Goal: Information Seeking & Learning: Learn about a topic

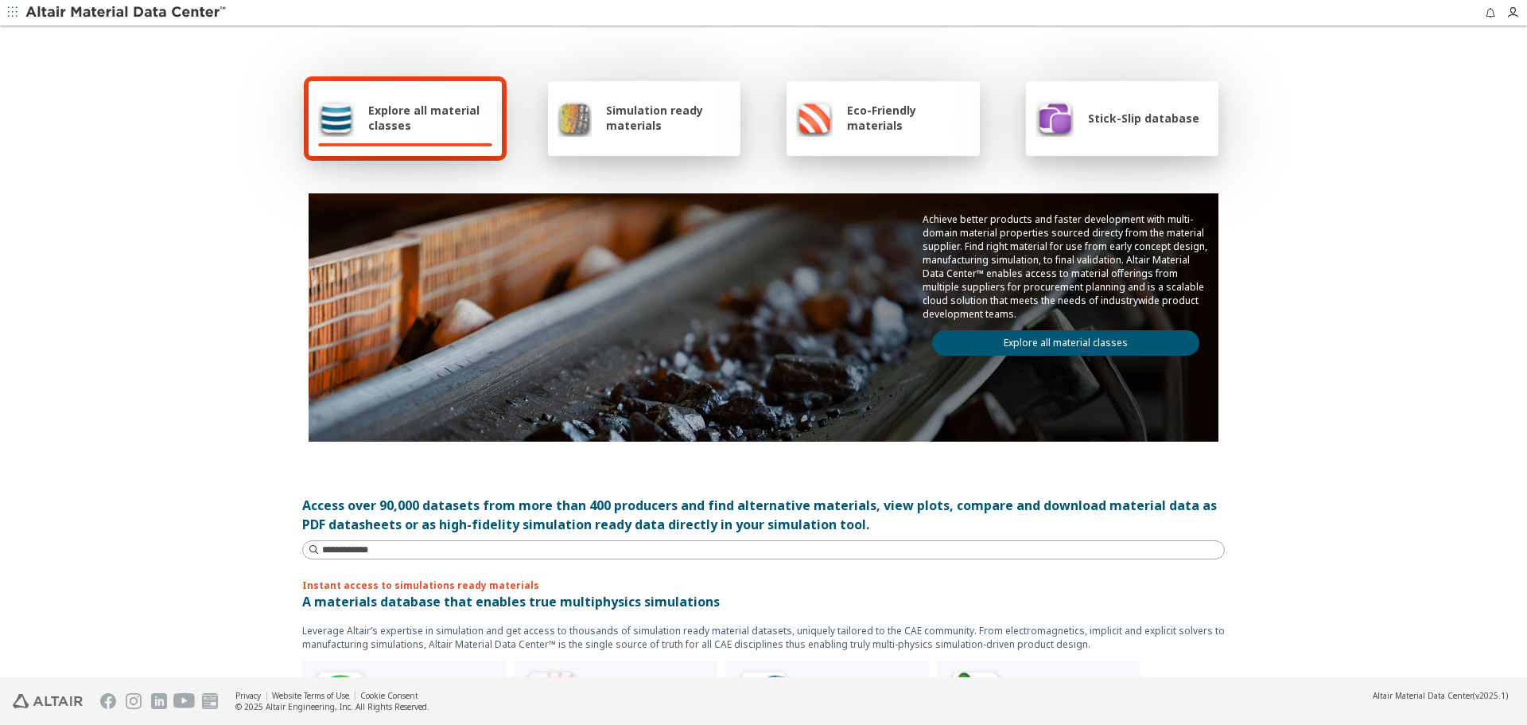
click at [1137, 352] on link "Explore all material classes" at bounding box center [1065, 342] width 267 height 25
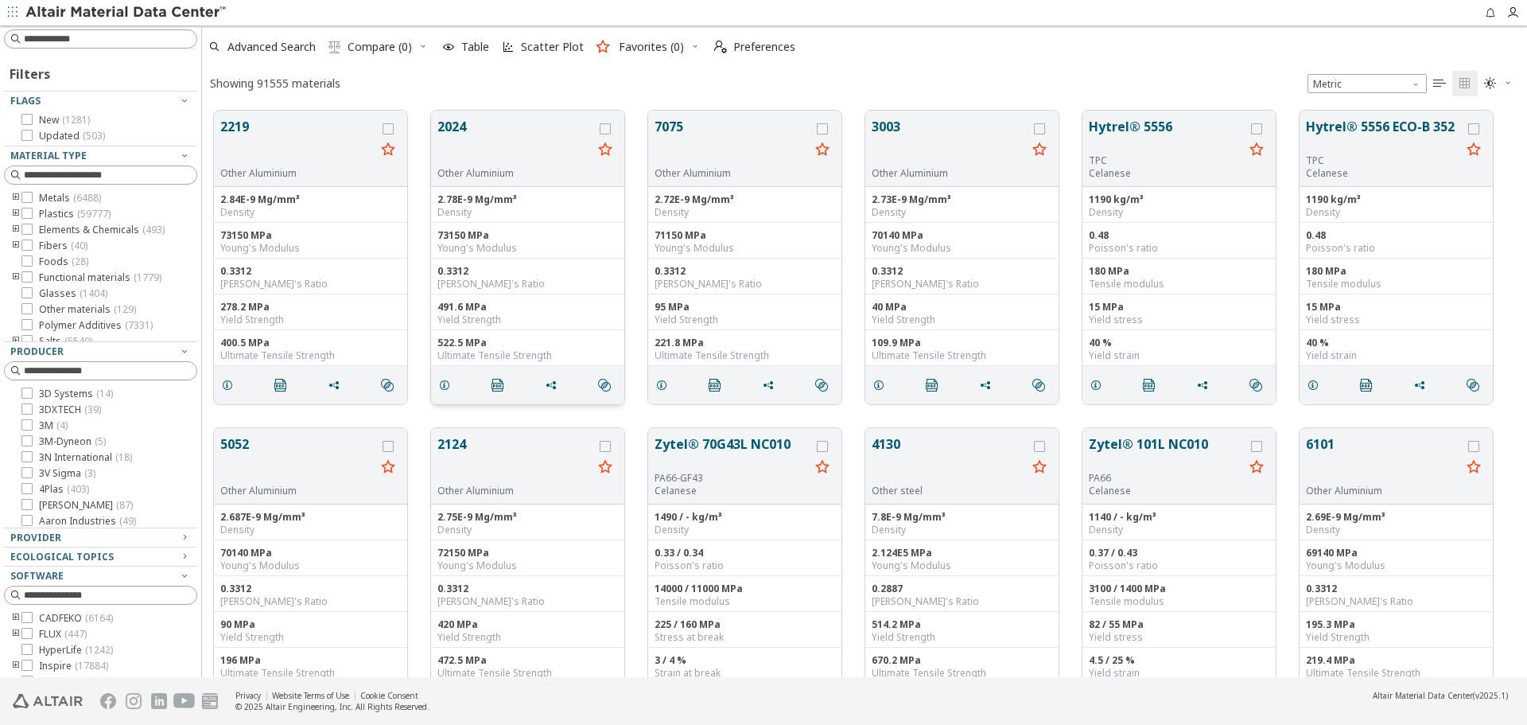
scroll to position [566, 1313]
click at [246, 129] on button "2219" at bounding box center [297, 142] width 155 height 50
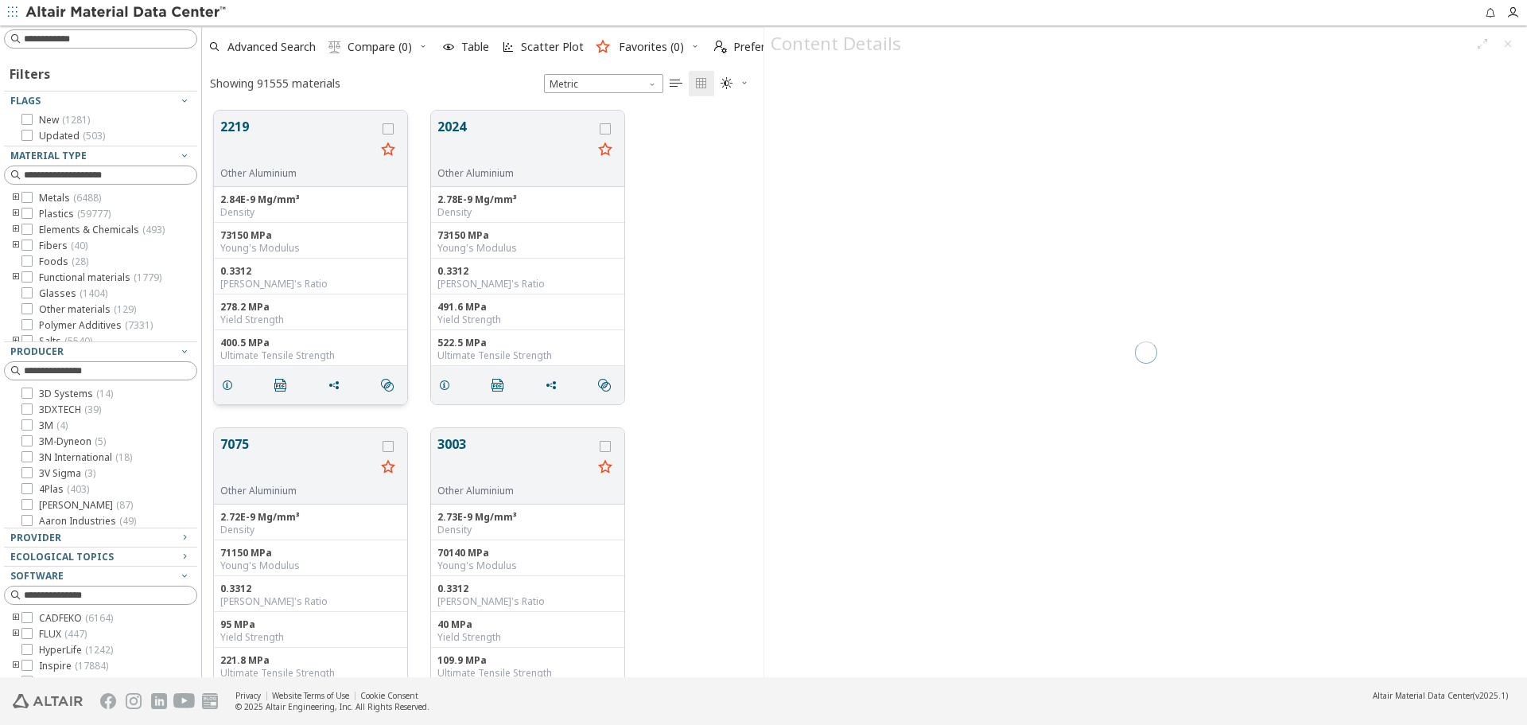
scroll to position [566, 550]
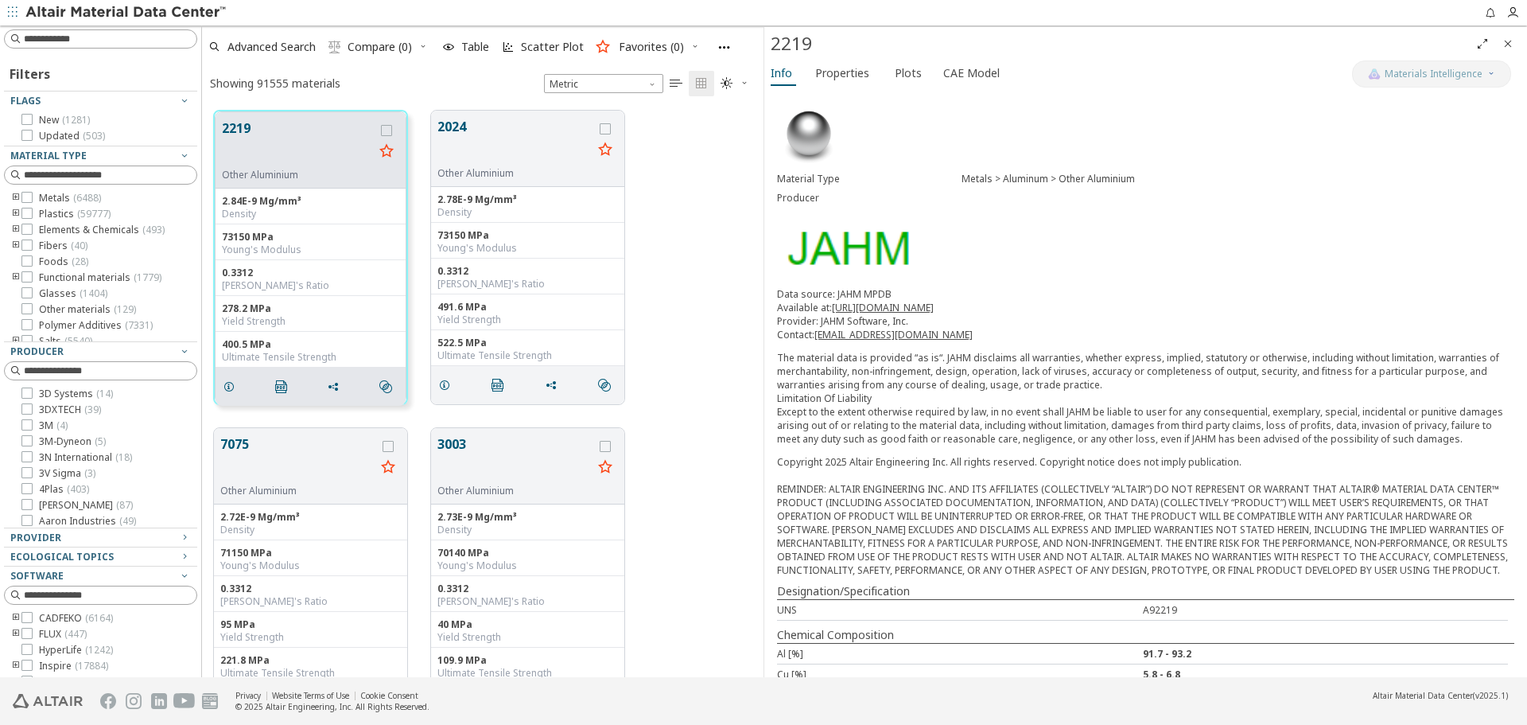
click at [1506, 49] on icon "Close" at bounding box center [1508, 43] width 13 height 13
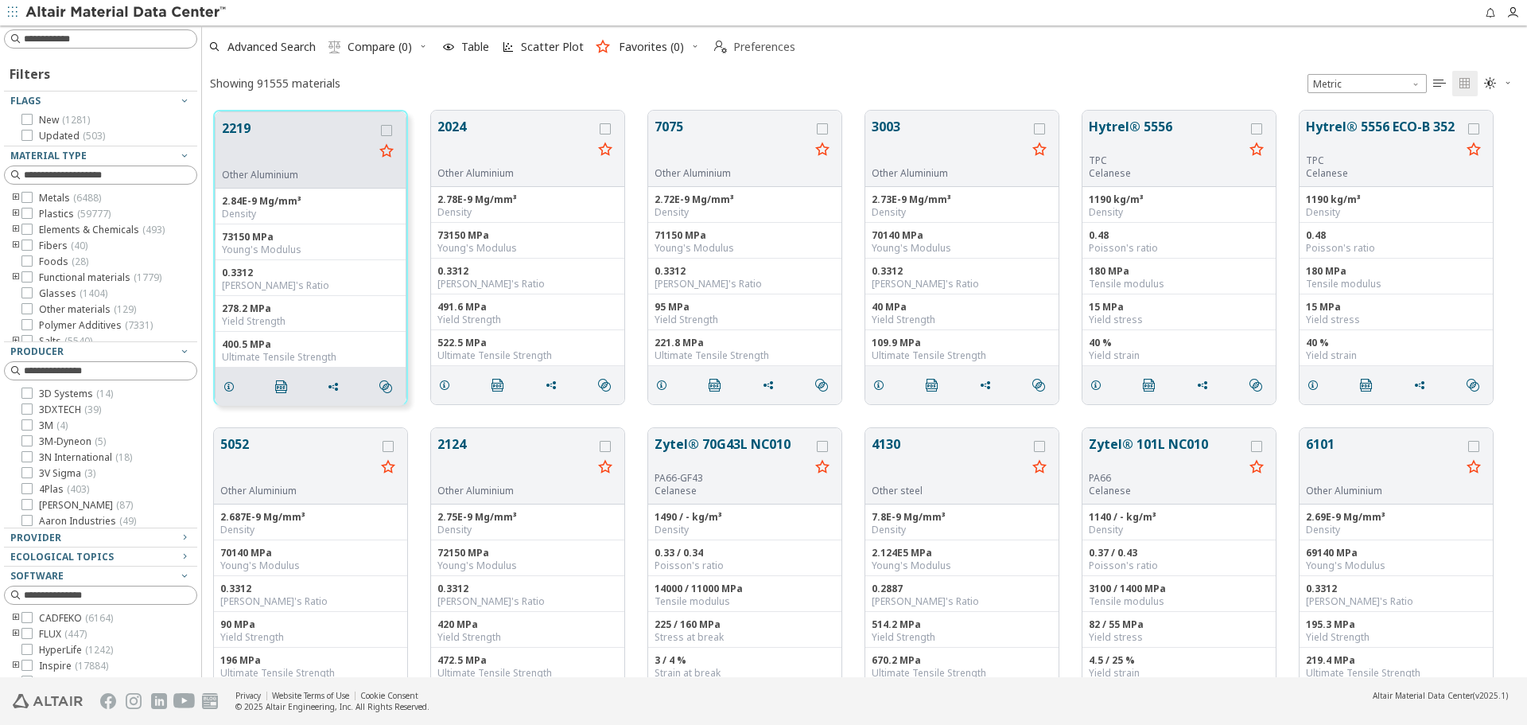
click at [761, 47] on span "Preferences" at bounding box center [764, 46] width 62 height 11
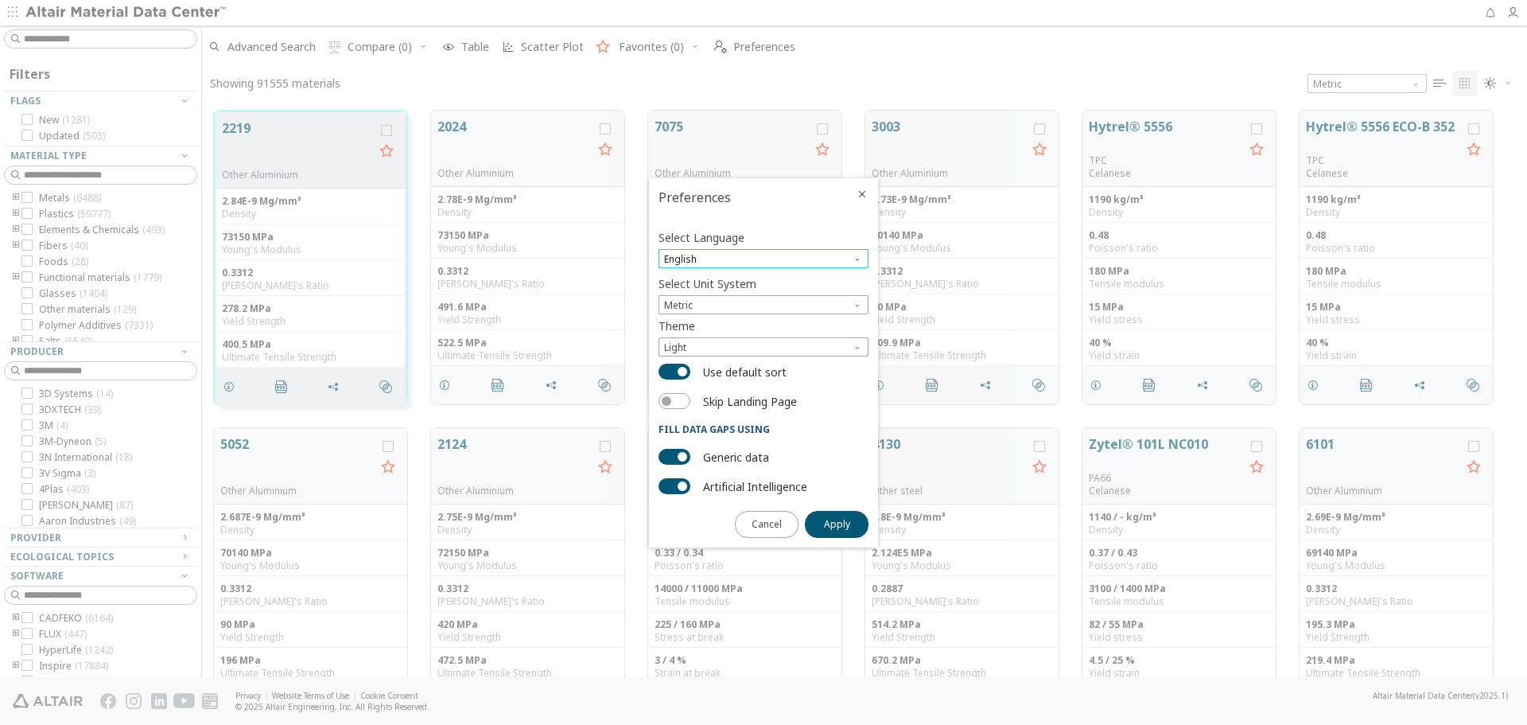
click at [804, 260] on span "English" at bounding box center [764, 258] width 210 height 19
click at [777, 299] on span "Deutsch" at bounding box center [763, 297] width 197 height 11
click at [839, 525] on span "Apply" at bounding box center [837, 524] width 26 height 13
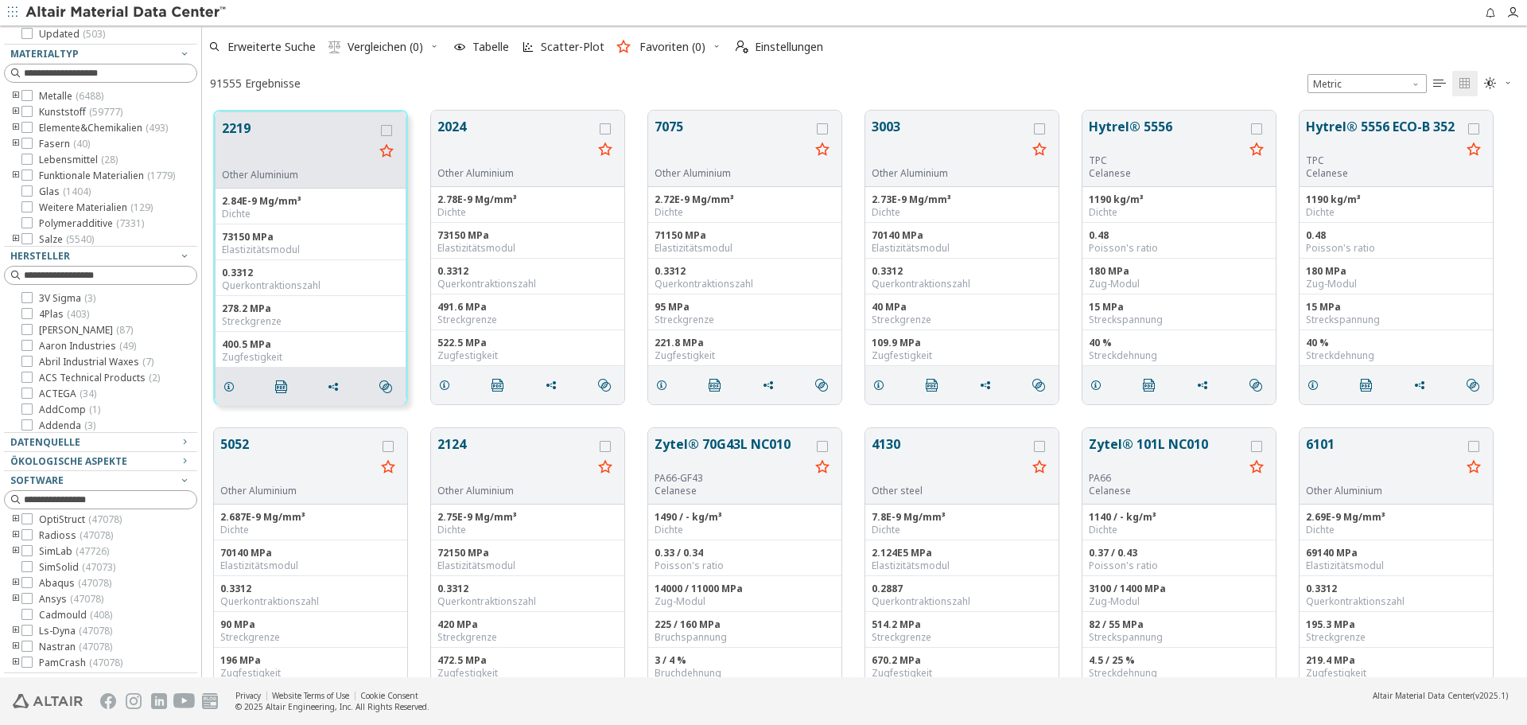
scroll to position [0, 0]
click at [800, 49] on span "Einstellungen" at bounding box center [789, 46] width 68 height 11
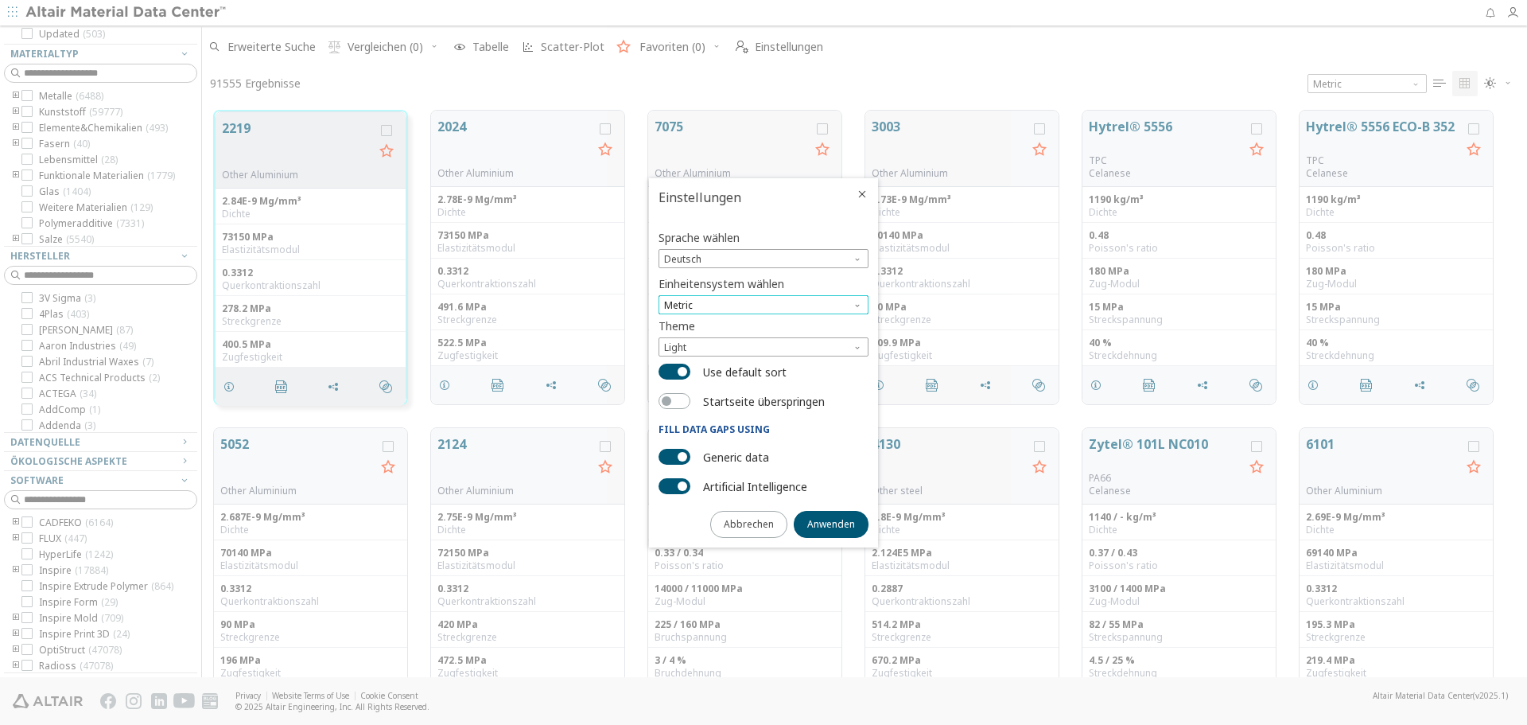
click at [734, 304] on span "Metric" at bounding box center [764, 304] width 210 height 19
click at [788, 283] on div "Einheitensystem wählen Metric" at bounding box center [764, 293] width 210 height 42
click at [810, 261] on span "Deutsch" at bounding box center [764, 258] width 210 height 19
click at [792, 278] on span "English" at bounding box center [763, 278] width 197 height 11
click at [838, 523] on span "Anwenden" at bounding box center [831, 524] width 48 height 13
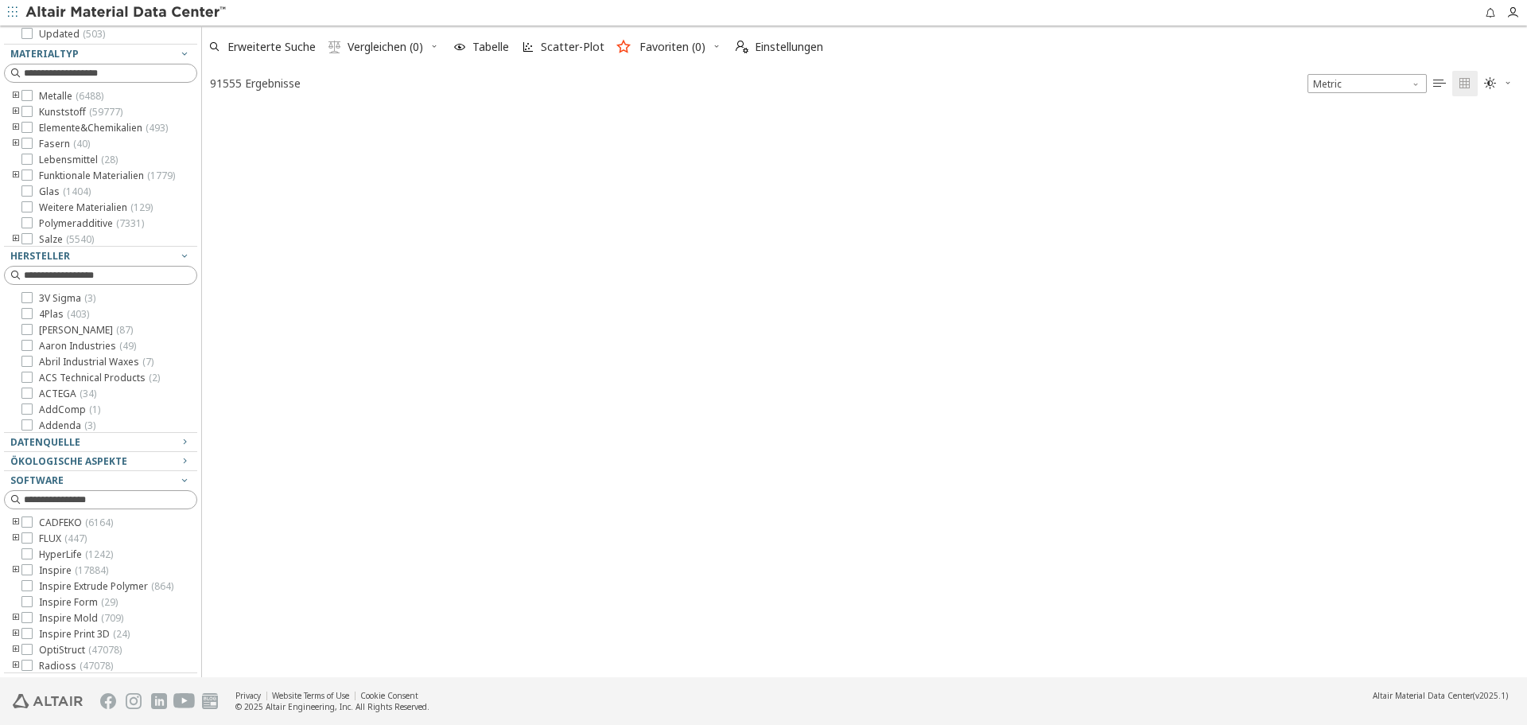
scroll to position [569, 1313]
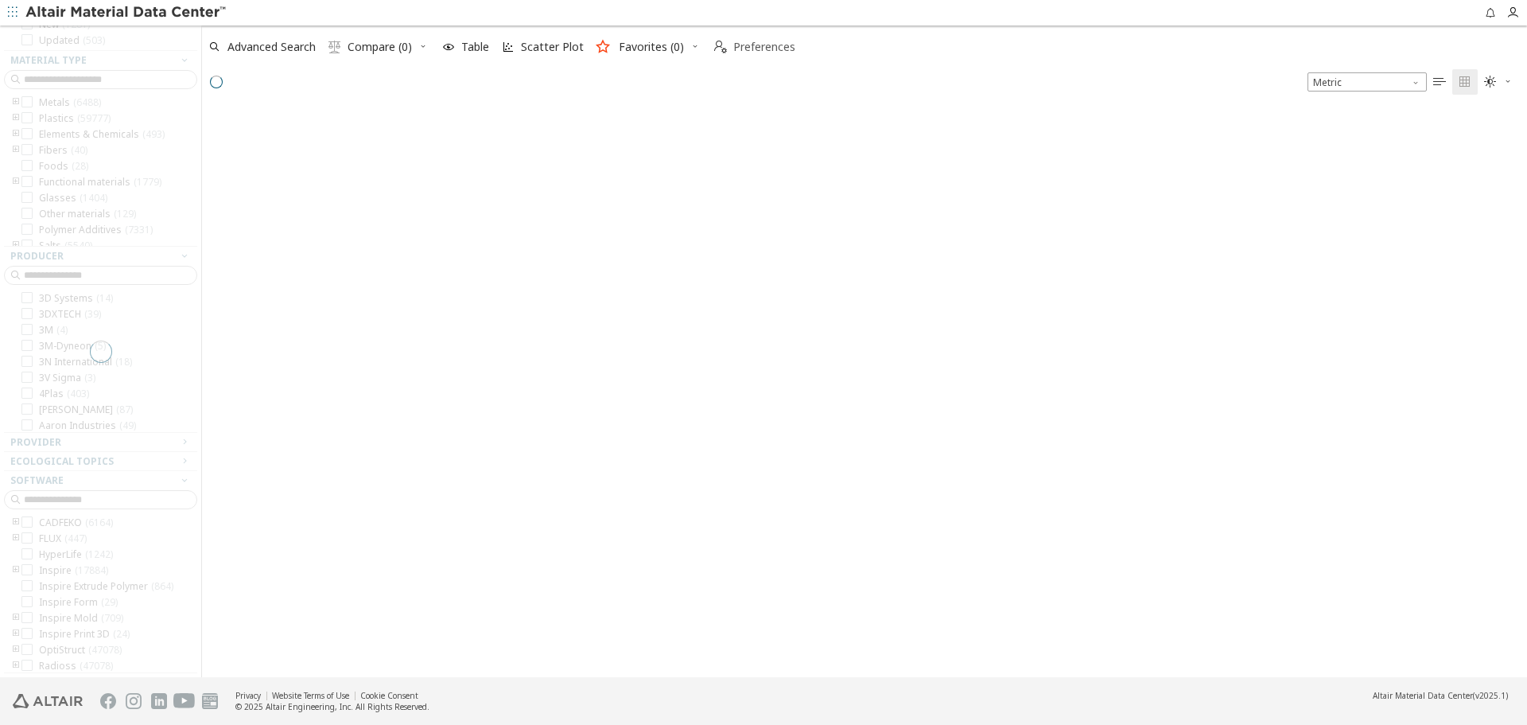
click at [737, 43] on span "Preferences" at bounding box center [764, 46] width 62 height 11
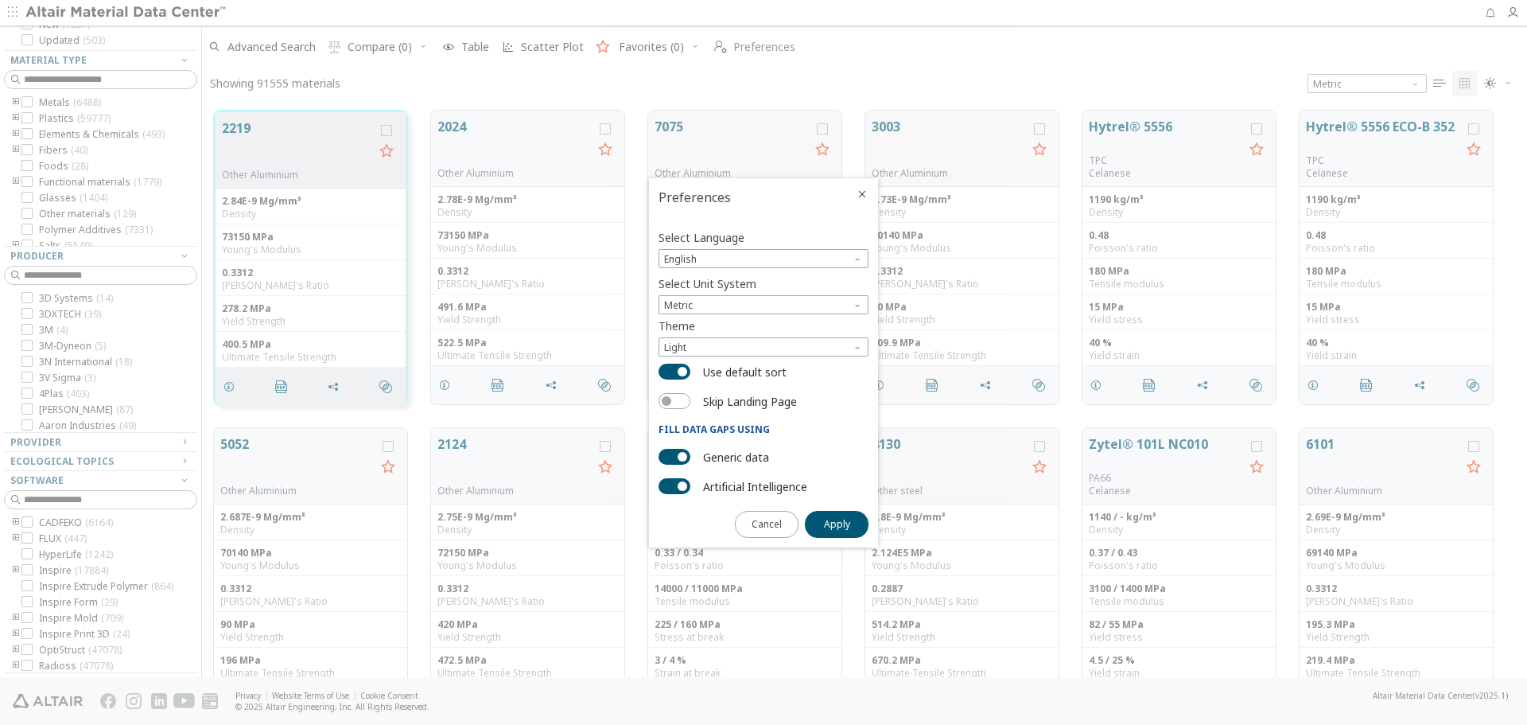
scroll to position [566, 1313]
click at [667, 403] on span "button" at bounding box center [667, 401] width 10 height 10
click at [674, 401] on button "Skip Landing Page" at bounding box center [675, 401] width 32 height 16
click at [867, 198] on icon "Close" at bounding box center [862, 194] width 13 height 13
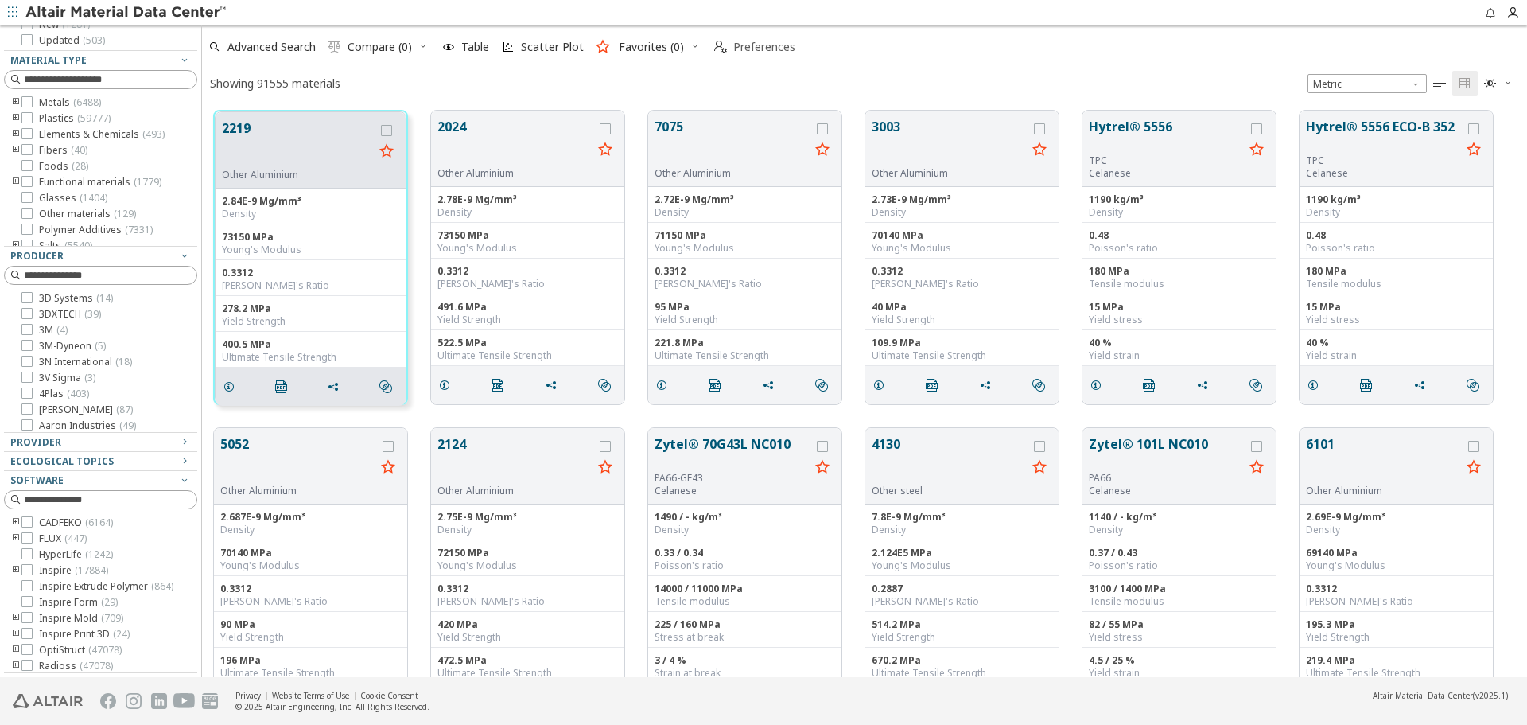
click at [770, 49] on span "Preferences" at bounding box center [764, 46] width 62 height 11
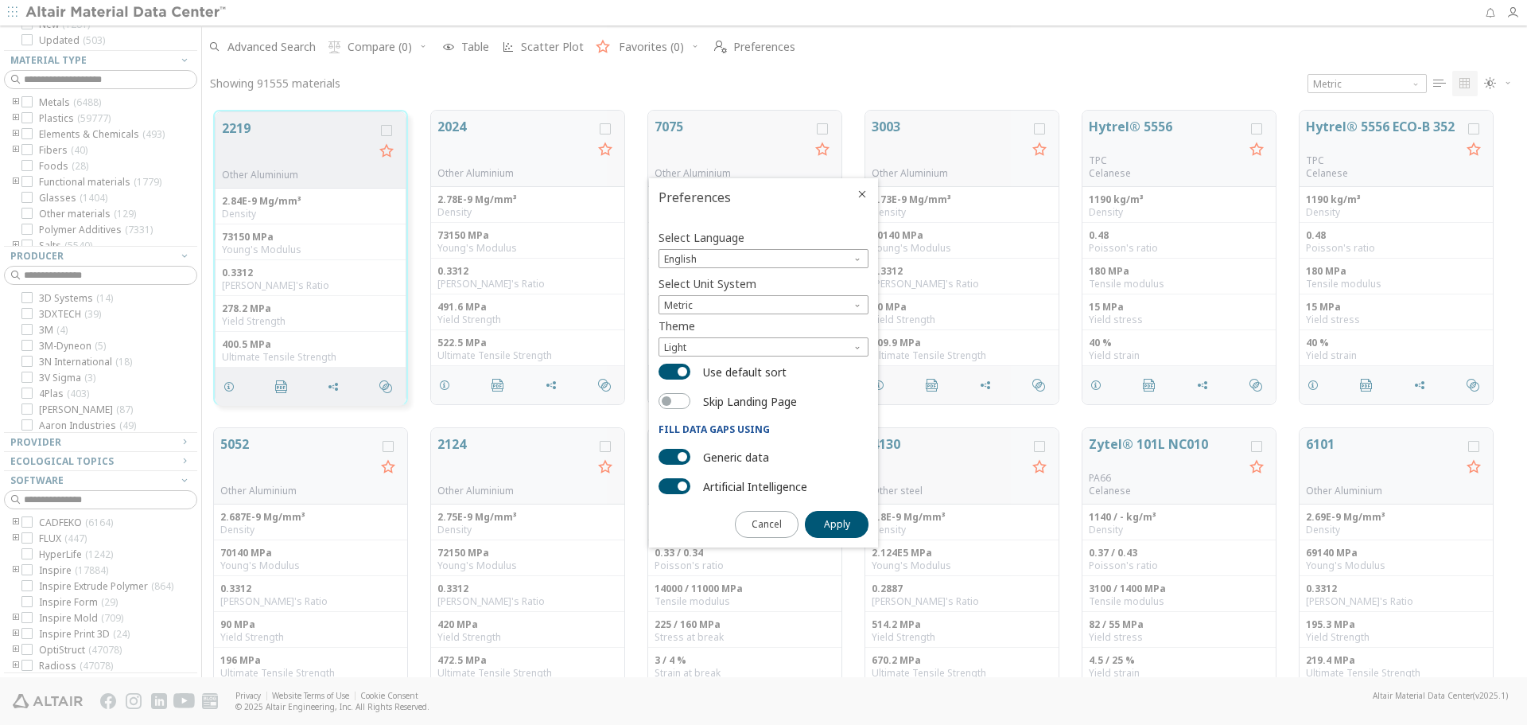
click at [862, 189] on icon "Close" at bounding box center [862, 194] width 13 height 13
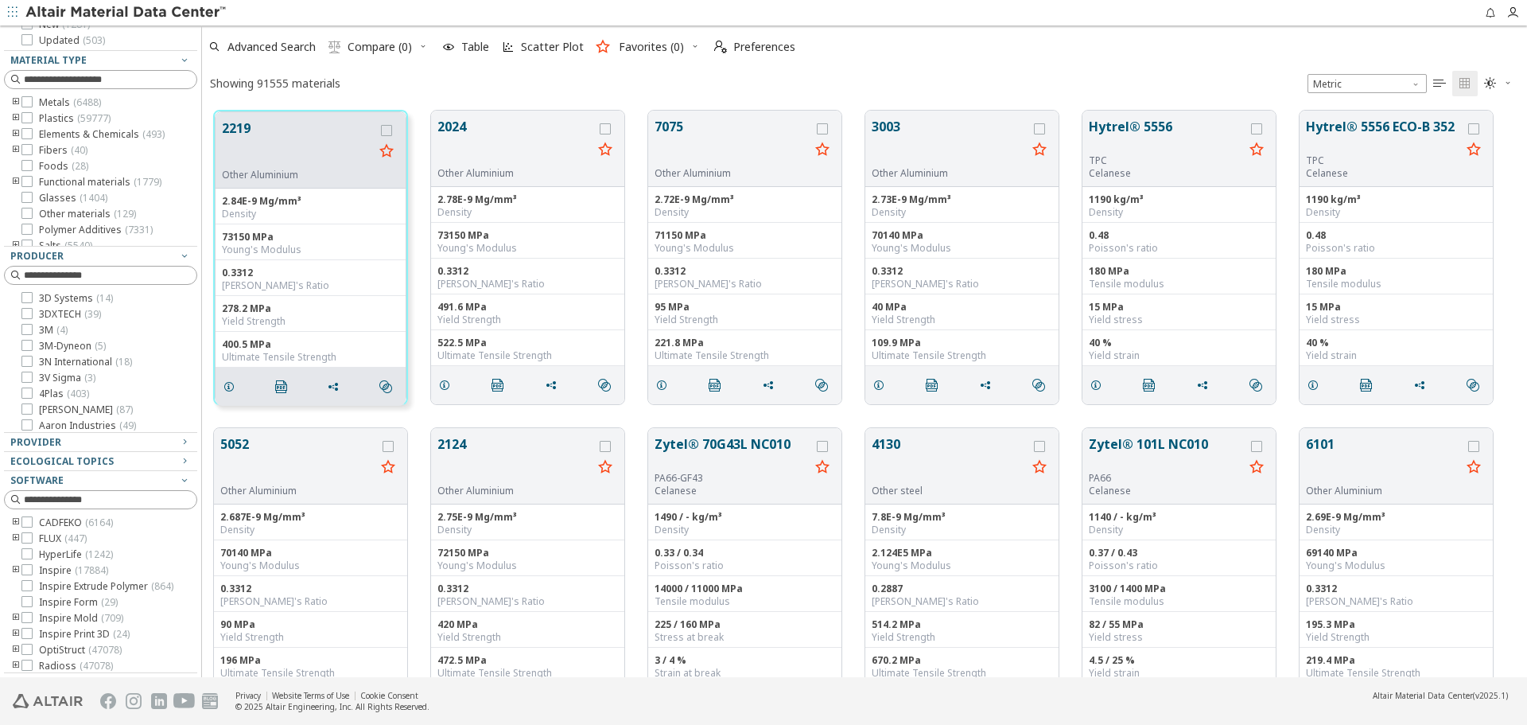
click at [932, 62] on div "Advanced Search  Compare (0) Table Scatter Plot Favorites (0)  Preferences" at bounding box center [858, 46] width 1313 height 35
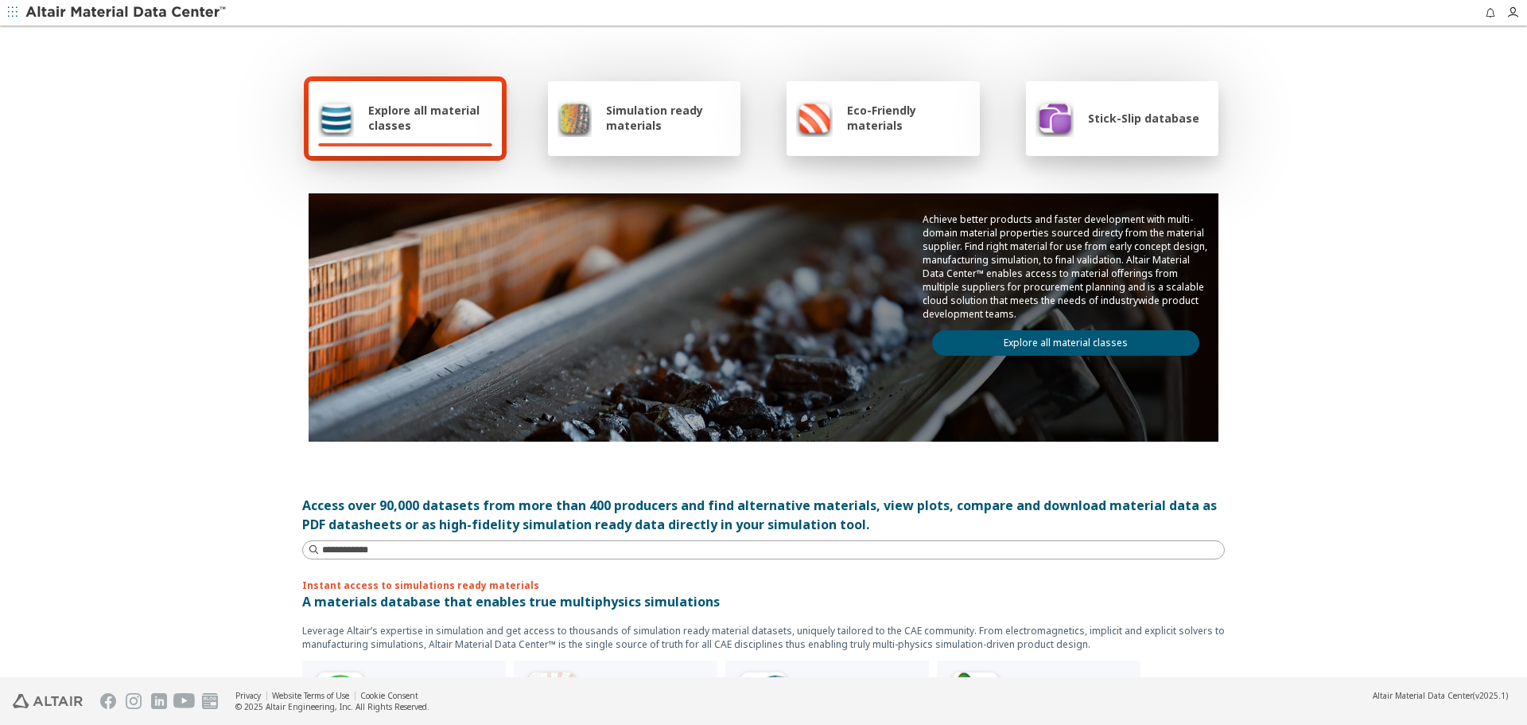
click at [1087, 348] on link "Explore all material classes" at bounding box center [1065, 342] width 267 height 25
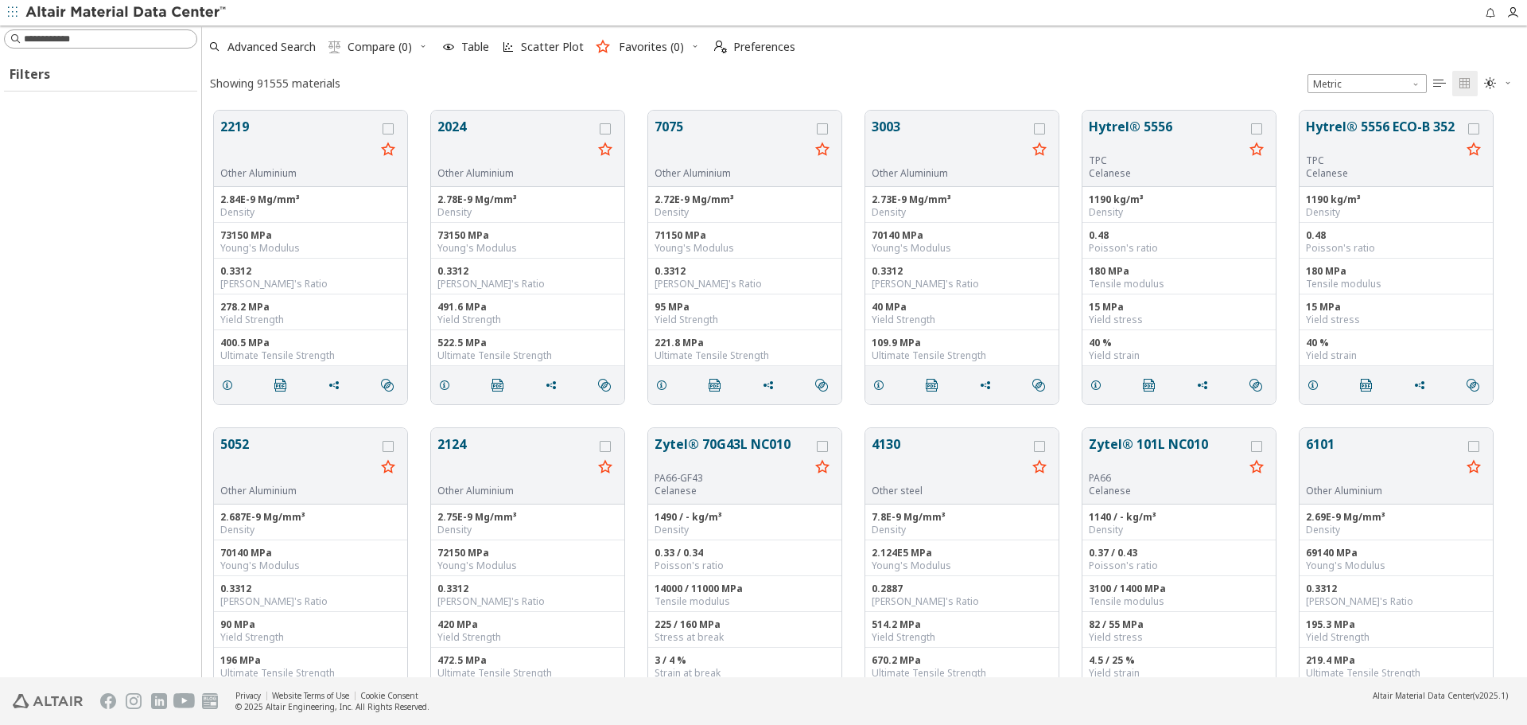
scroll to position [566, 1313]
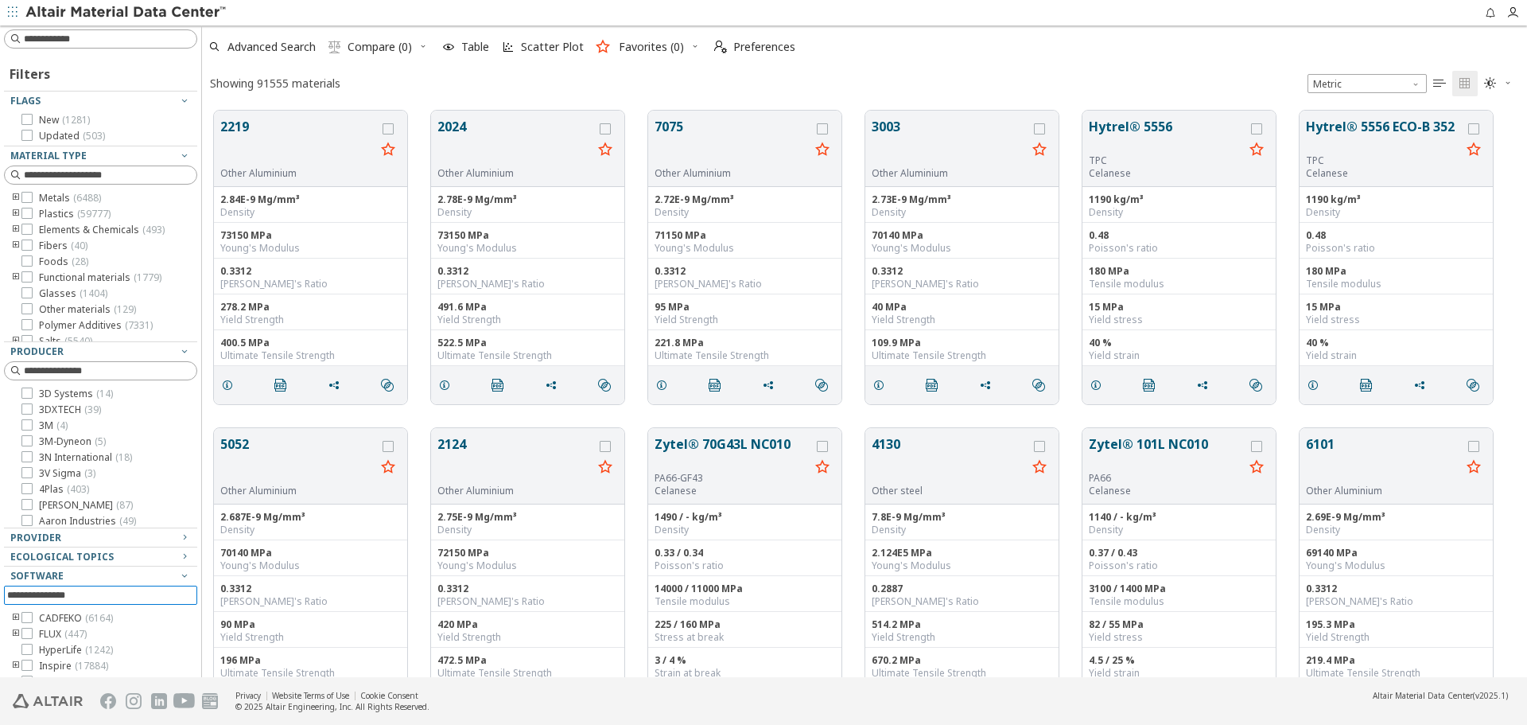
click at [135, 597] on input at bounding box center [102, 595] width 190 height 18
click at [117, 638] on div at bounding box center [96, 640] width 185 height 8
type input "****"
click at [123, 633] on span "Law36+/FAIL/TAB1 ( 2 )" at bounding box center [112, 634] width 98 height 13
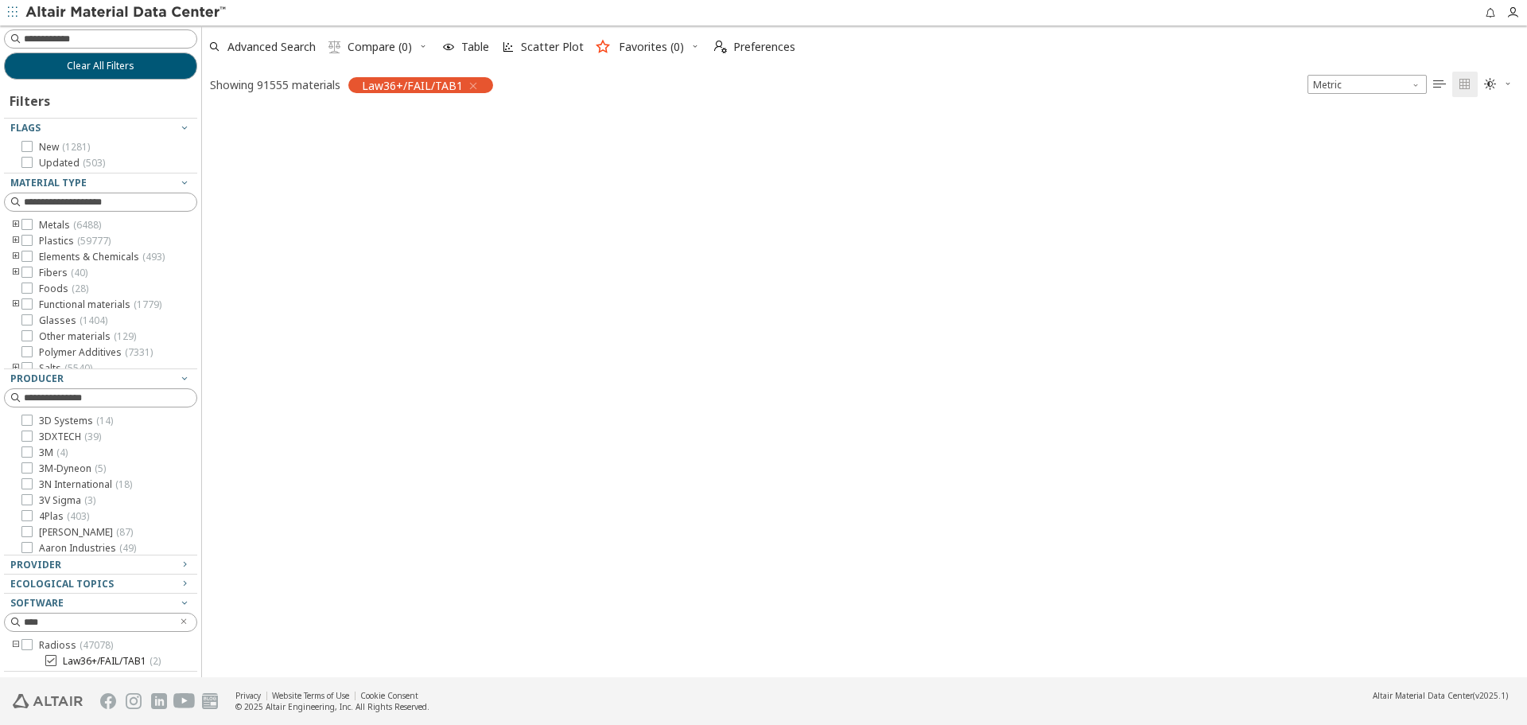
scroll to position [564, 1313]
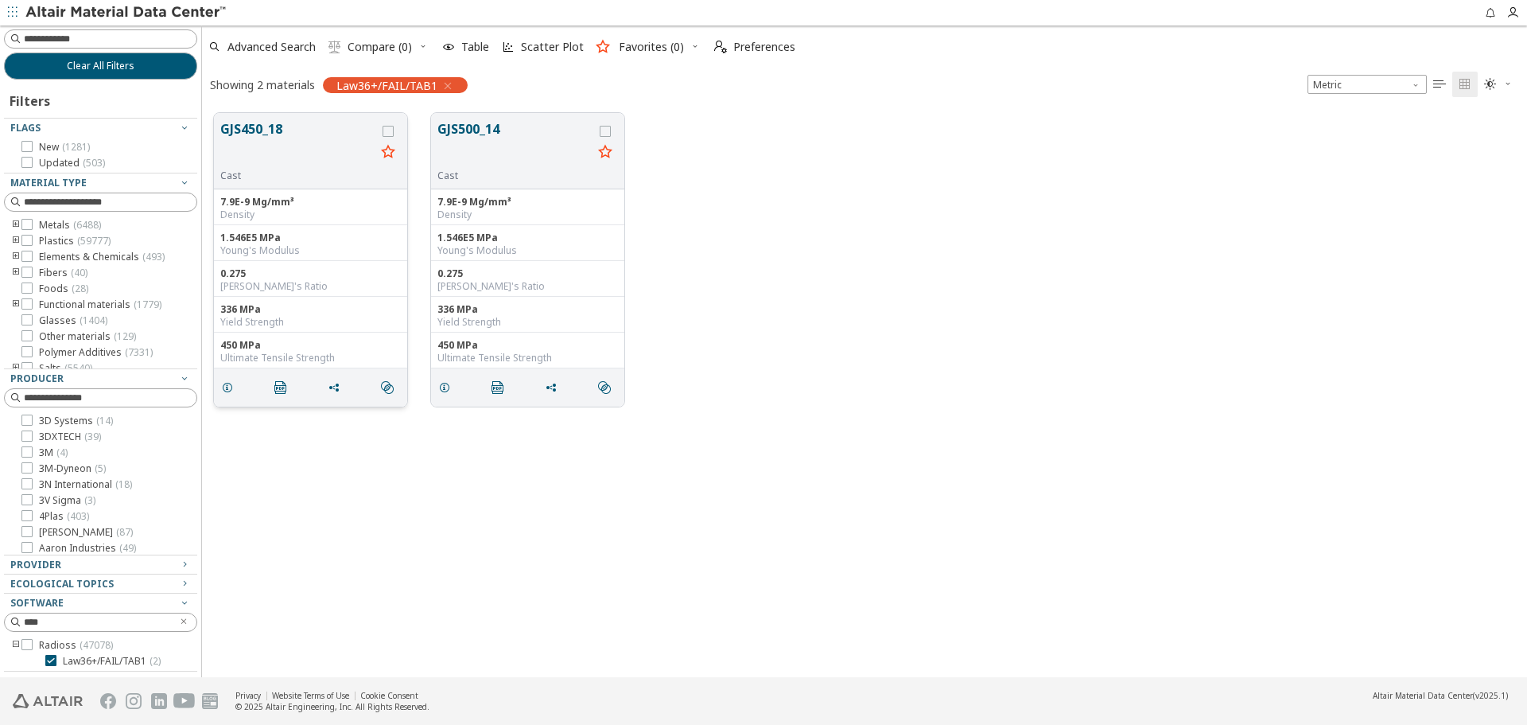
click at [261, 123] on button "GJS450_18" at bounding box center [297, 144] width 155 height 50
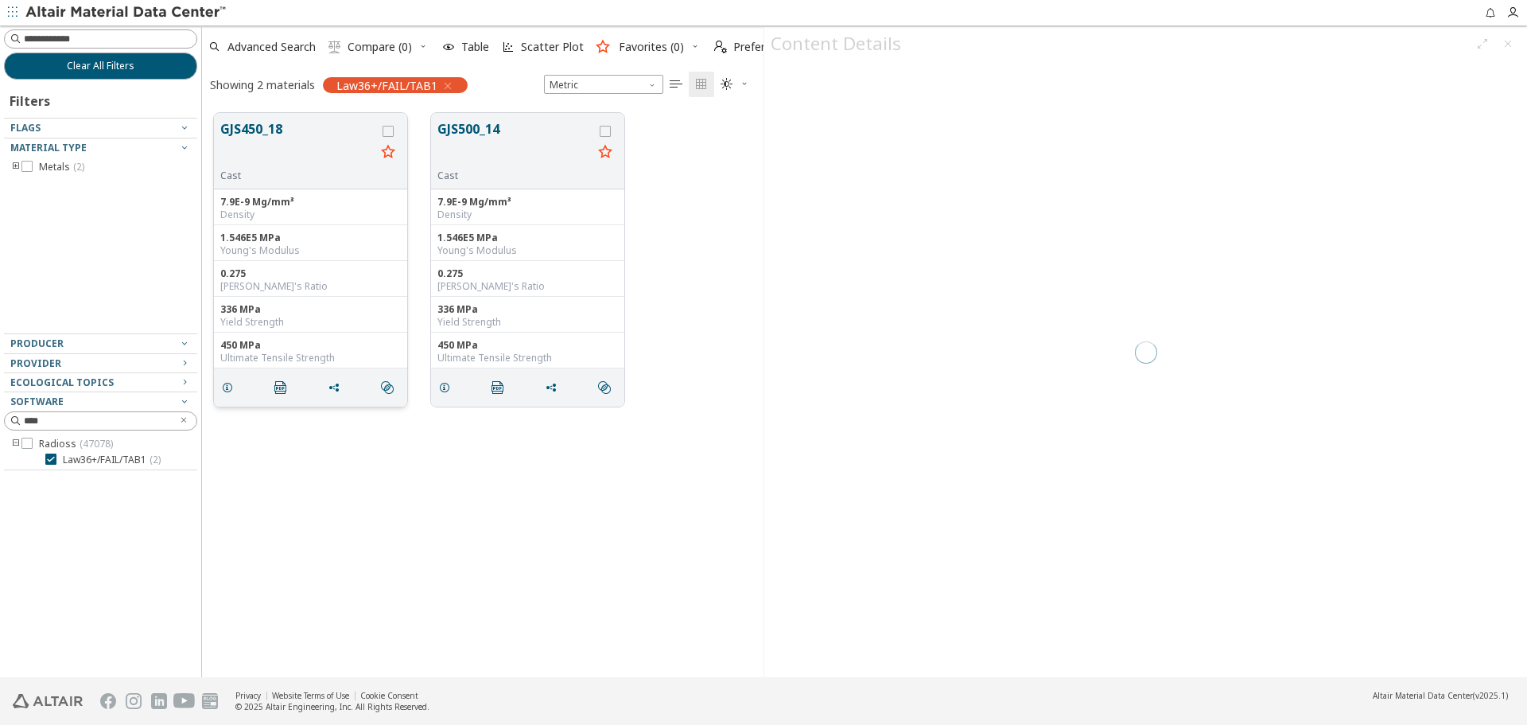
scroll to position [564, 550]
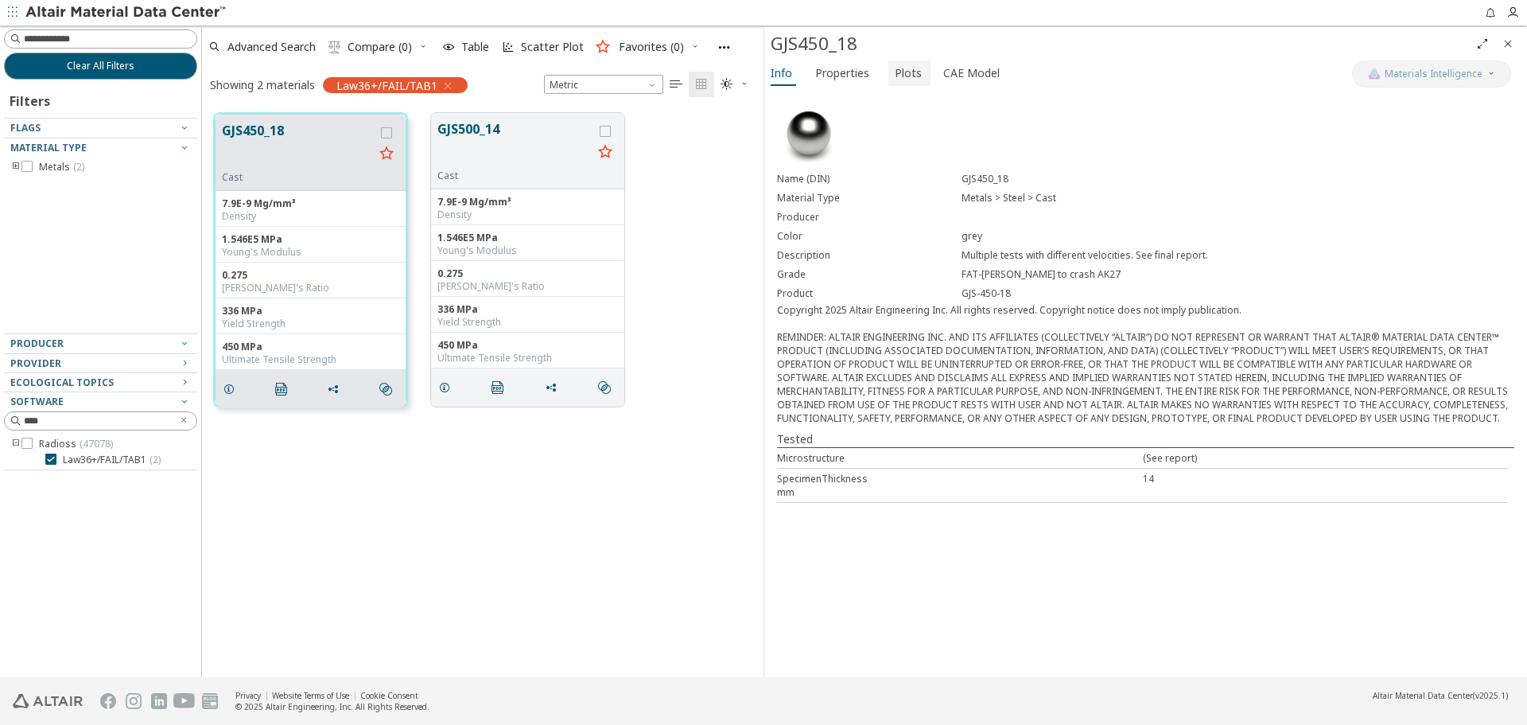
click at [895, 77] on span "Plots" at bounding box center [908, 72] width 27 height 25
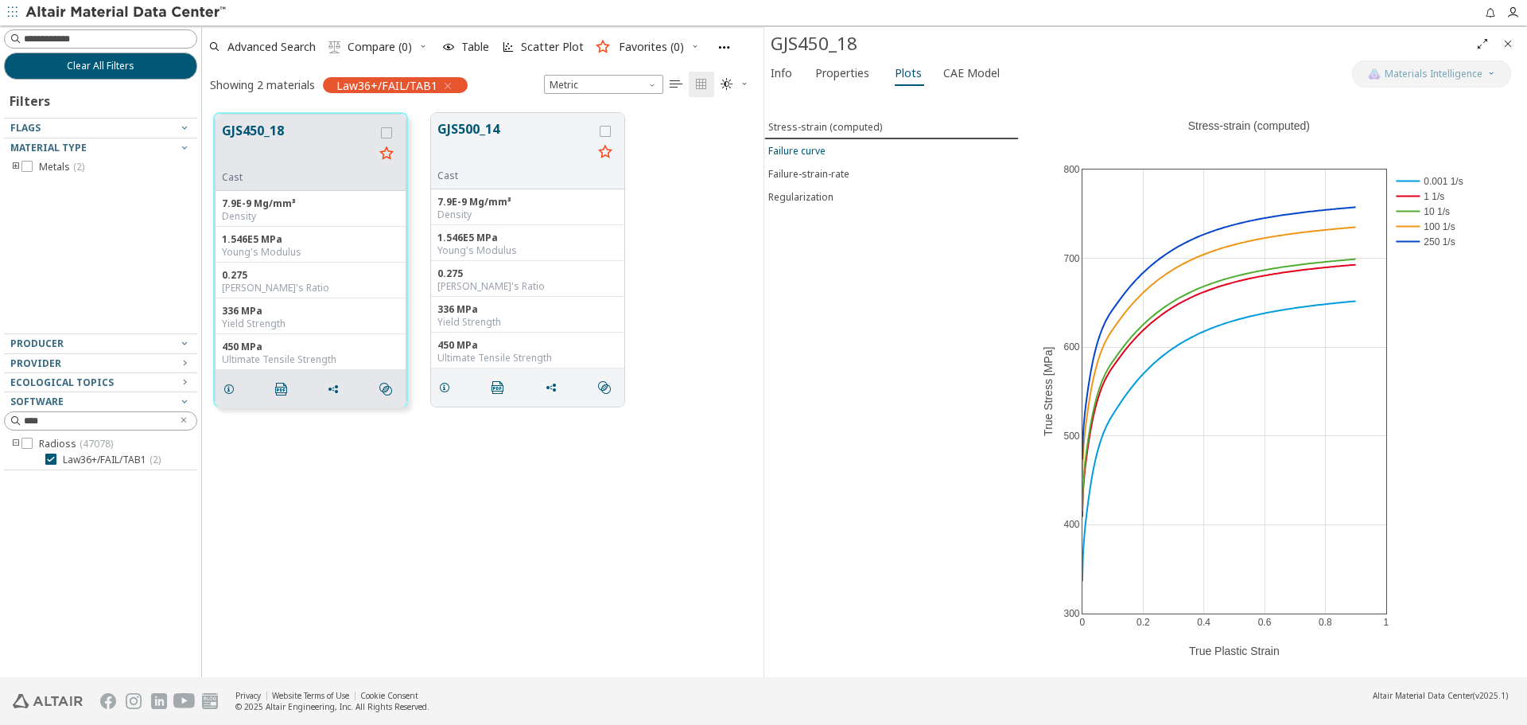
click at [826, 155] on div "Failure curve" at bounding box center [796, 151] width 57 height 14
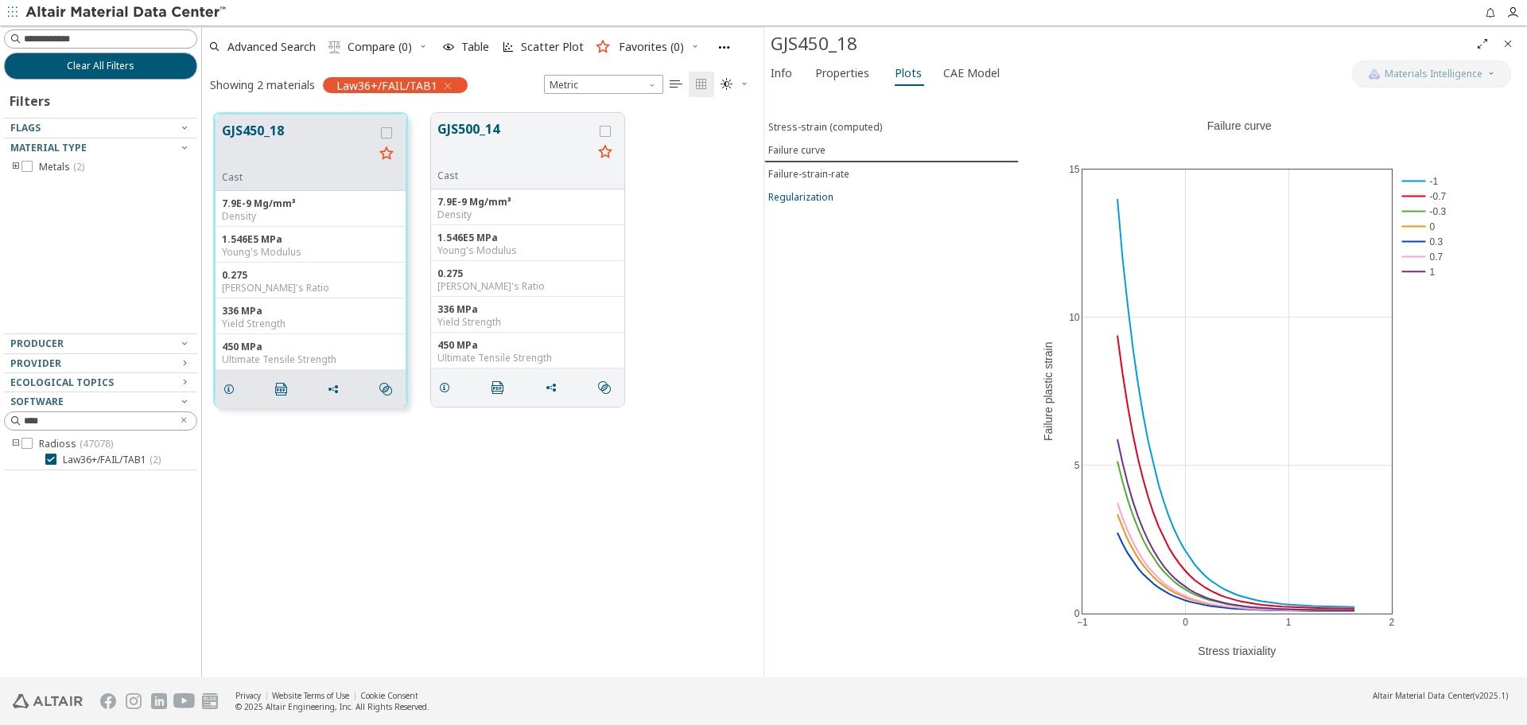
click at [851, 197] on span "Regularization" at bounding box center [891, 197] width 247 height 14
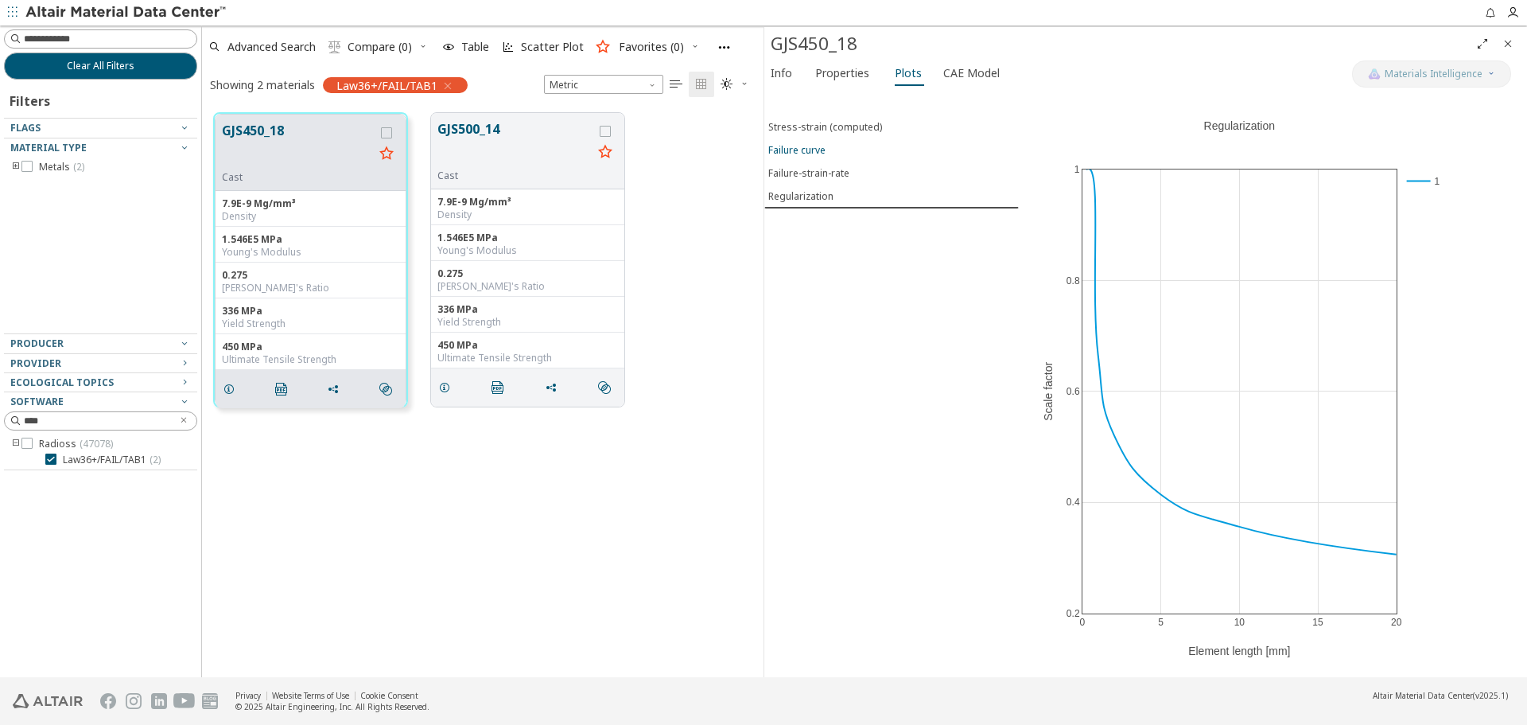
click at [851, 154] on span "Failure curve" at bounding box center [891, 150] width 247 height 14
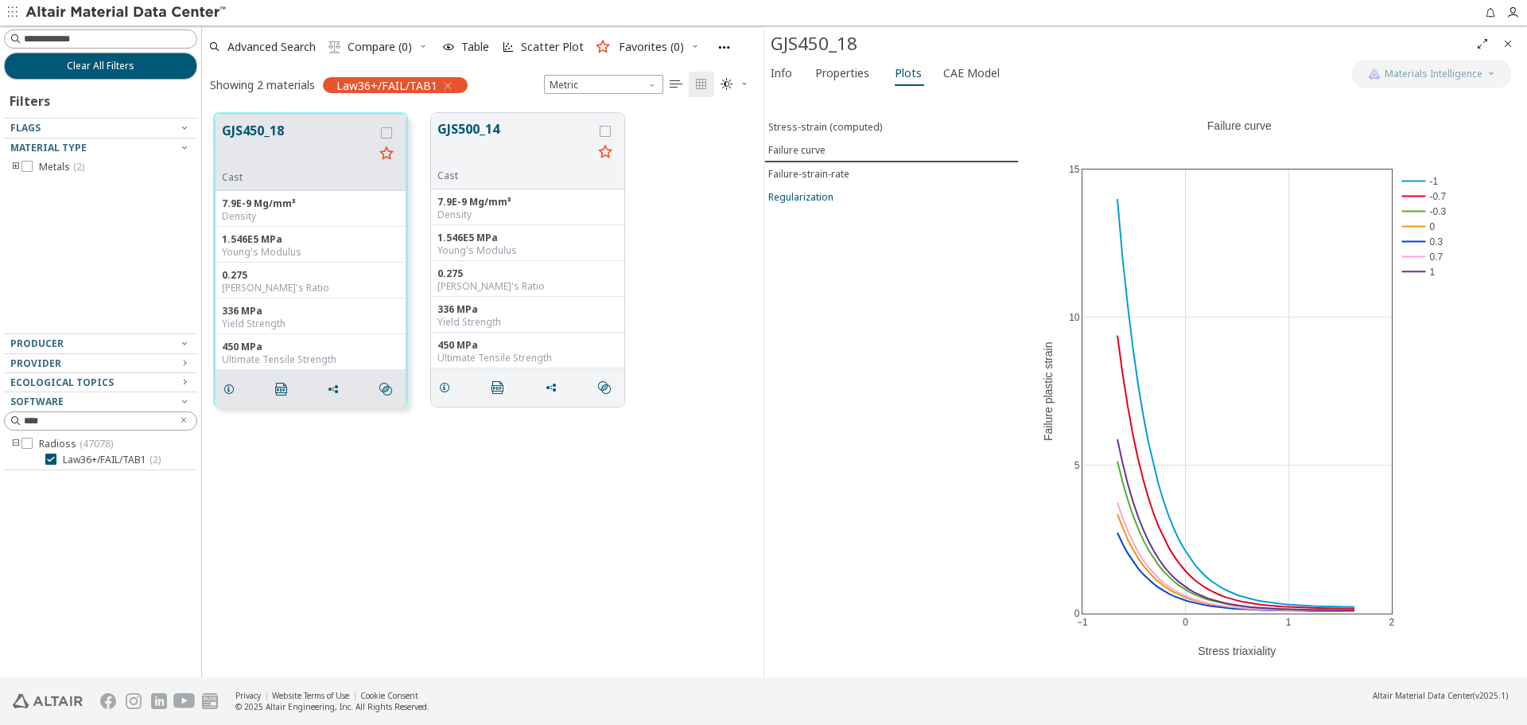
click at [827, 200] on div "Regularization" at bounding box center [800, 197] width 65 height 14
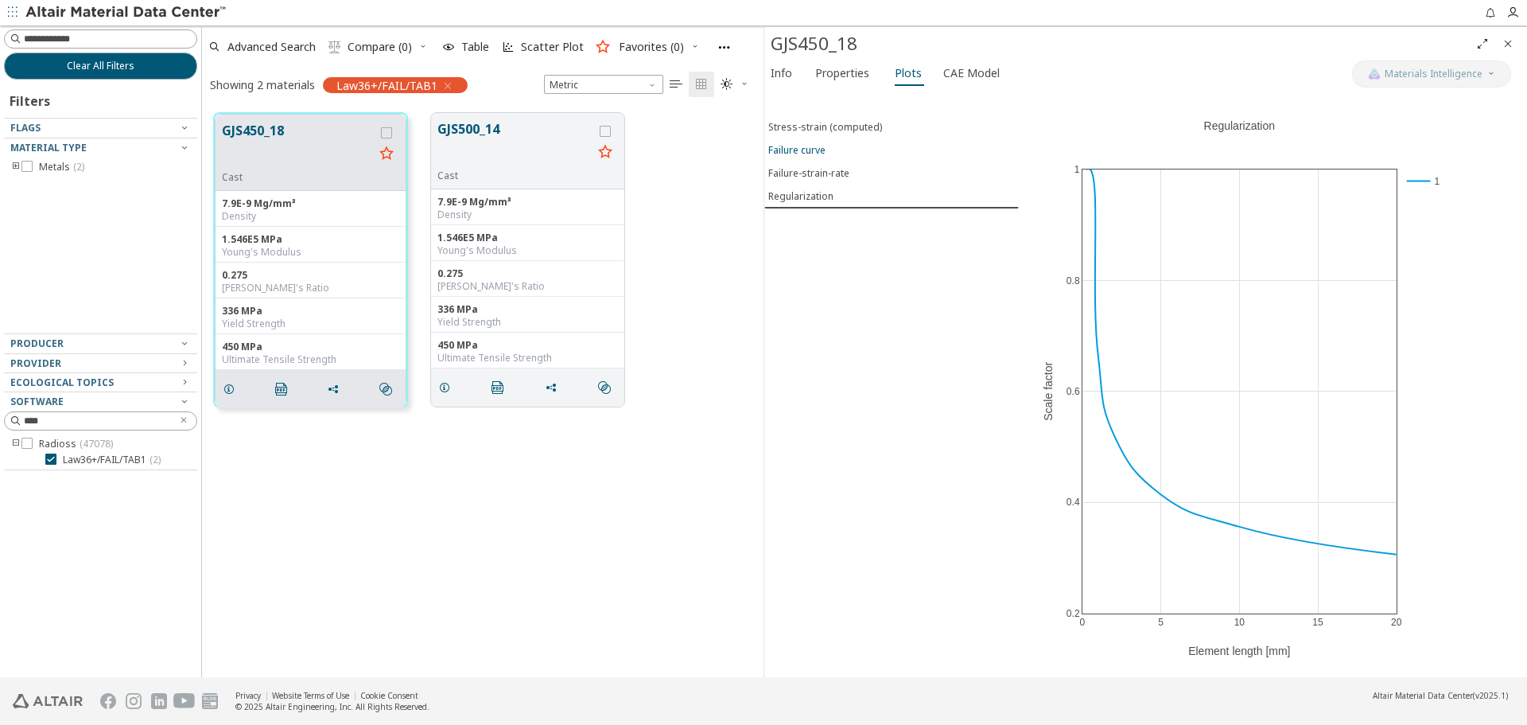
click at [828, 154] on span "Failure curve" at bounding box center [891, 150] width 247 height 14
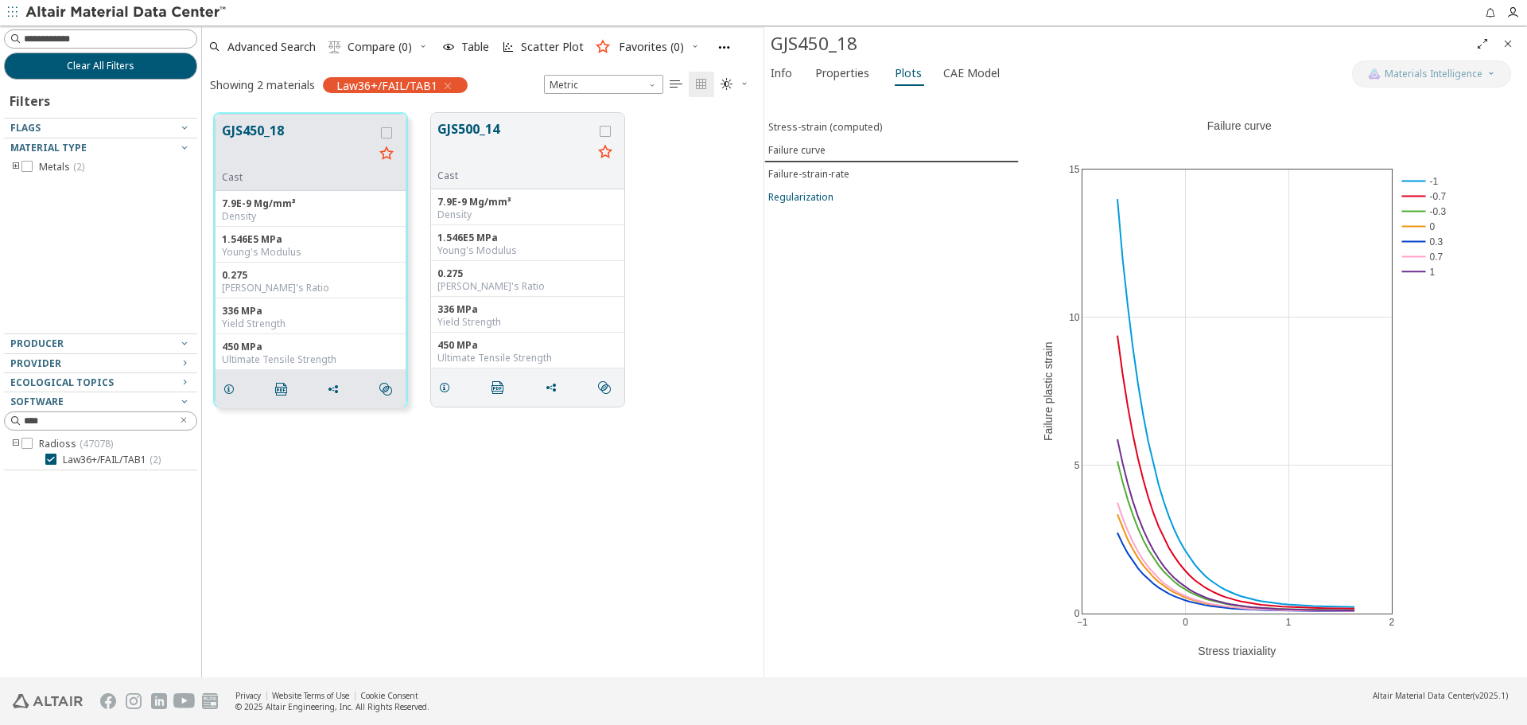
click at [826, 203] on div "Regularization" at bounding box center [800, 197] width 65 height 14
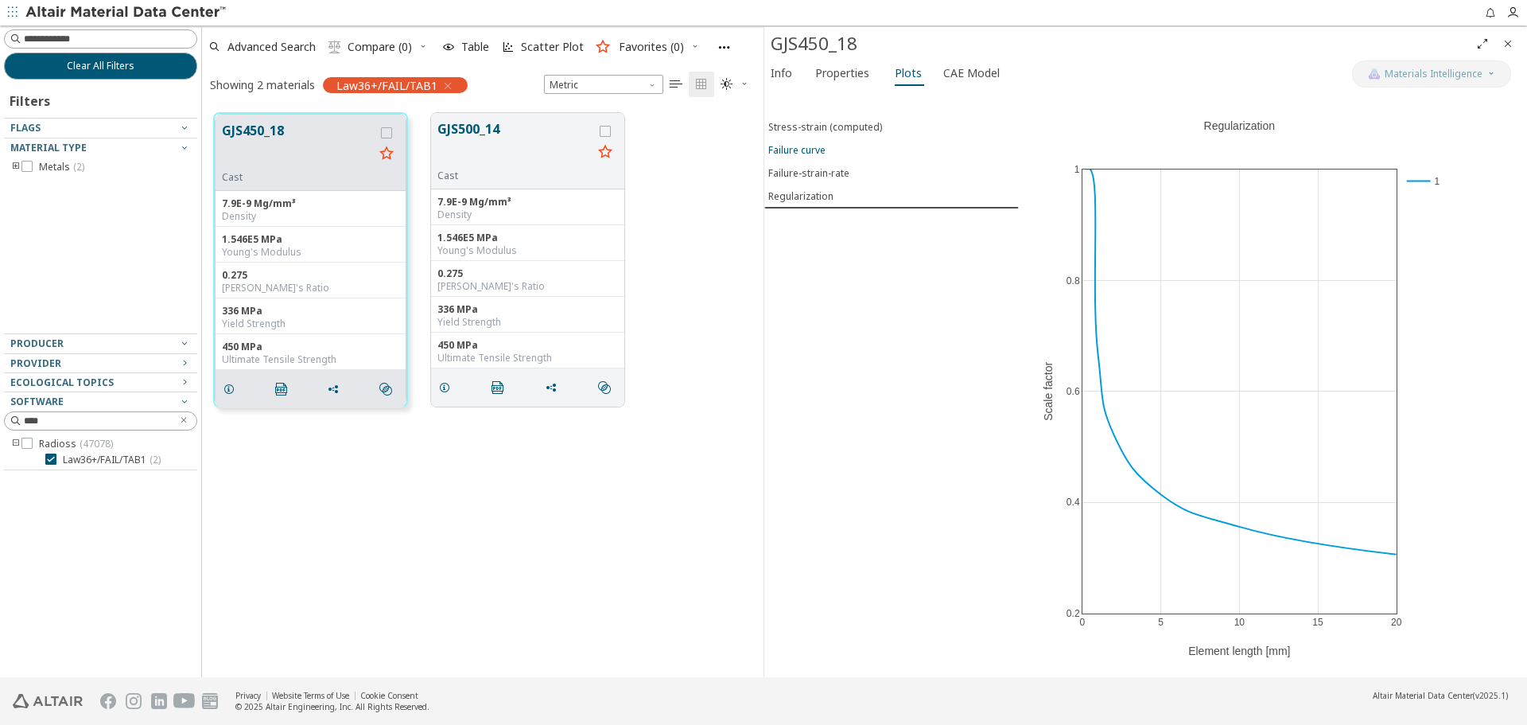
click at [852, 148] on span "Failure curve" at bounding box center [891, 150] width 247 height 14
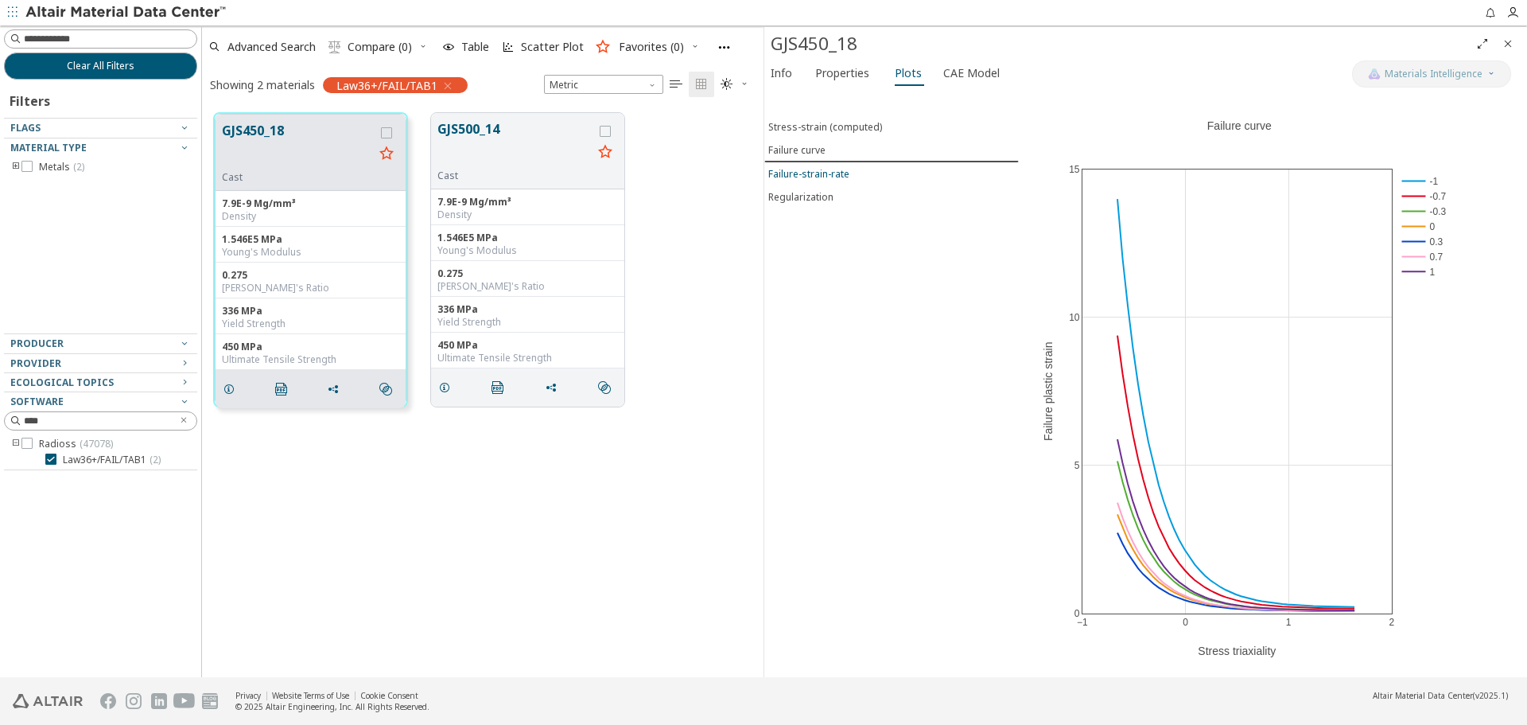
click at [851, 163] on button "Failure-strain-rate" at bounding box center [892, 173] width 255 height 23
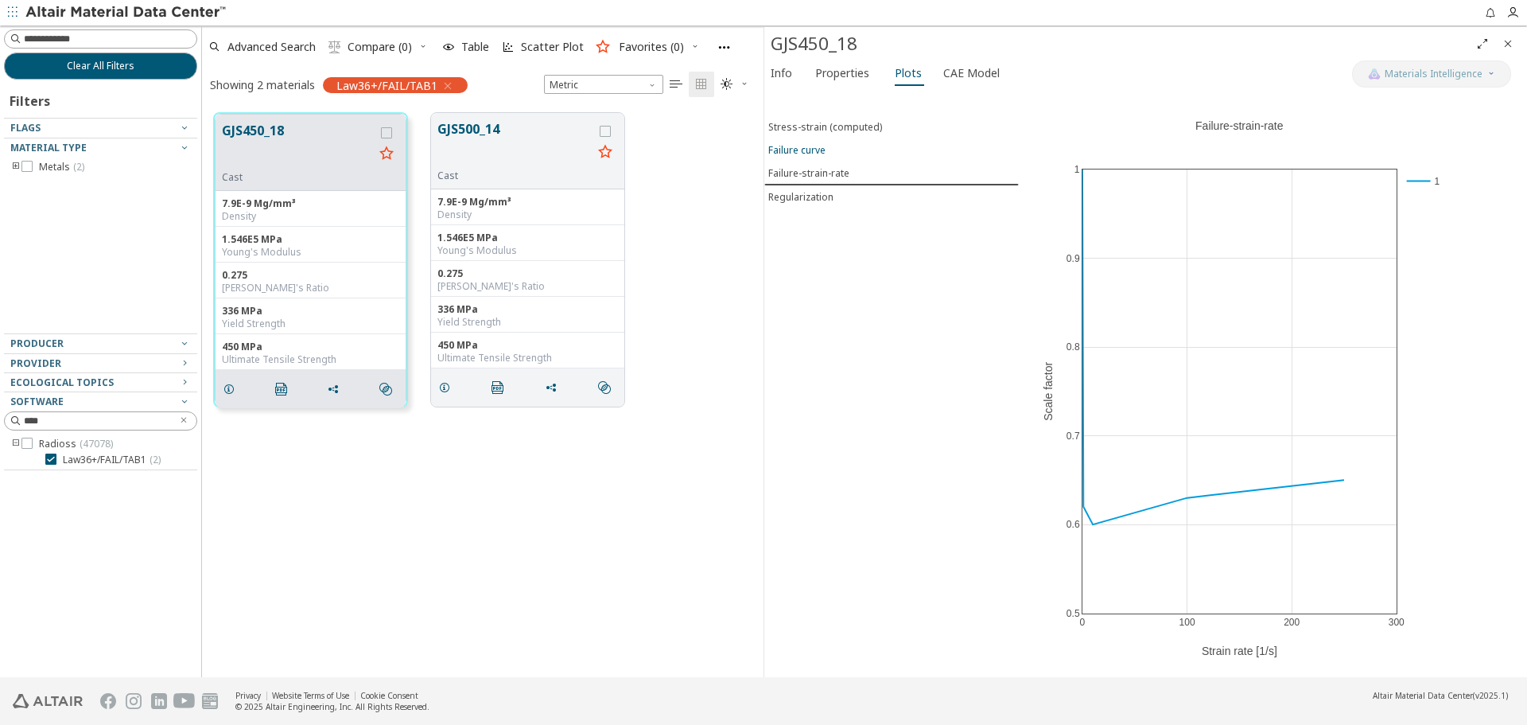
click at [846, 150] on span "Failure curve" at bounding box center [891, 150] width 247 height 14
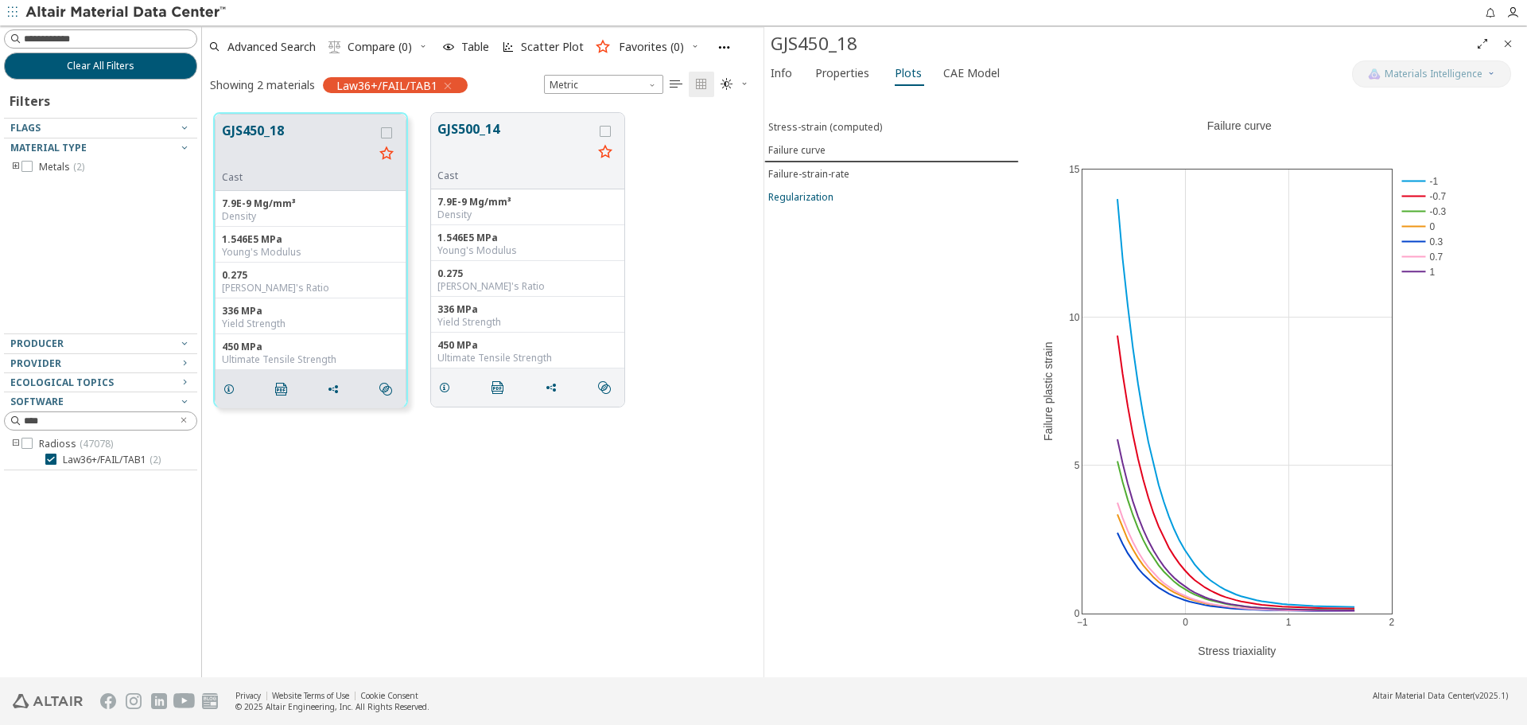
click at [851, 196] on span "Regularization" at bounding box center [891, 197] width 247 height 14
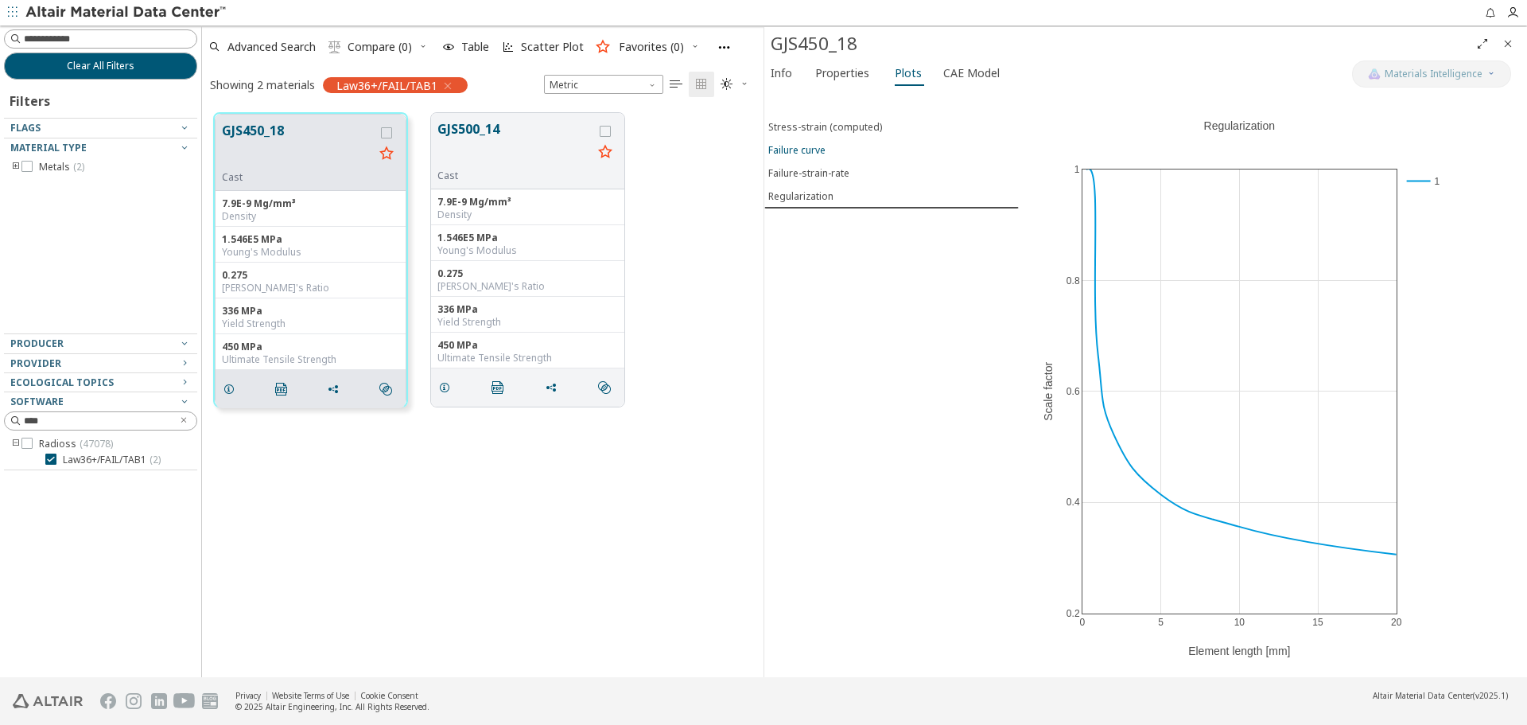
click at [850, 151] on span "Failure curve" at bounding box center [891, 150] width 247 height 14
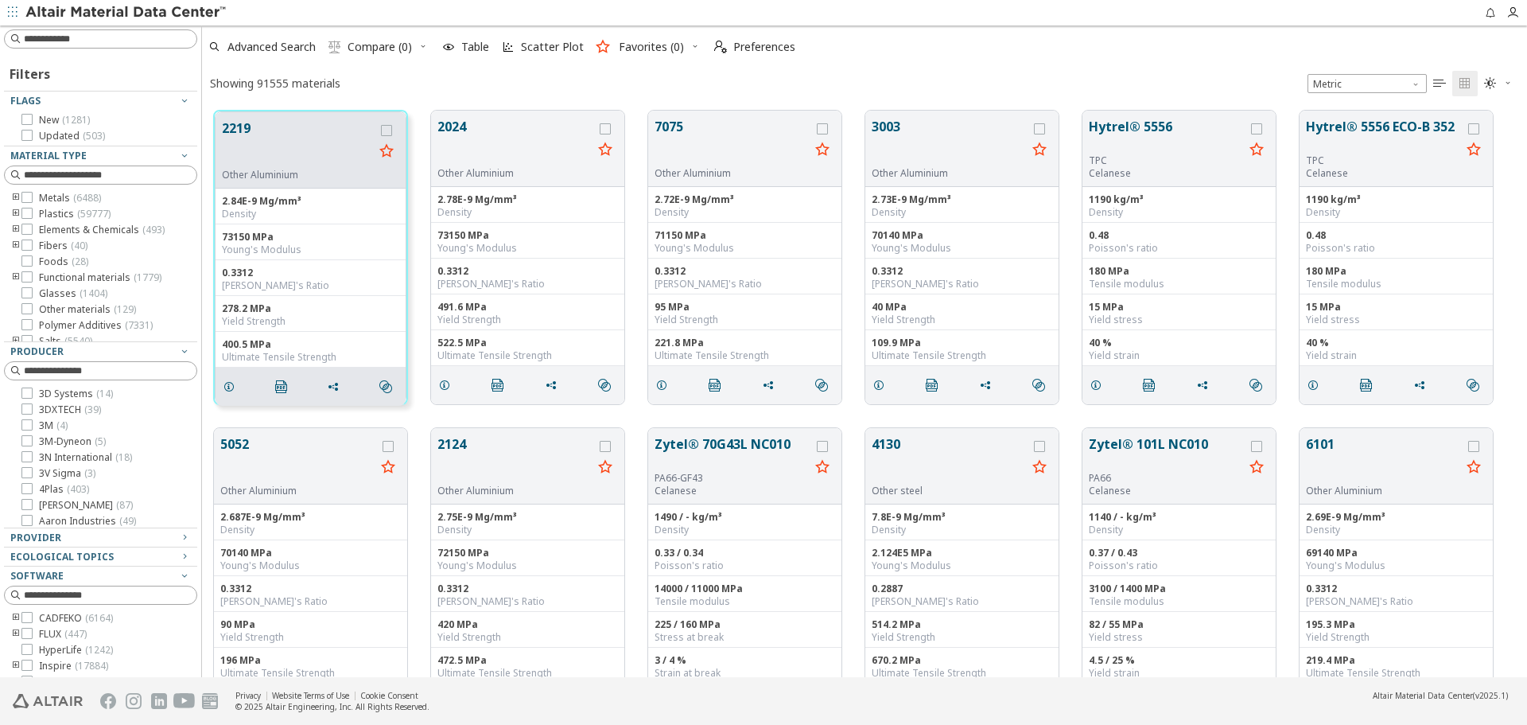
scroll to position [566, 1313]
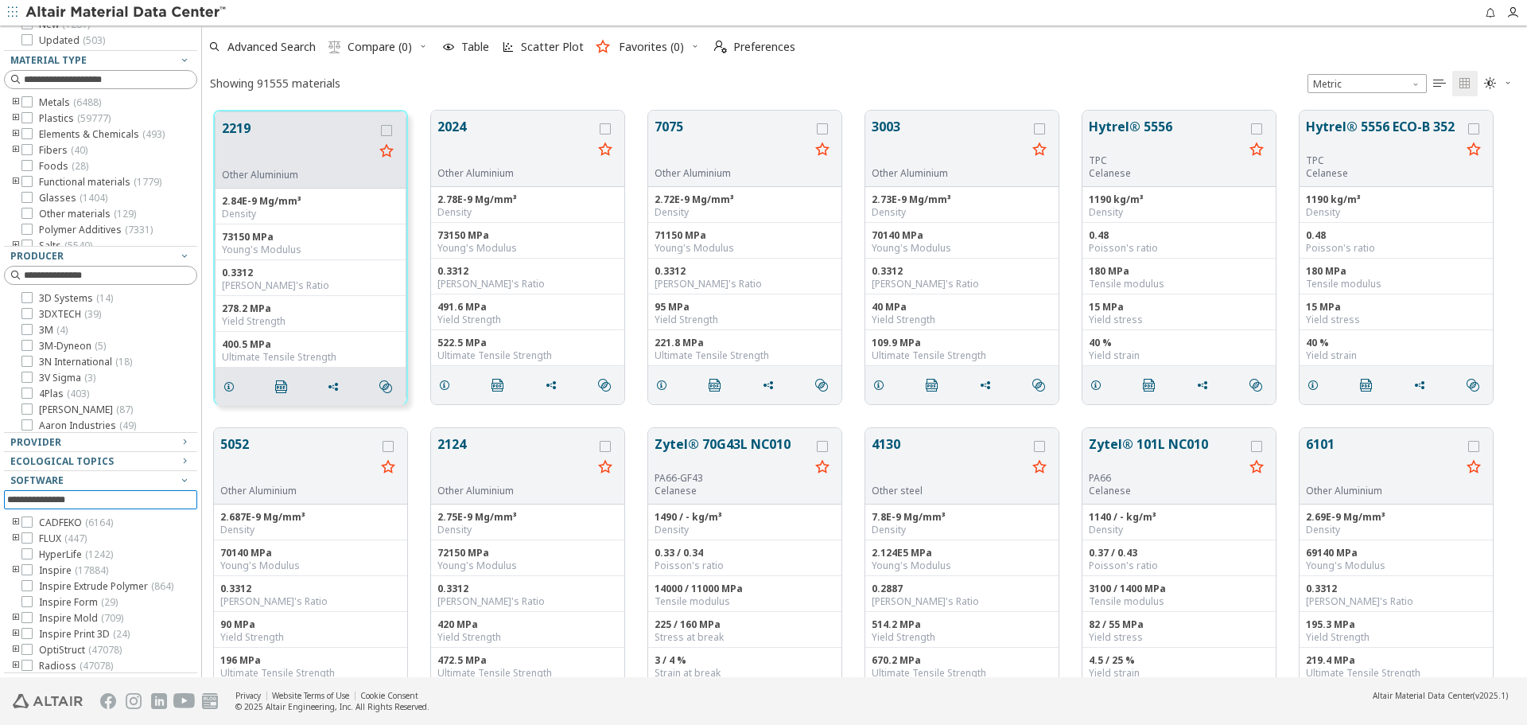
click at [123, 502] on input at bounding box center [102, 500] width 190 height 18
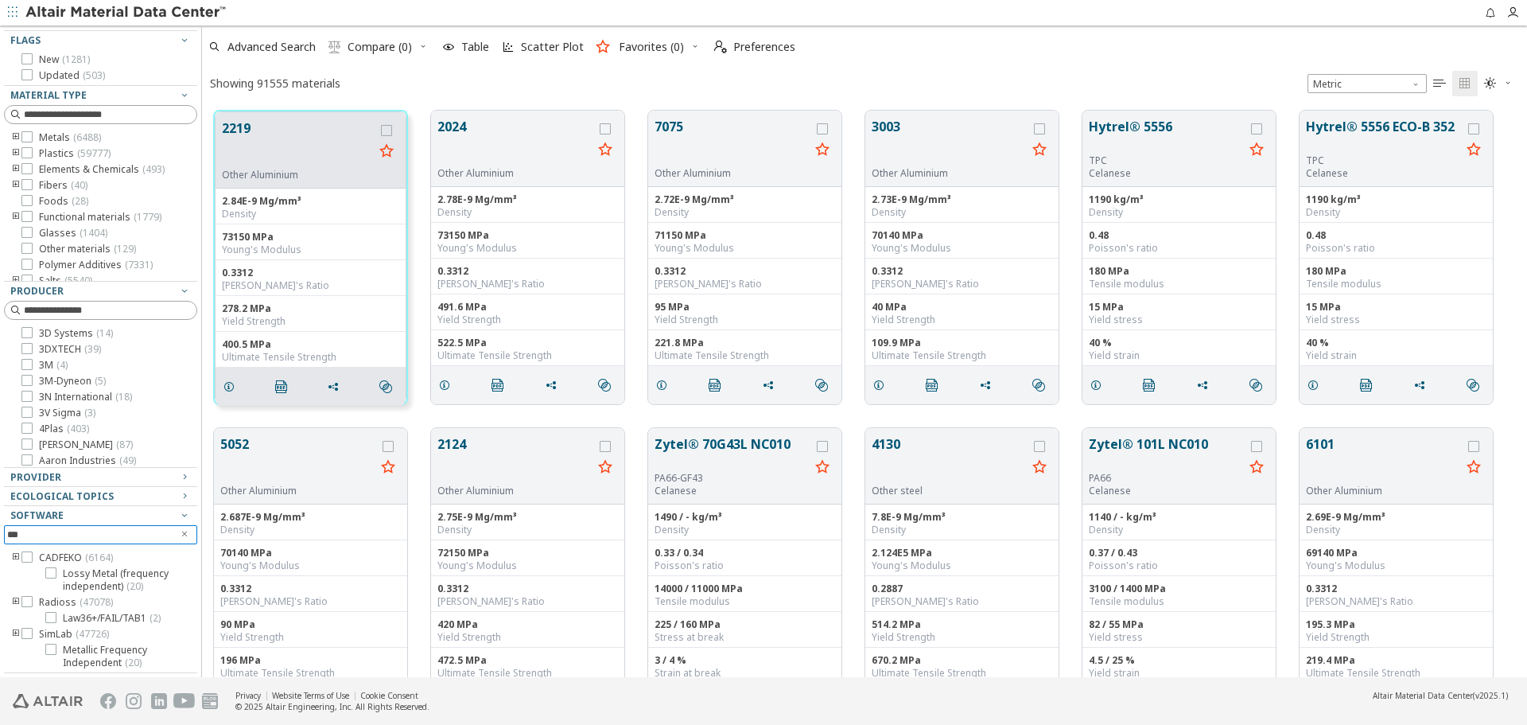
scroll to position [0, 0]
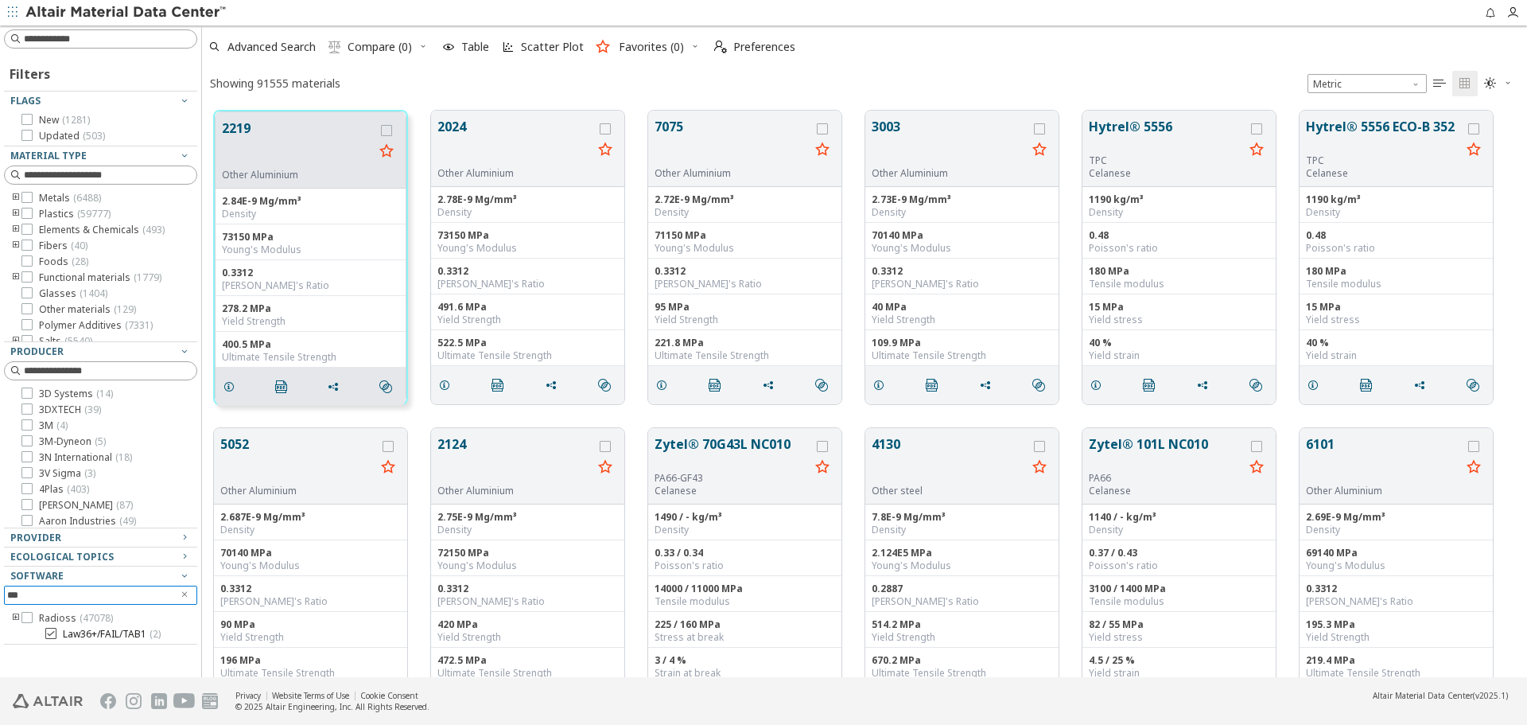
type input "***"
click at [134, 631] on span "Law36+/FAIL/TAB1 ( 2 )" at bounding box center [112, 634] width 98 height 13
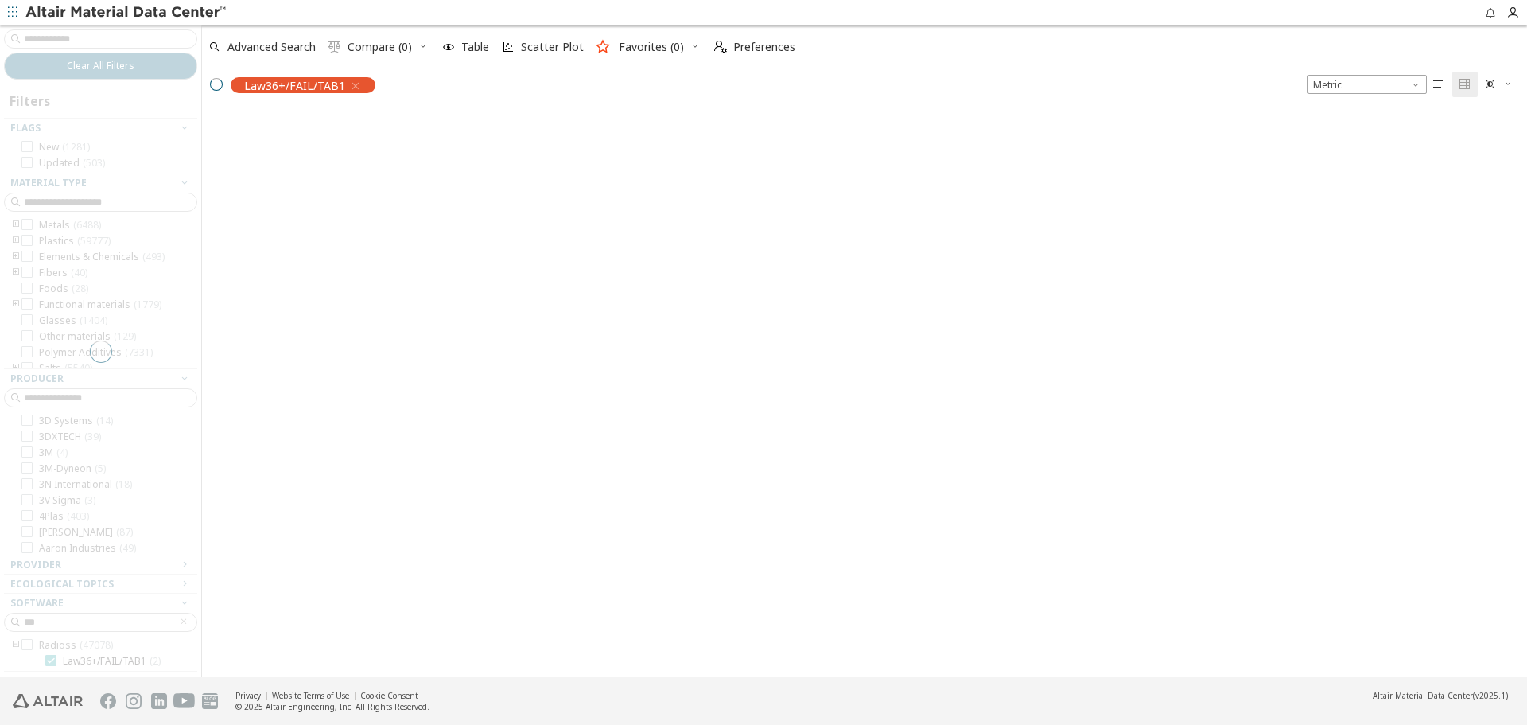
scroll to position [564, 1313]
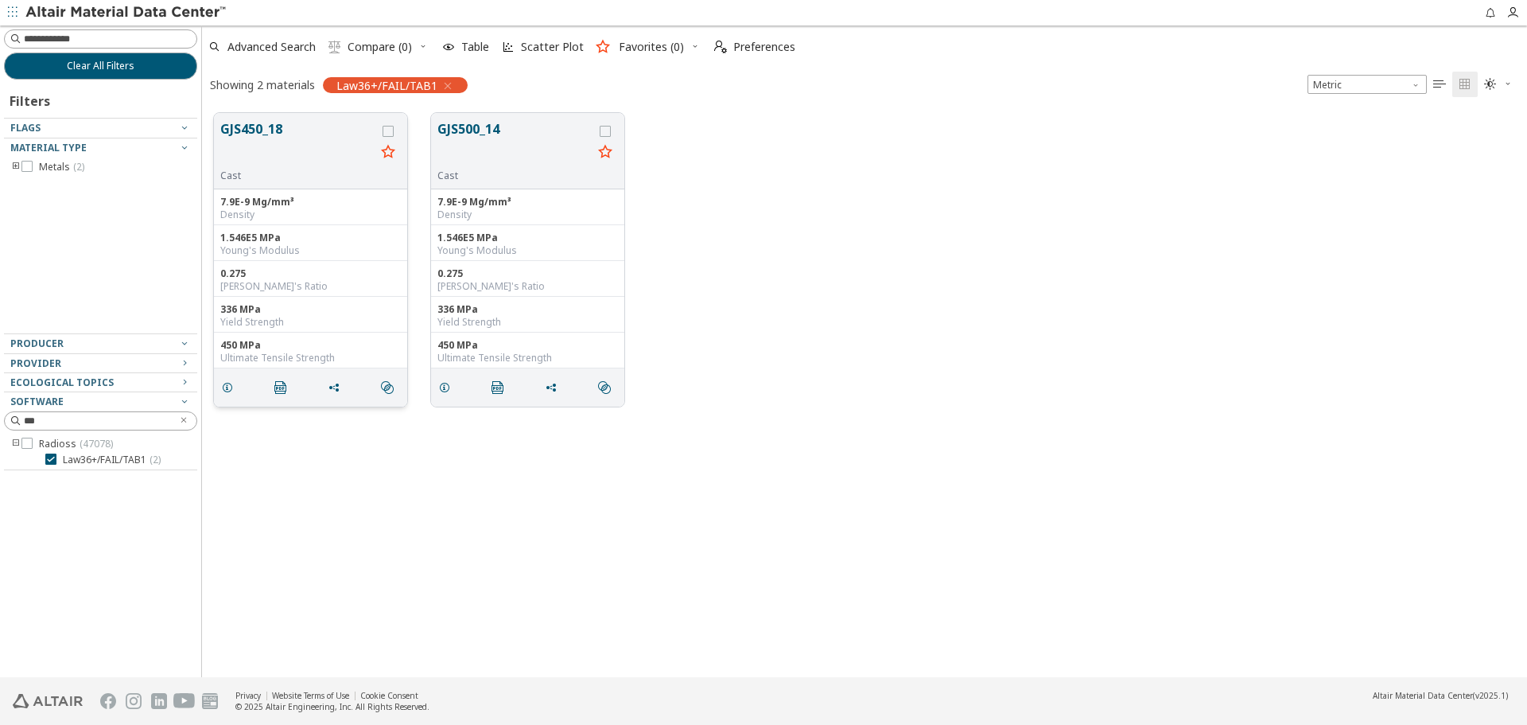
click at [247, 136] on button "GJS450_18" at bounding box center [297, 144] width 155 height 50
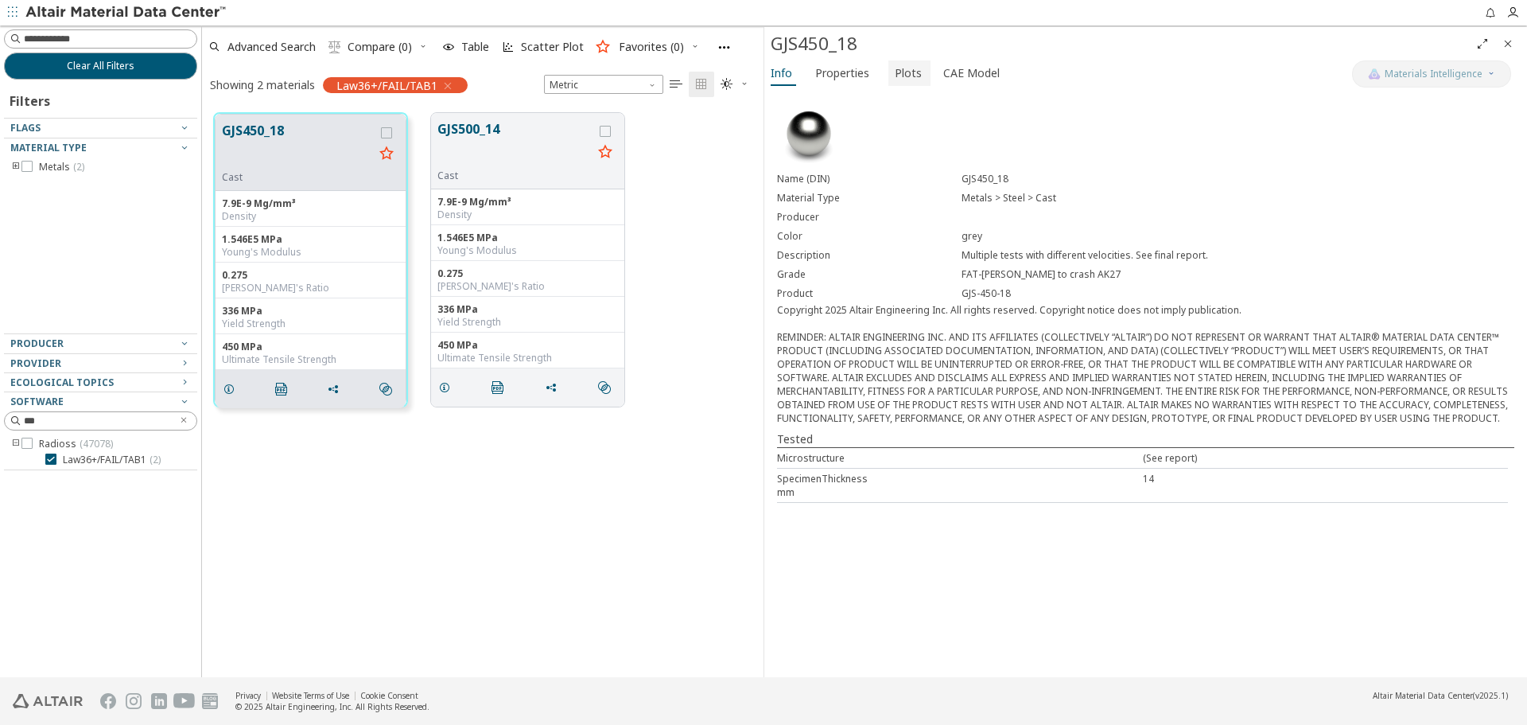
click at [895, 77] on span "Plots" at bounding box center [908, 72] width 27 height 25
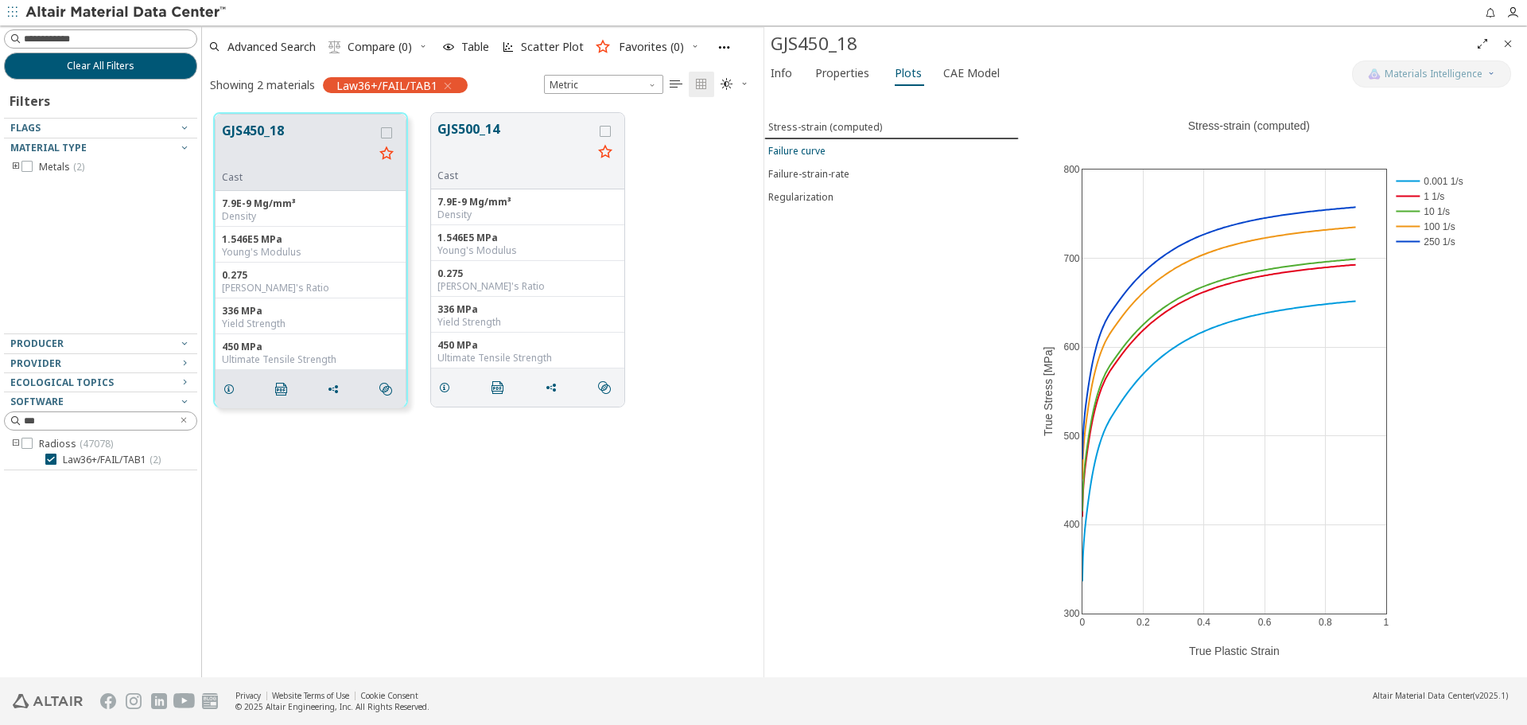
click at [850, 146] on span "Failure curve" at bounding box center [891, 151] width 247 height 14
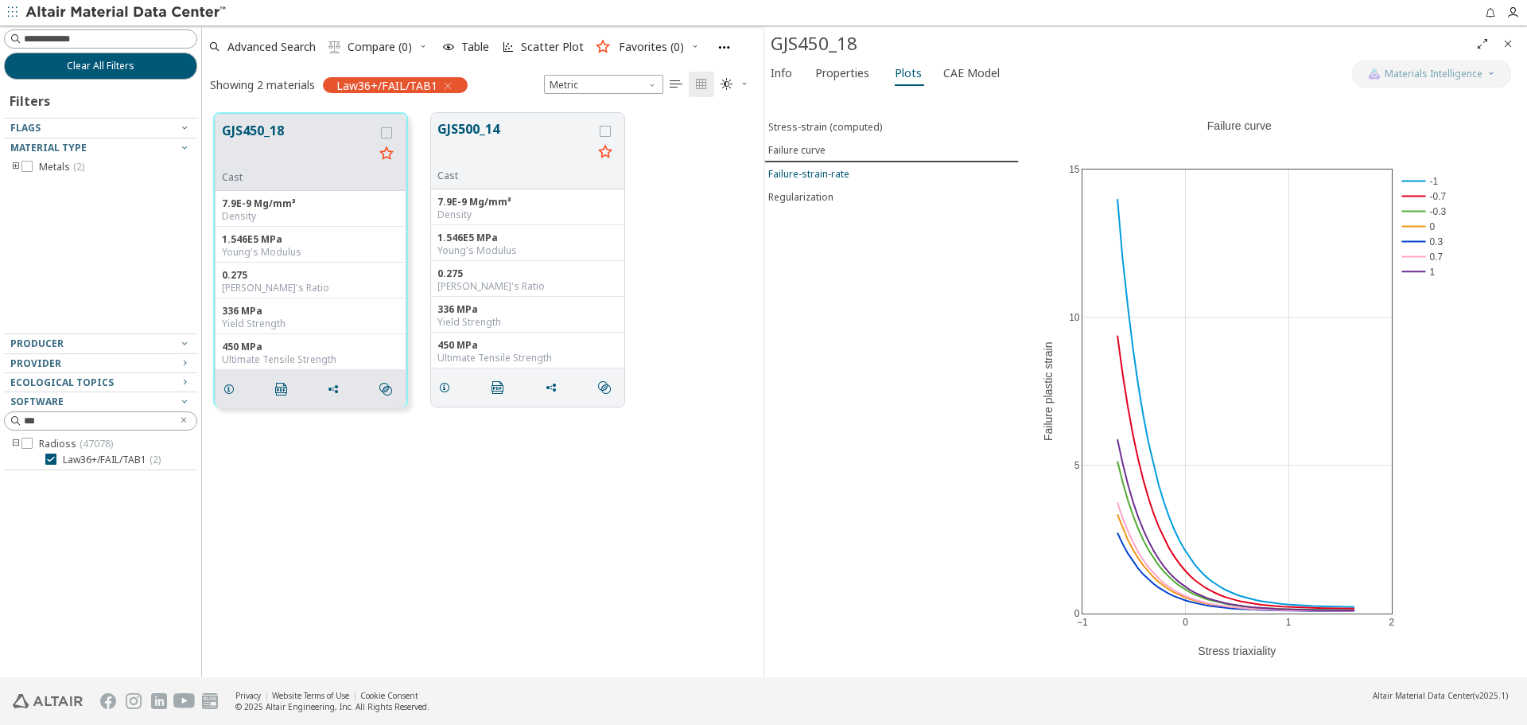
click at [849, 177] on span "Failure-strain-rate" at bounding box center [891, 174] width 247 height 14
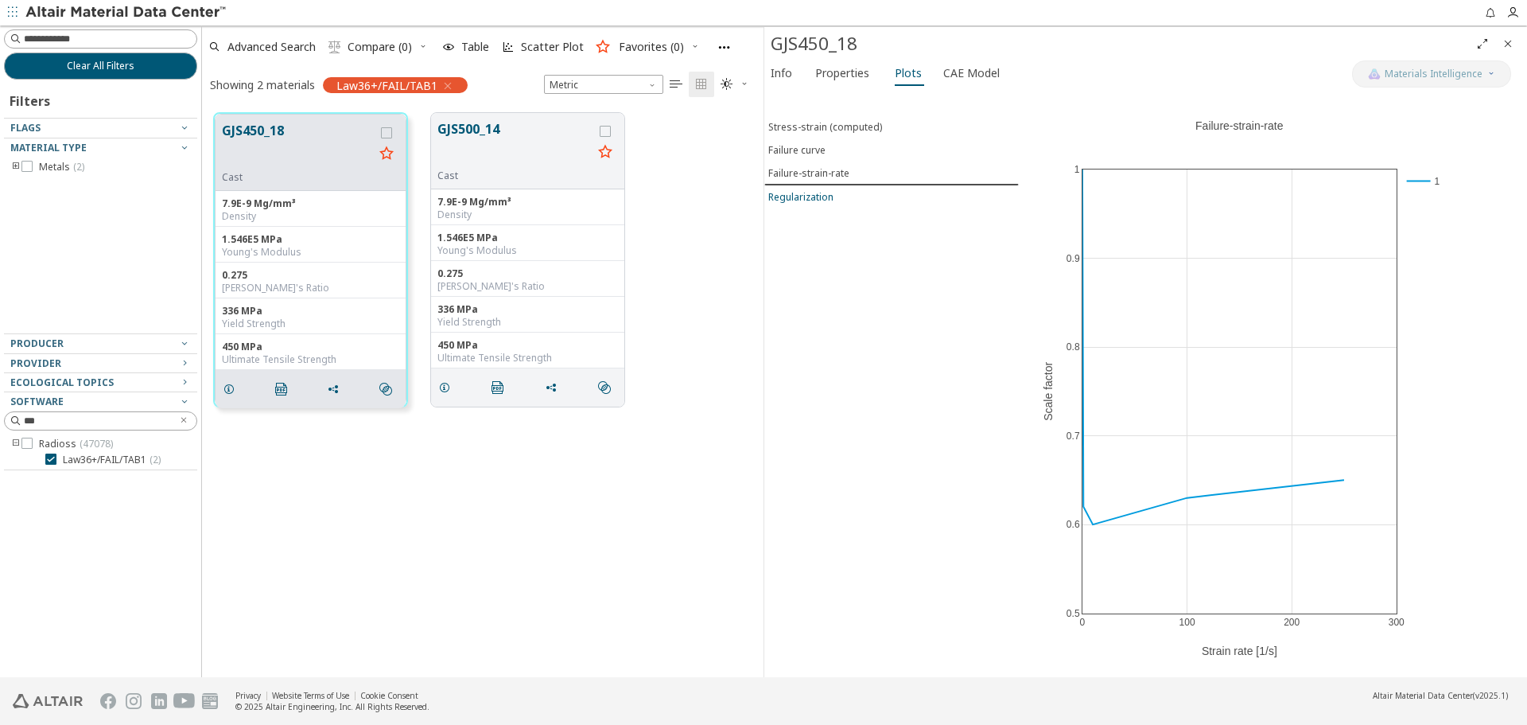
click at [849, 200] on span "Regularization" at bounding box center [891, 197] width 247 height 14
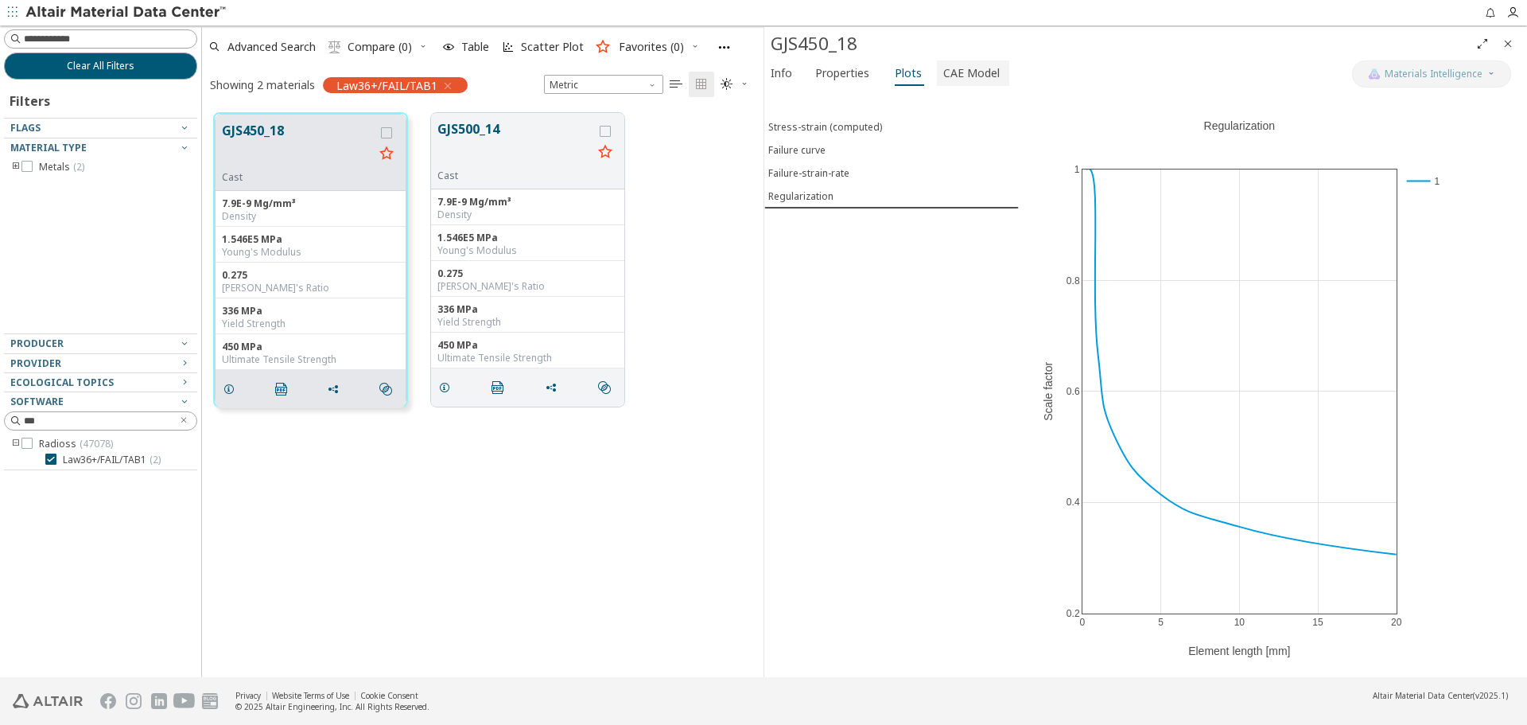
click at [959, 81] on span "CAE Model" at bounding box center [972, 72] width 56 height 25
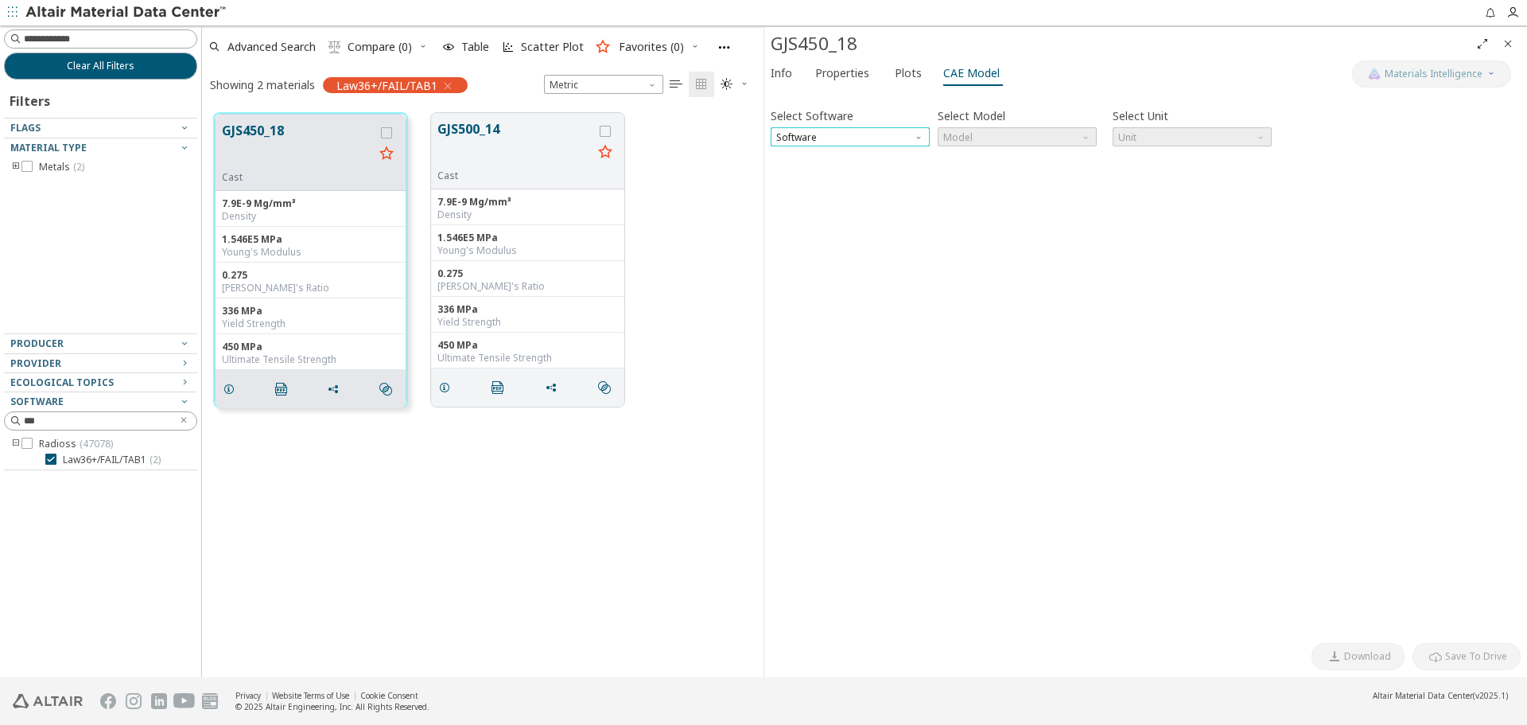
click at [909, 138] on span "Software" at bounding box center [850, 136] width 159 height 19
click at [890, 195] on span "Radioss" at bounding box center [850, 194] width 146 height 11
click at [979, 138] on span "Model" at bounding box center [1017, 136] width 159 height 19
click at [986, 210] on span "Law36+/FAIL/TAB1" at bounding box center [987, 214] width 84 height 13
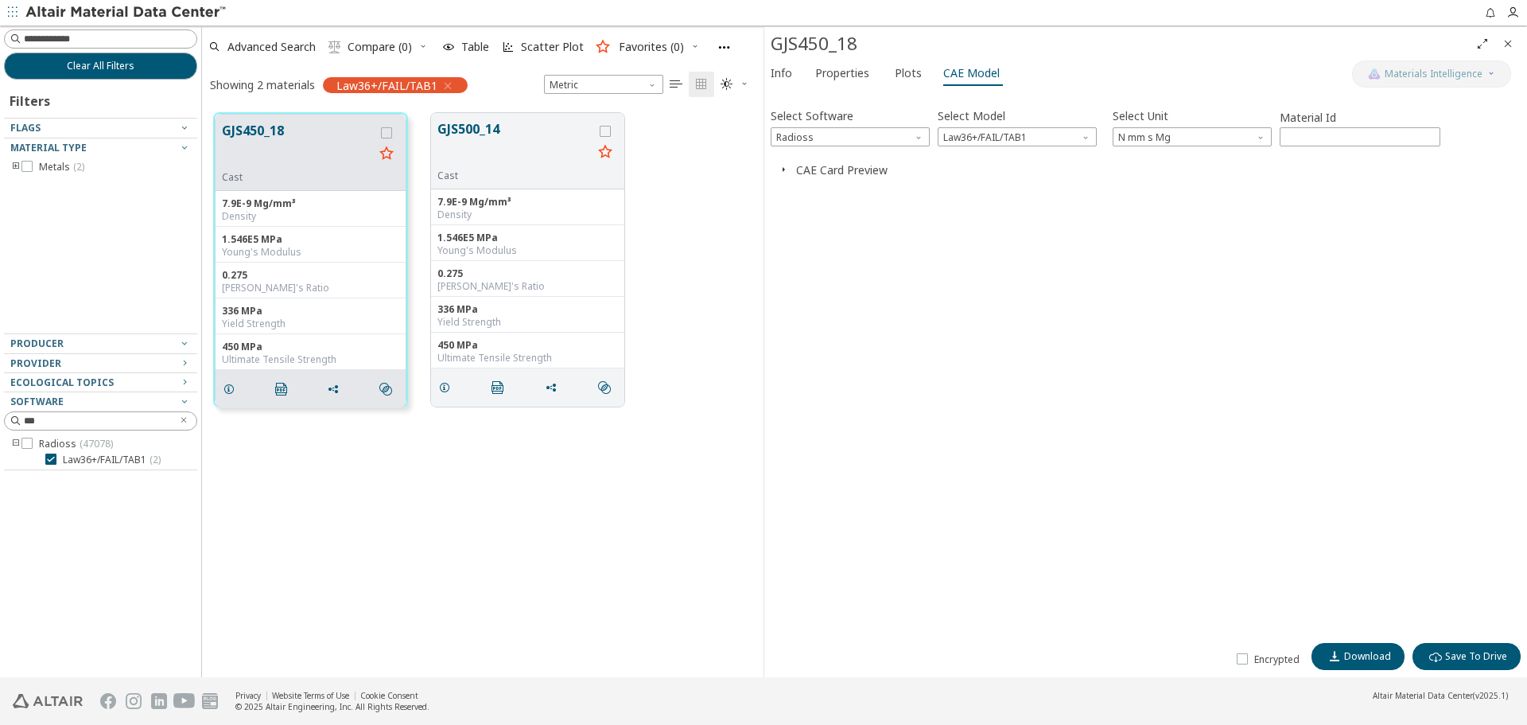
click at [803, 173] on button "CAE Card Preview" at bounding box center [841, 169] width 91 height 15
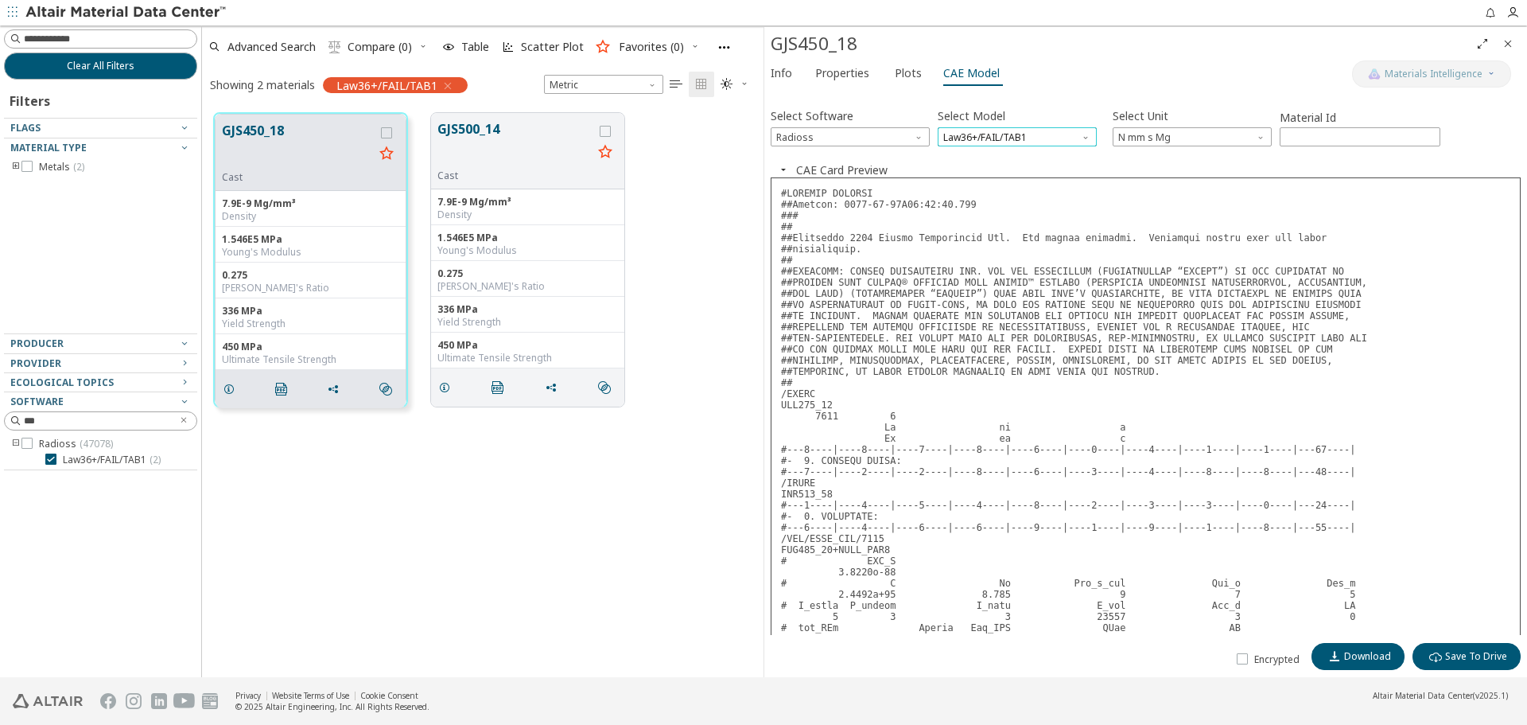
click at [1056, 138] on span "Law36+/FAIL/TAB1" at bounding box center [1017, 136] width 159 height 19
click at [1023, 189] on span "Law36+/FAIL/BiQUAD" at bounding box center [993, 195] width 97 height 13
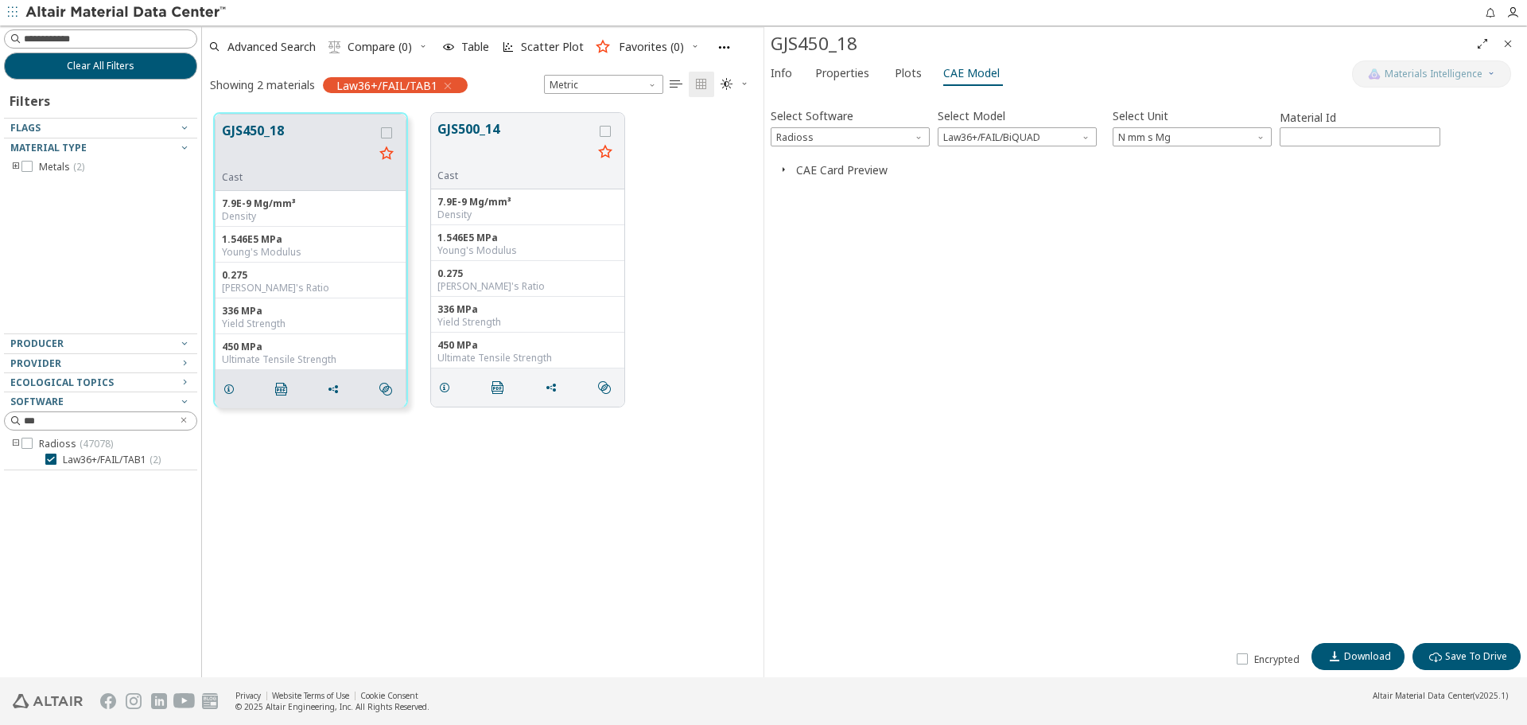
click at [792, 167] on span "button" at bounding box center [783, 169] width 19 height 15
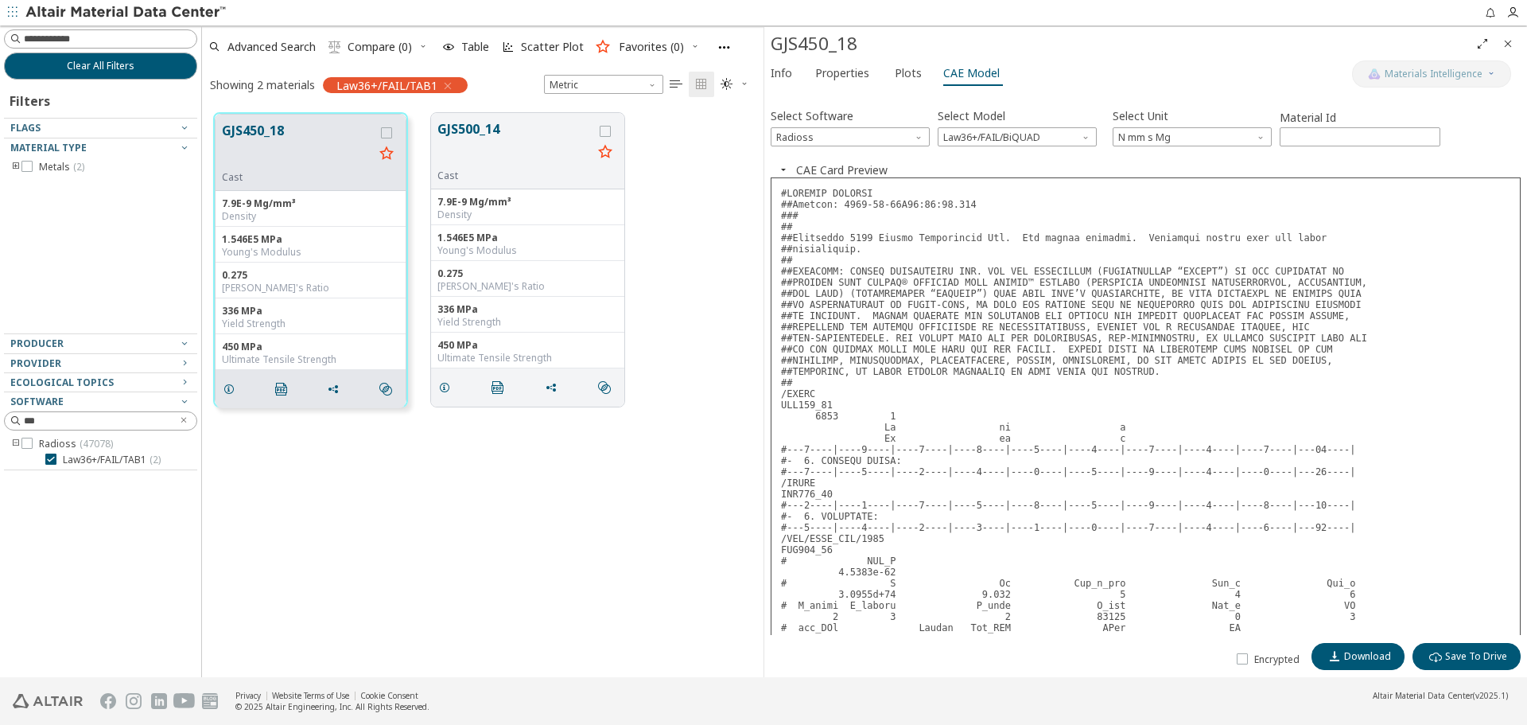
click at [1508, 50] on icon "Close" at bounding box center [1508, 43] width 13 height 13
click at [751, 50] on div "Advanced Search  Compare (0) Table Scatter Plot Favorites (0)" at bounding box center [476, 46] width 549 height 35
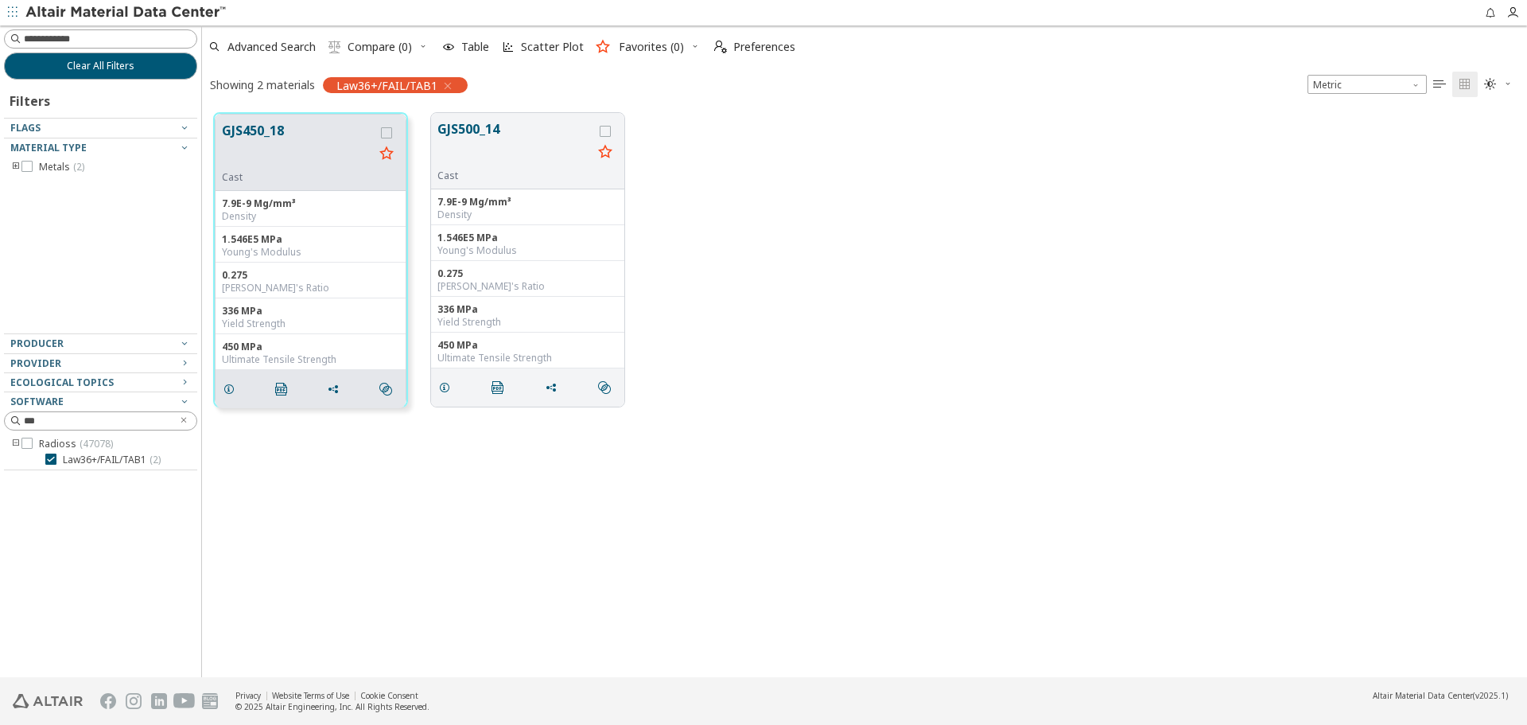
scroll to position [564, 1313]
click at [268, 138] on button "GJS450_18" at bounding box center [298, 146] width 152 height 50
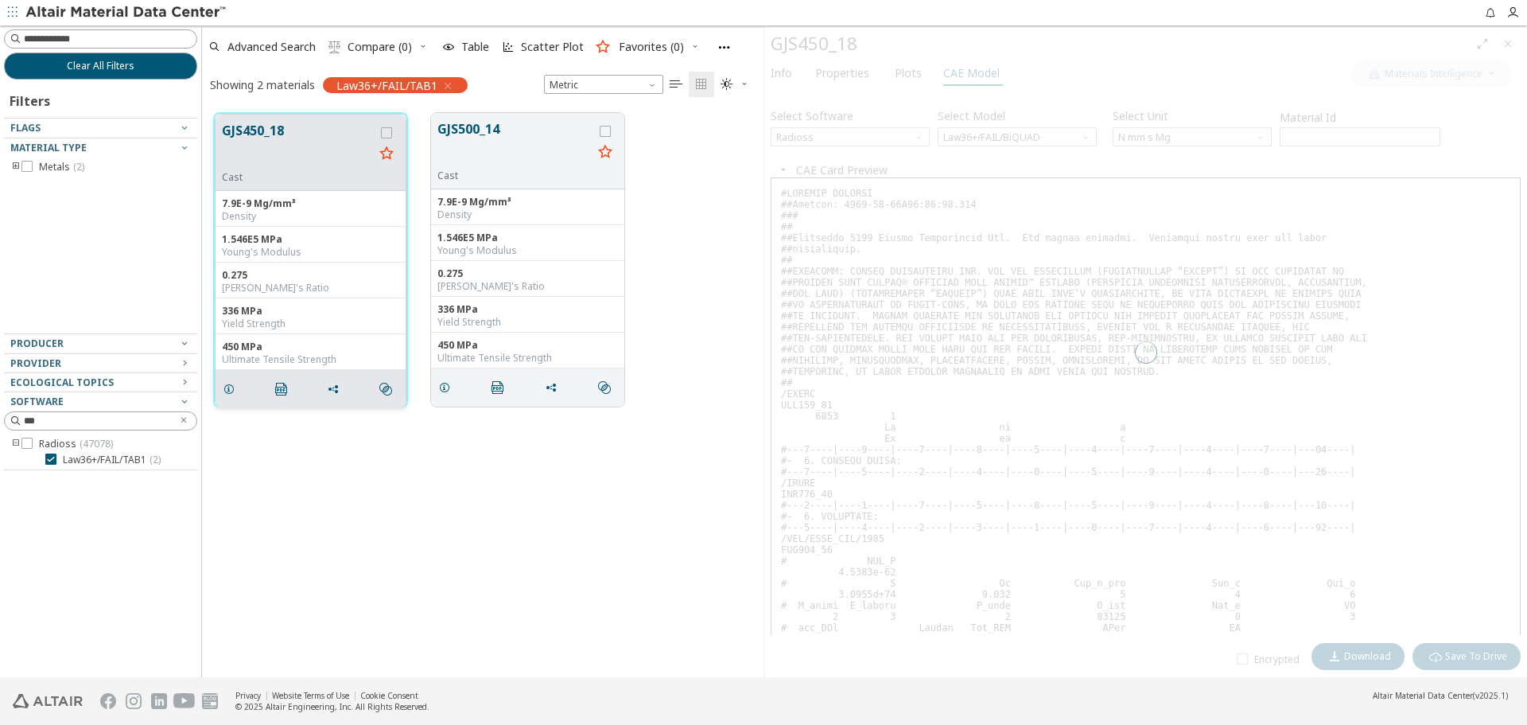
scroll to position [564, 550]
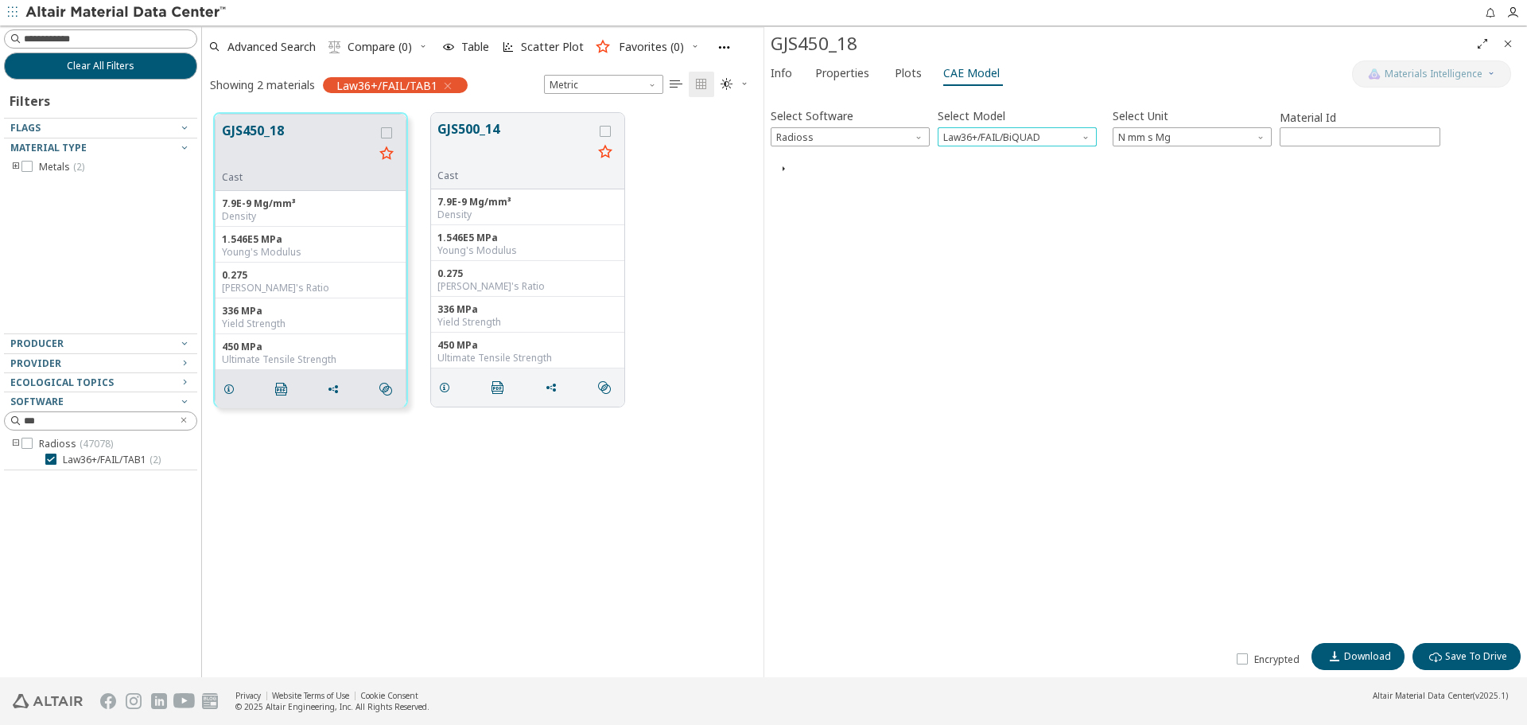
click at [995, 137] on span "Law36+/FAIL/BiQUAD" at bounding box center [1017, 136] width 159 height 19
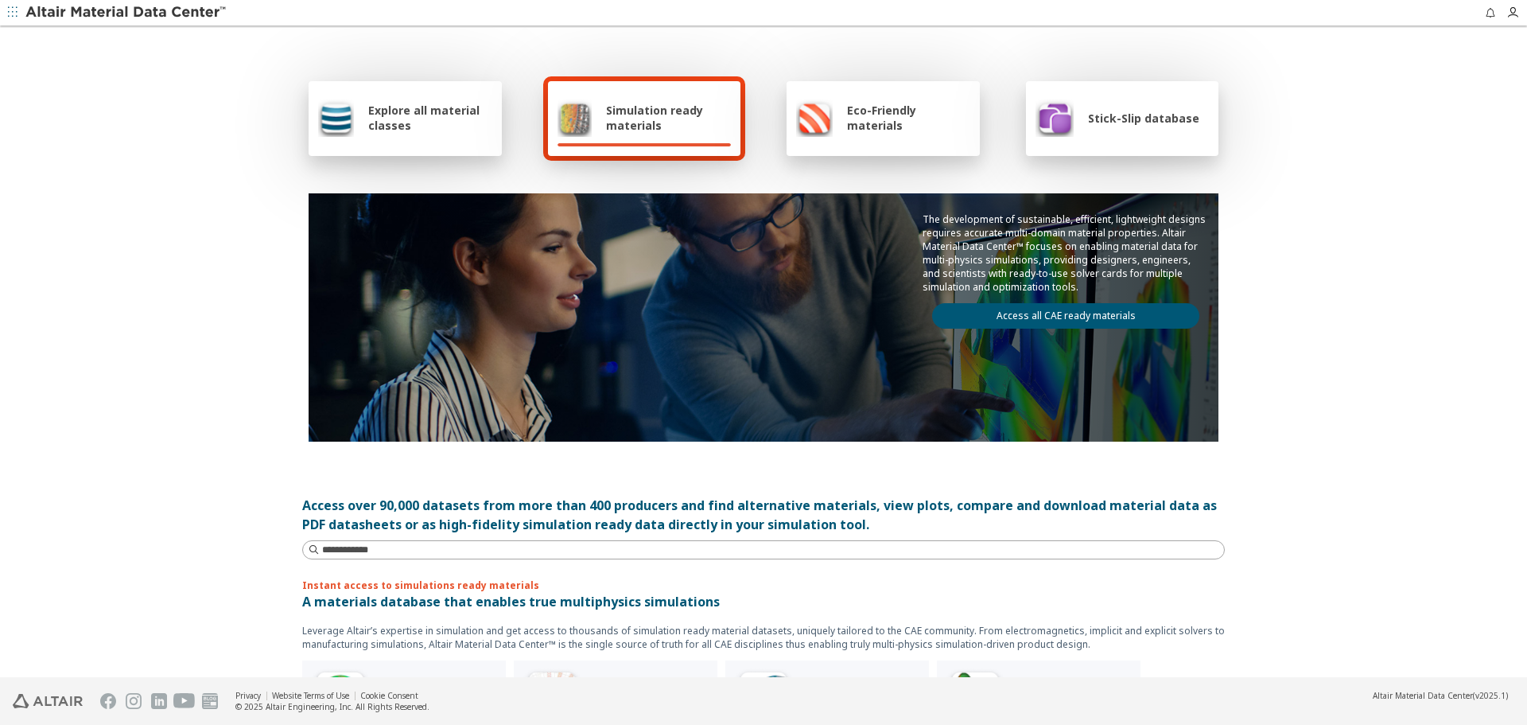
click at [430, 124] on span "Explore all material classes" at bounding box center [430, 118] width 124 height 30
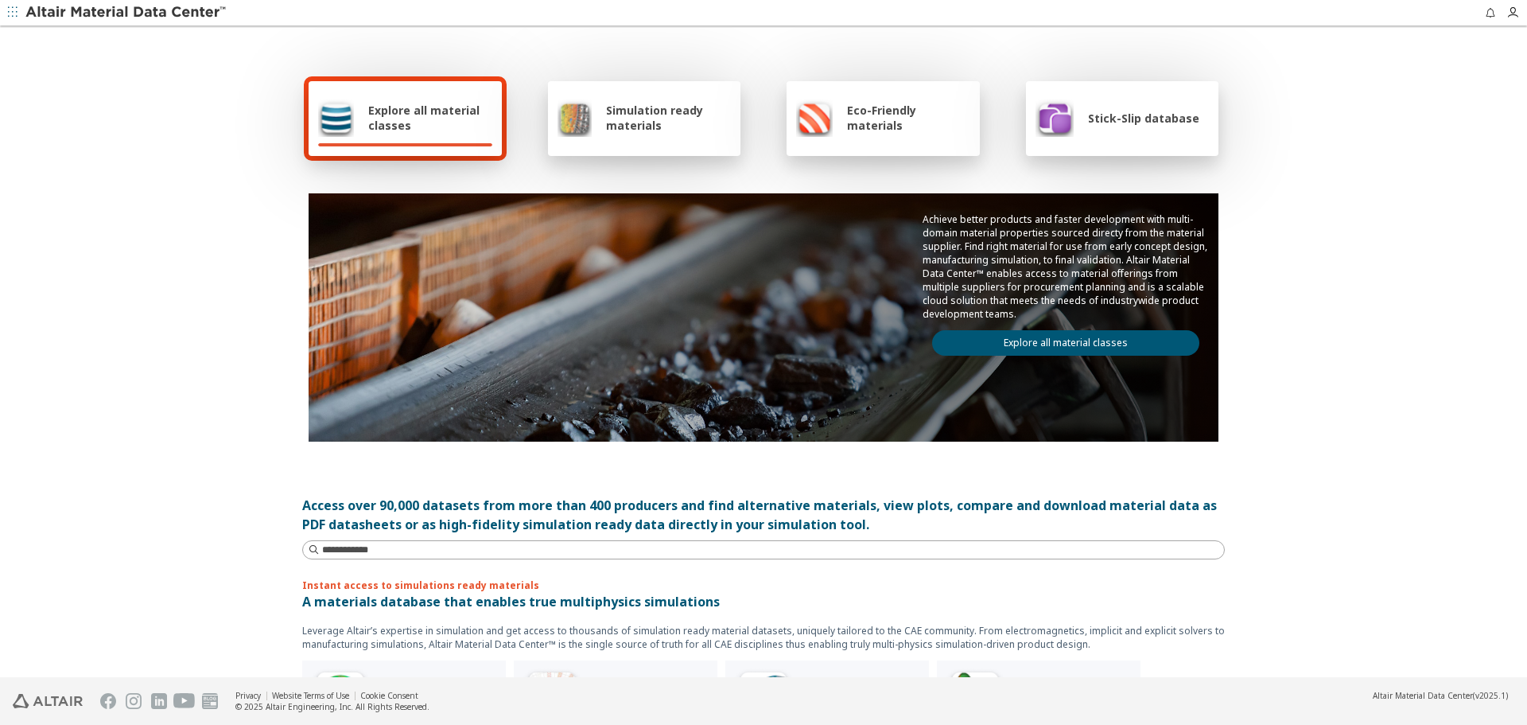
click at [1002, 336] on link "Explore all material classes" at bounding box center [1065, 342] width 267 height 25
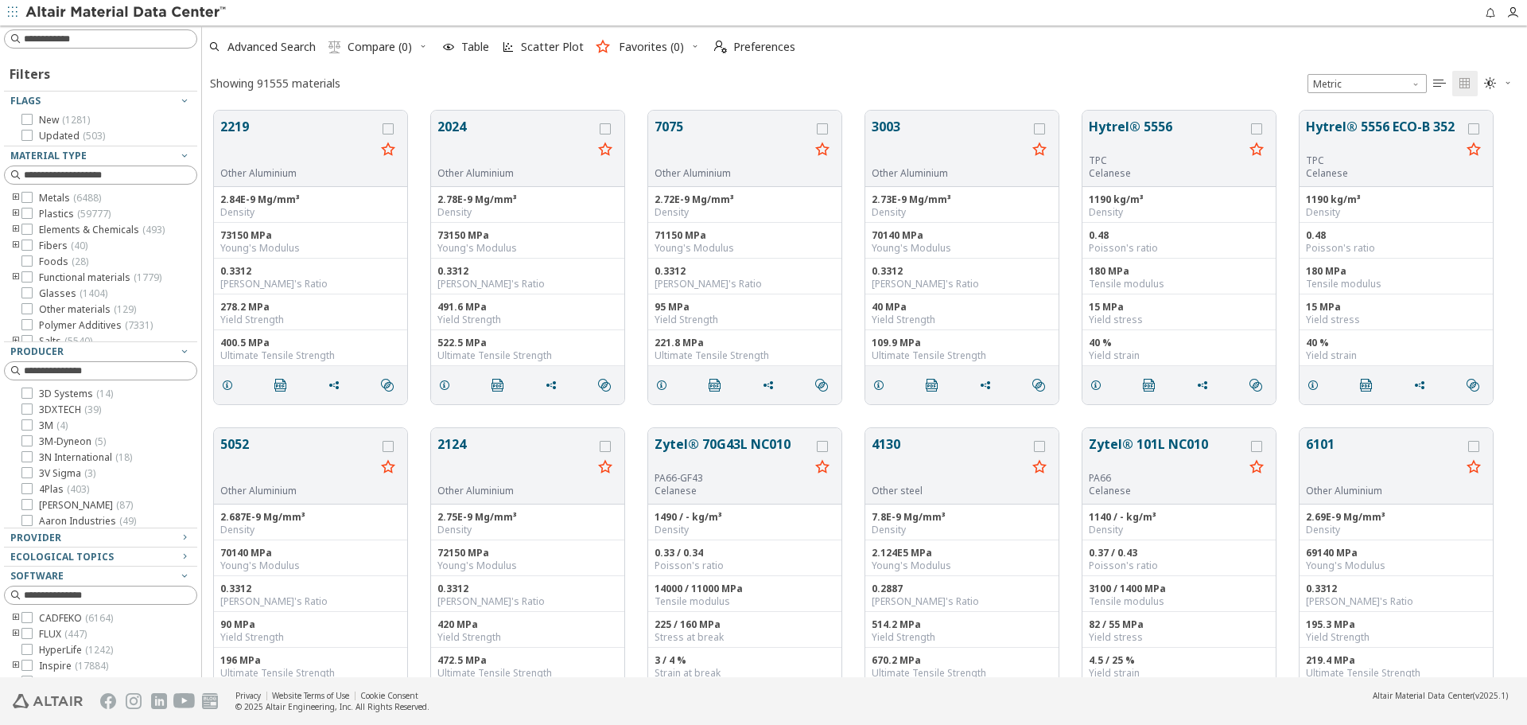
scroll to position [566, 1313]
click at [64, 45] on input at bounding box center [110, 39] width 173 height 16
type input "**********"
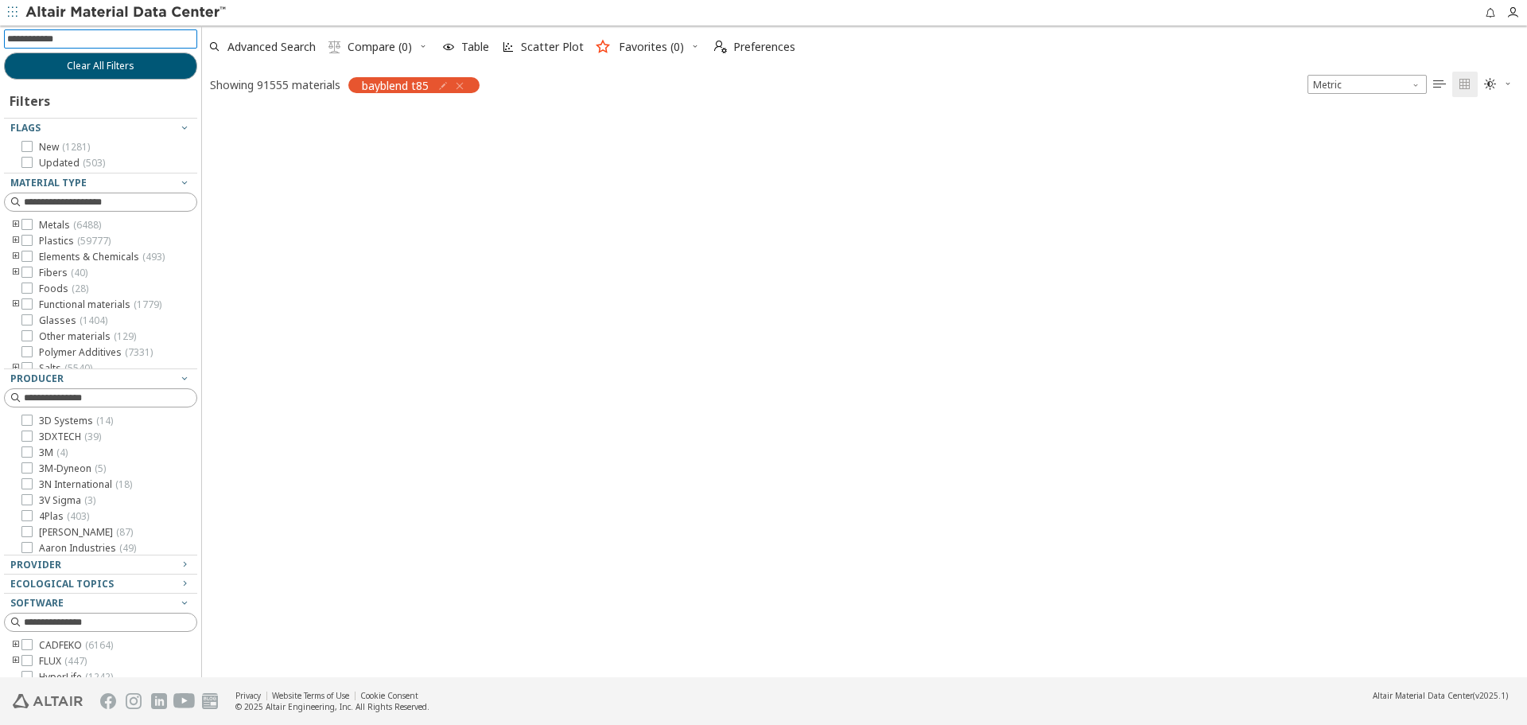
scroll to position [564, 1313]
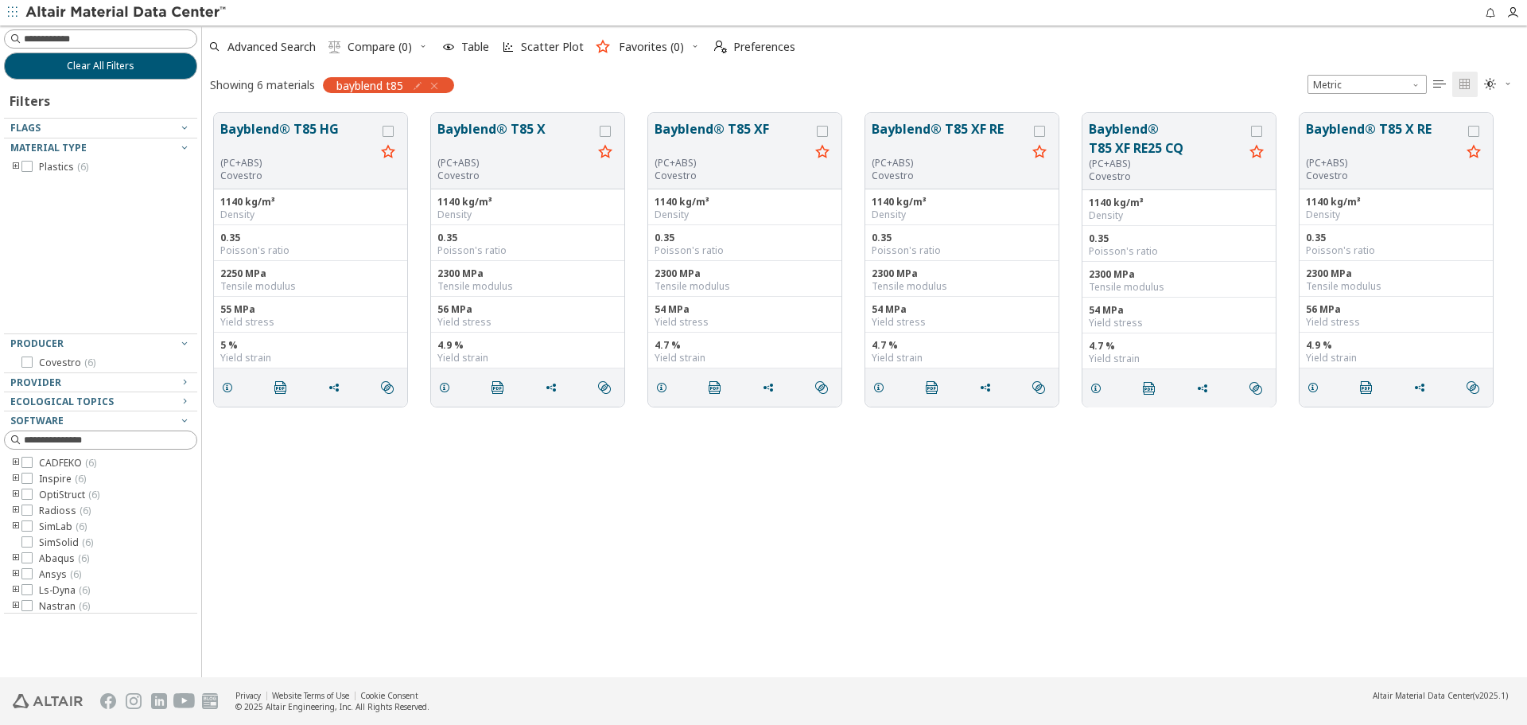
click at [566, 496] on div "Bayblend® T85 HG (PC+ABS) Covestro 1140 kg/m³ Density 0.35 Poisson's ratio 2250…" at bounding box center [864, 389] width 1325 height 576
click at [704, 140] on button "Bayblend® T85 XF" at bounding box center [732, 137] width 155 height 37
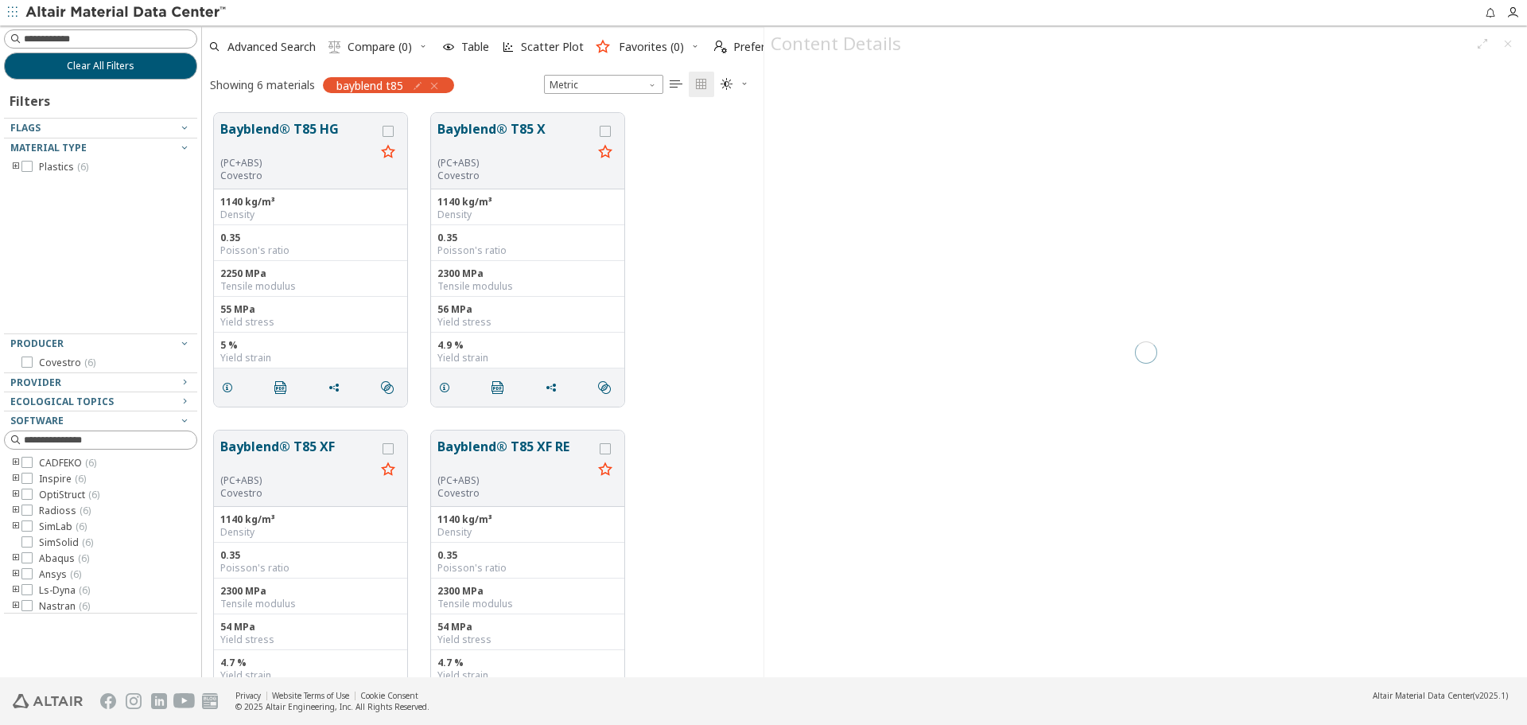
scroll to position [564, 550]
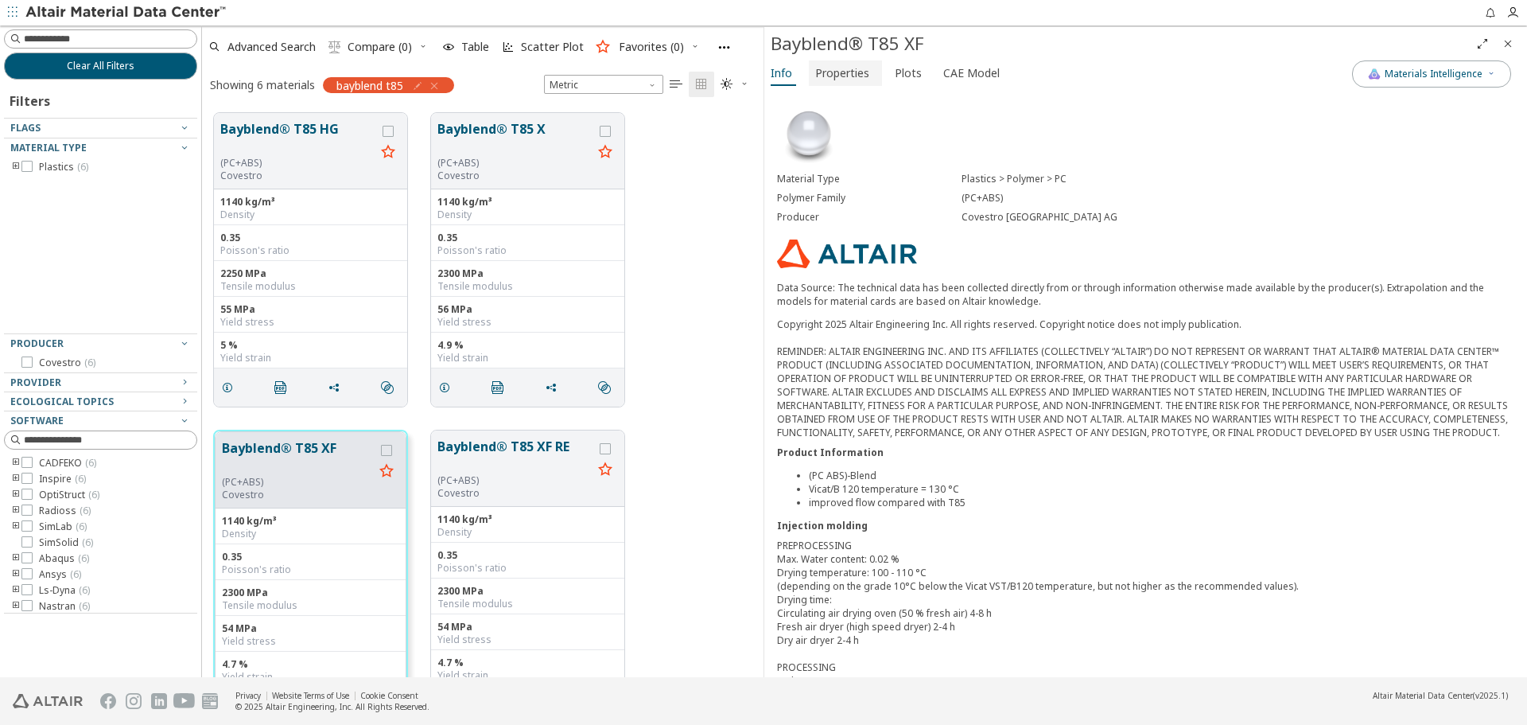
click at [856, 77] on span "Properties" at bounding box center [842, 72] width 54 height 25
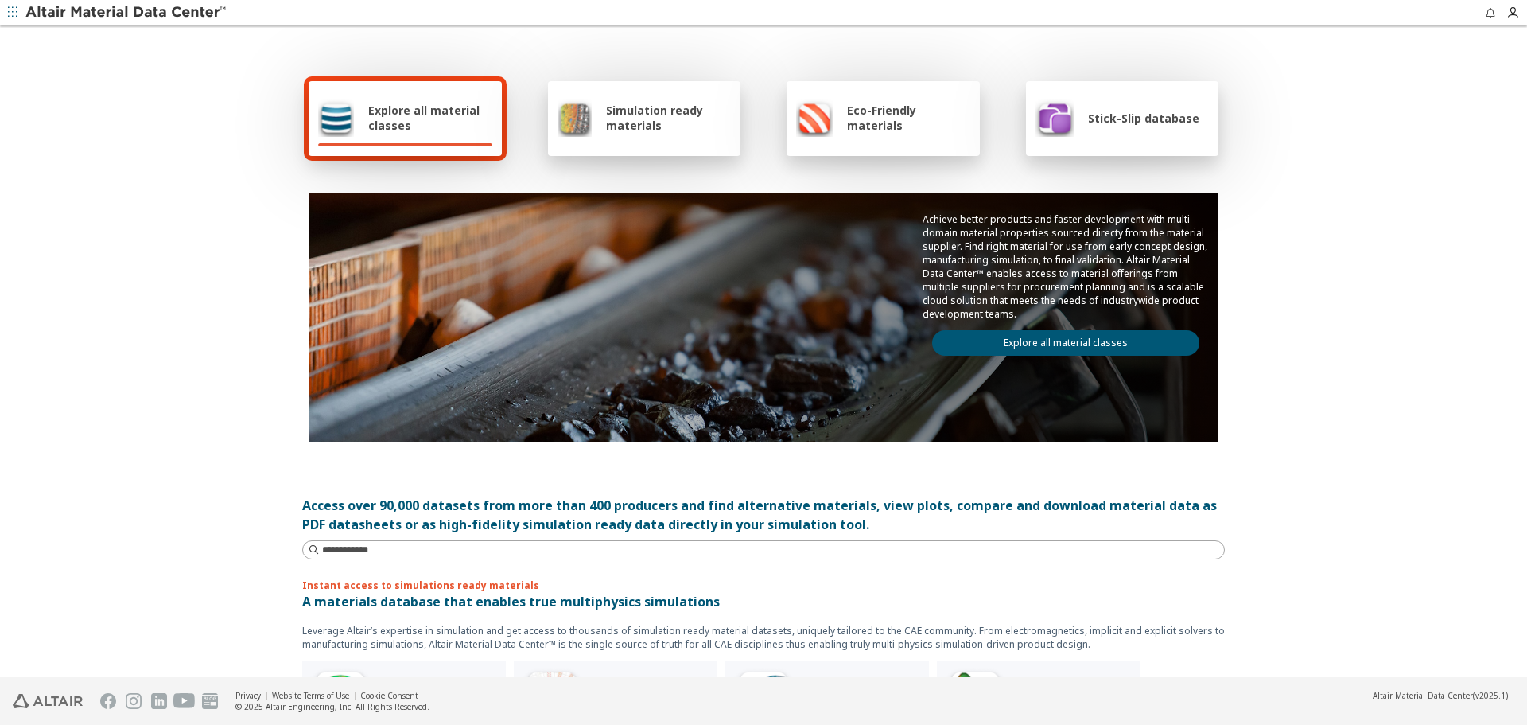
click at [1113, 340] on link "Explore all material classes" at bounding box center [1065, 342] width 267 height 25
click at [1110, 341] on link "Explore all material classes" at bounding box center [1065, 342] width 267 height 25
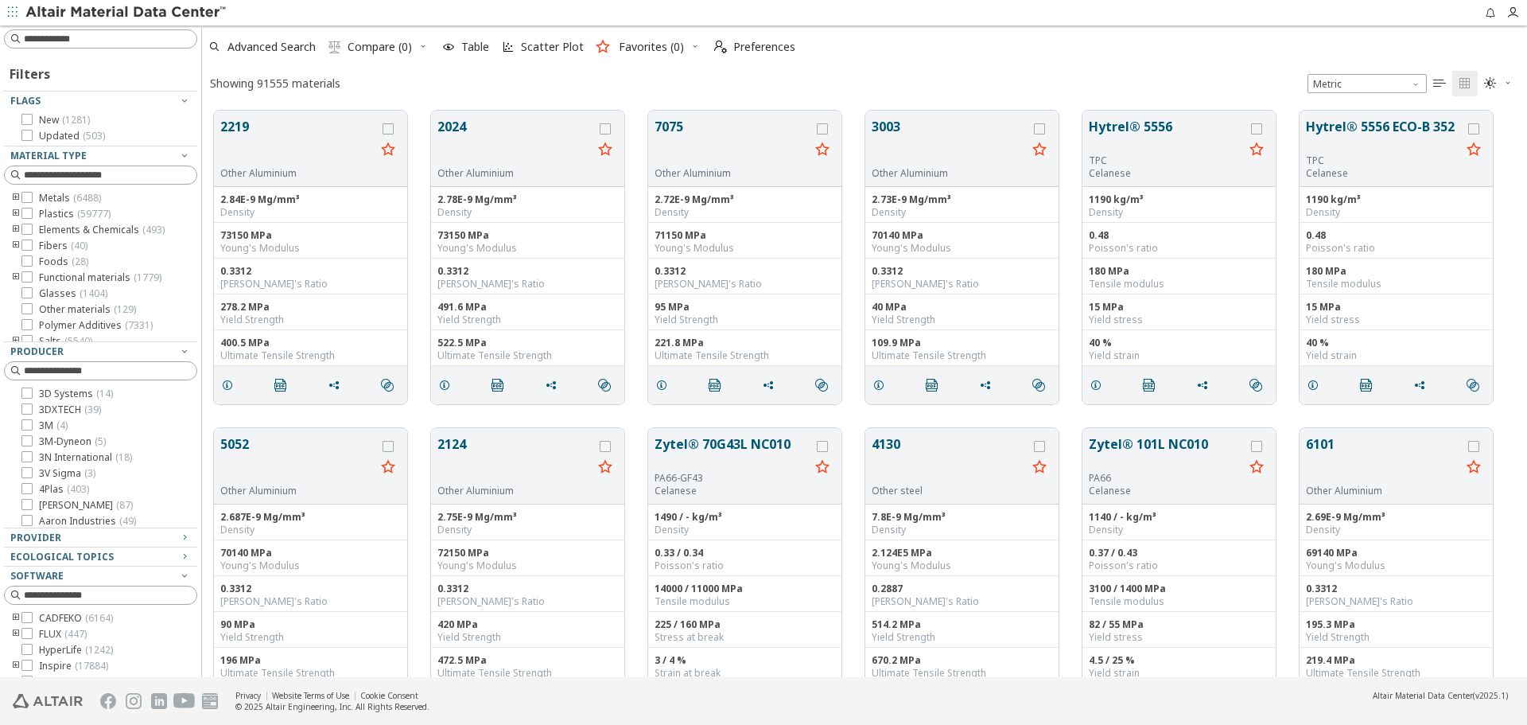
scroll to position [13, 13]
click at [140, 538] on div "Provider" at bounding box center [94, 537] width 168 height 13
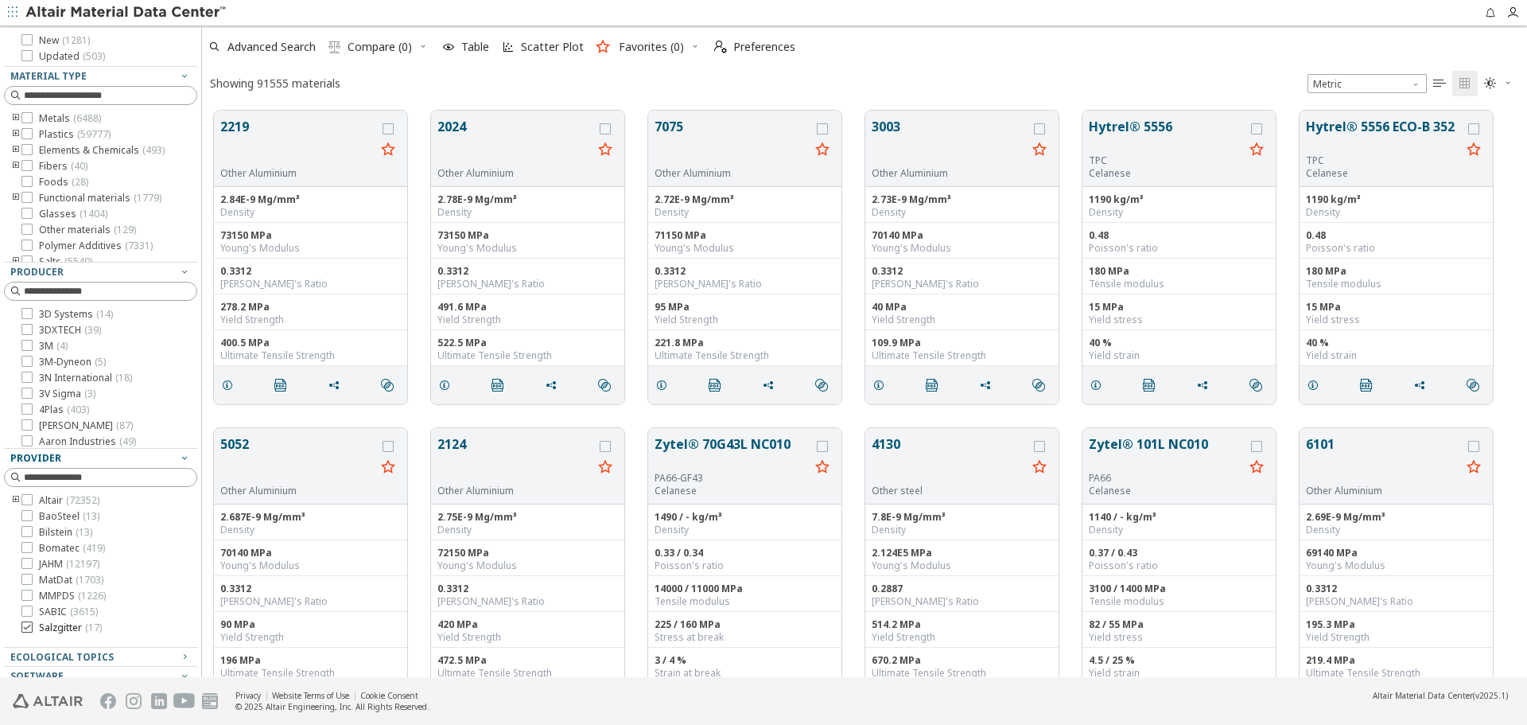
click at [95, 629] on span "( 17 )" at bounding box center [93, 628] width 17 height 14
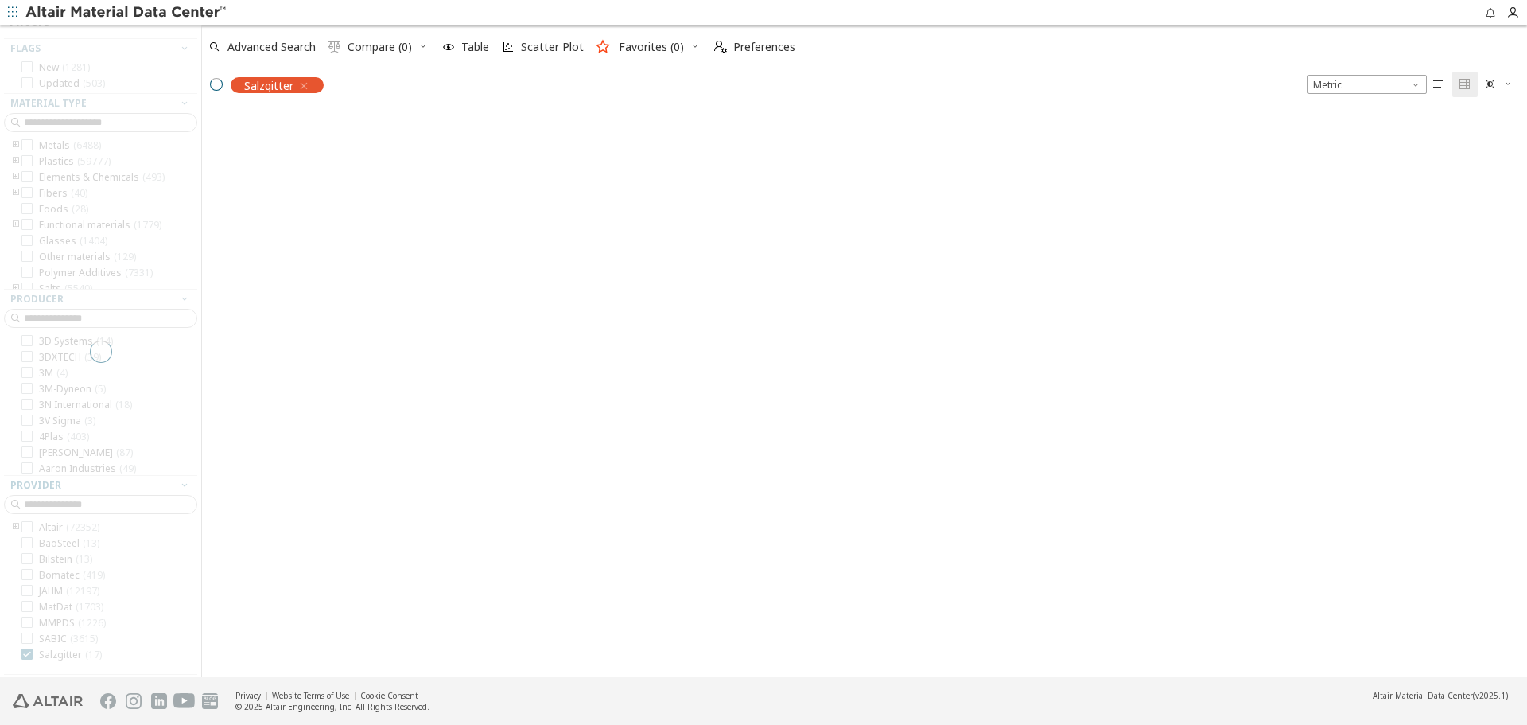
scroll to position [107, 0]
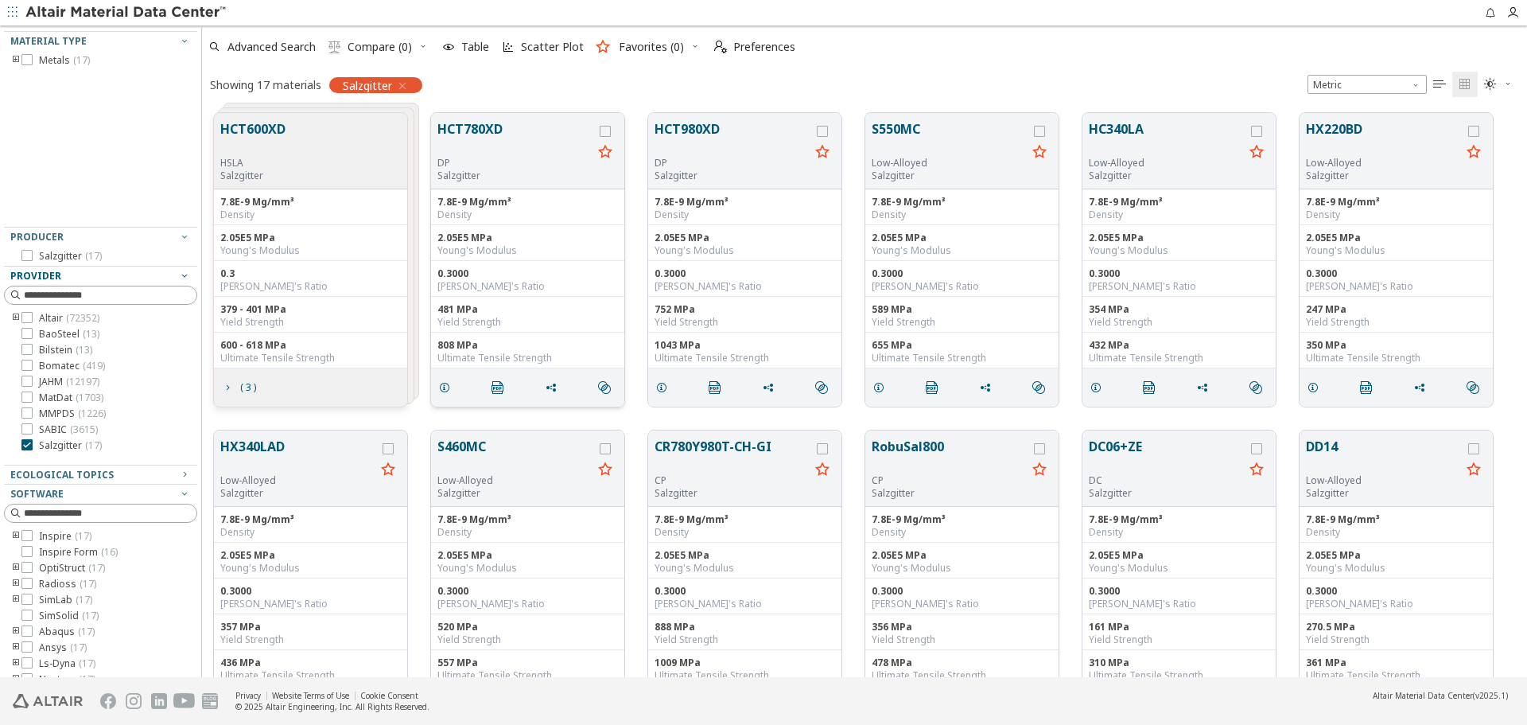
click at [466, 133] on button "HCT780XD" at bounding box center [515, 137] width 155 height 37
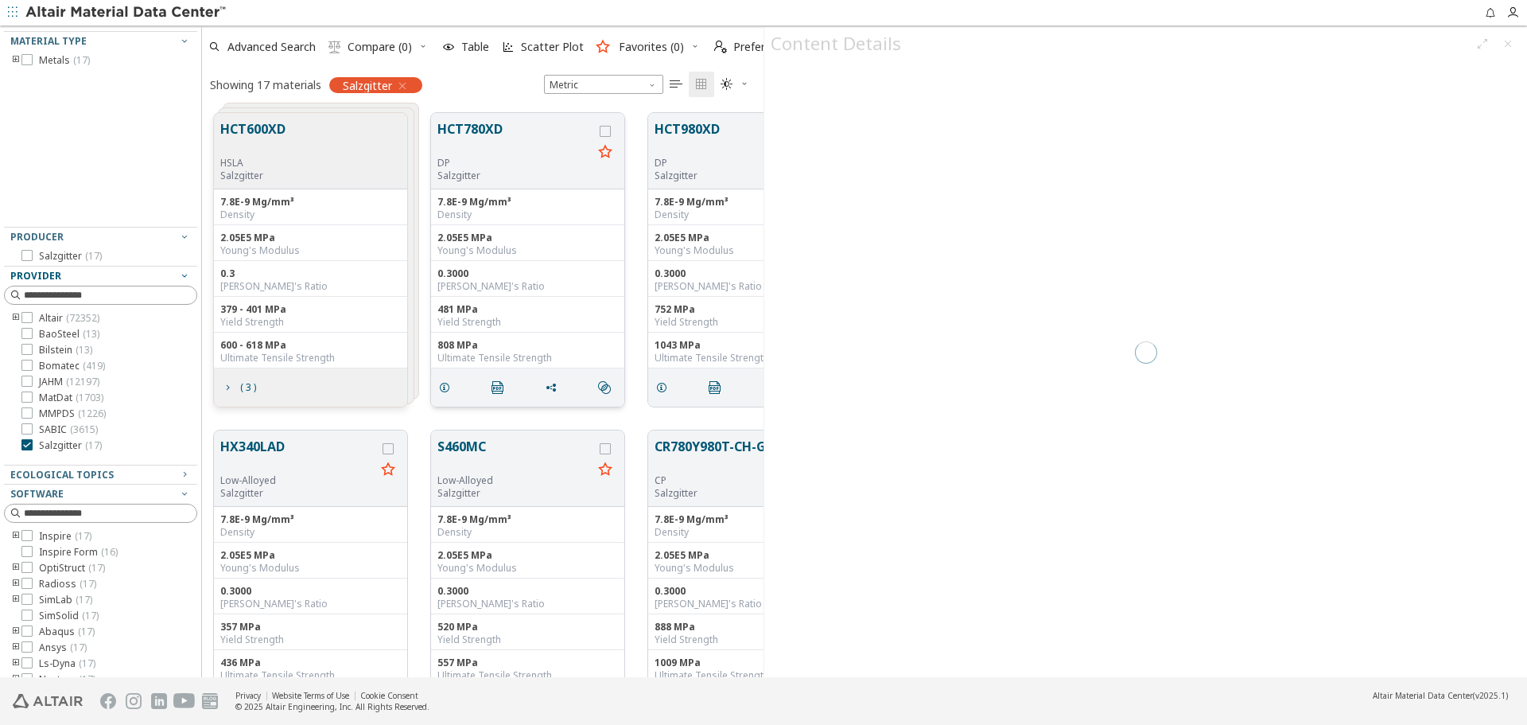
scroll to position [564, 550]
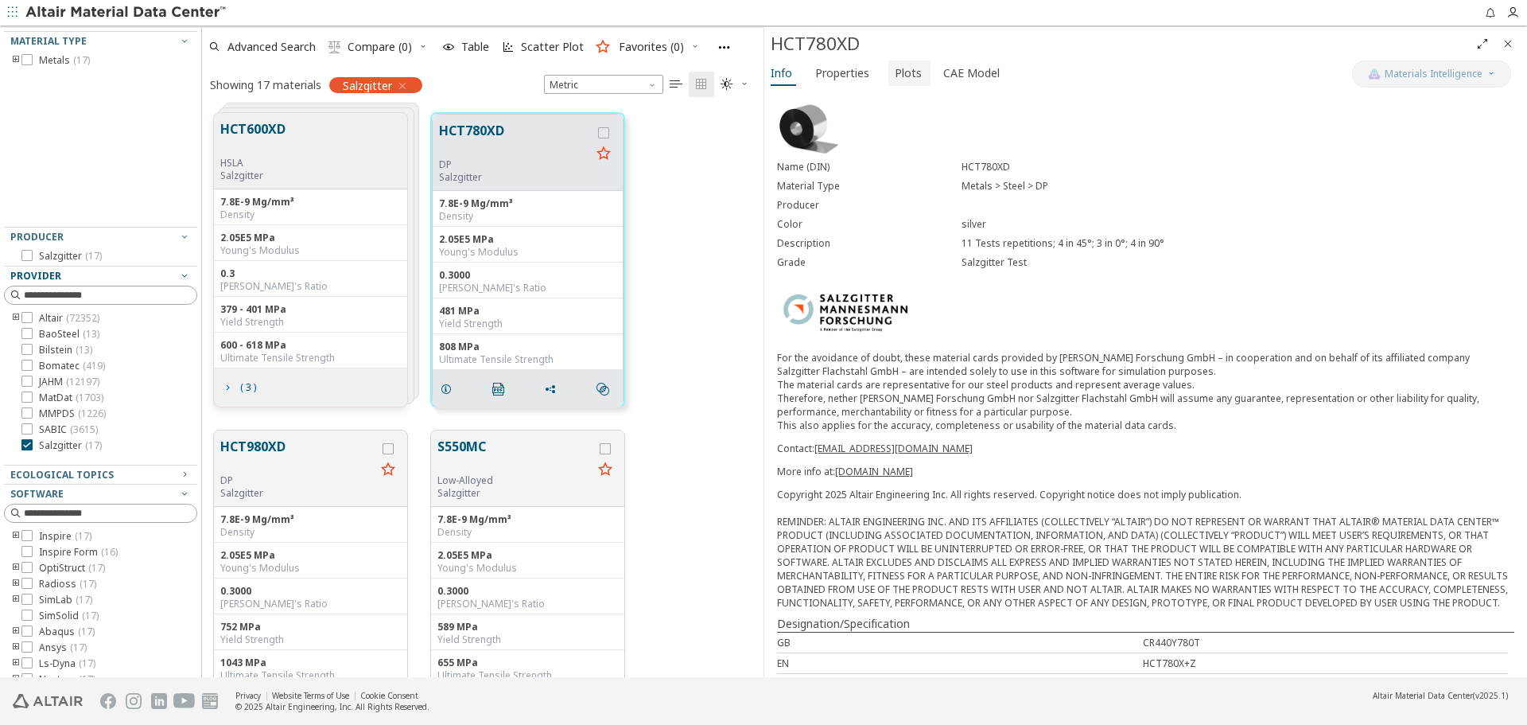
click at [916, 72] on span "Plots" at bounding box center [909, 72] width 29 height 25
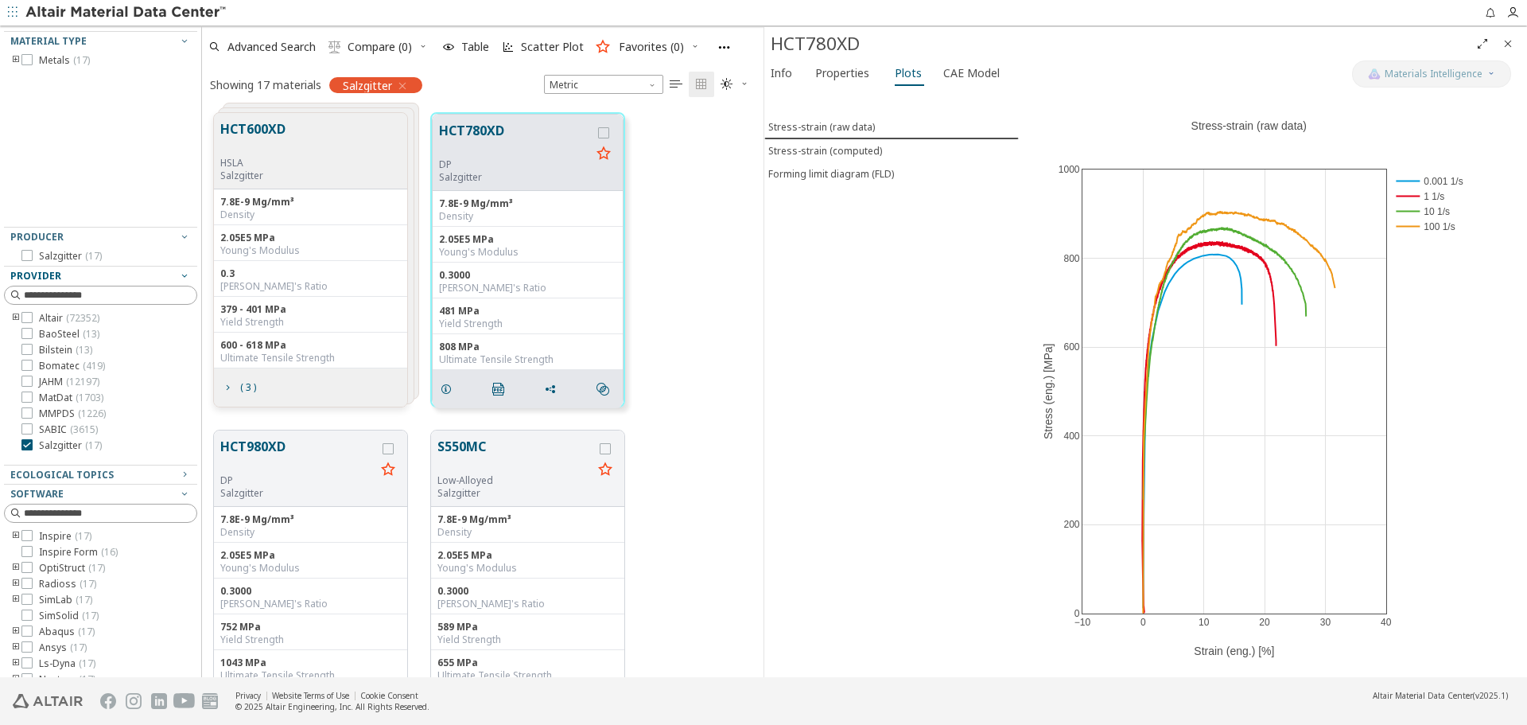
click at [1510, 44] on icon "Close" at bounding box center [1508, 43] width 13 height 13
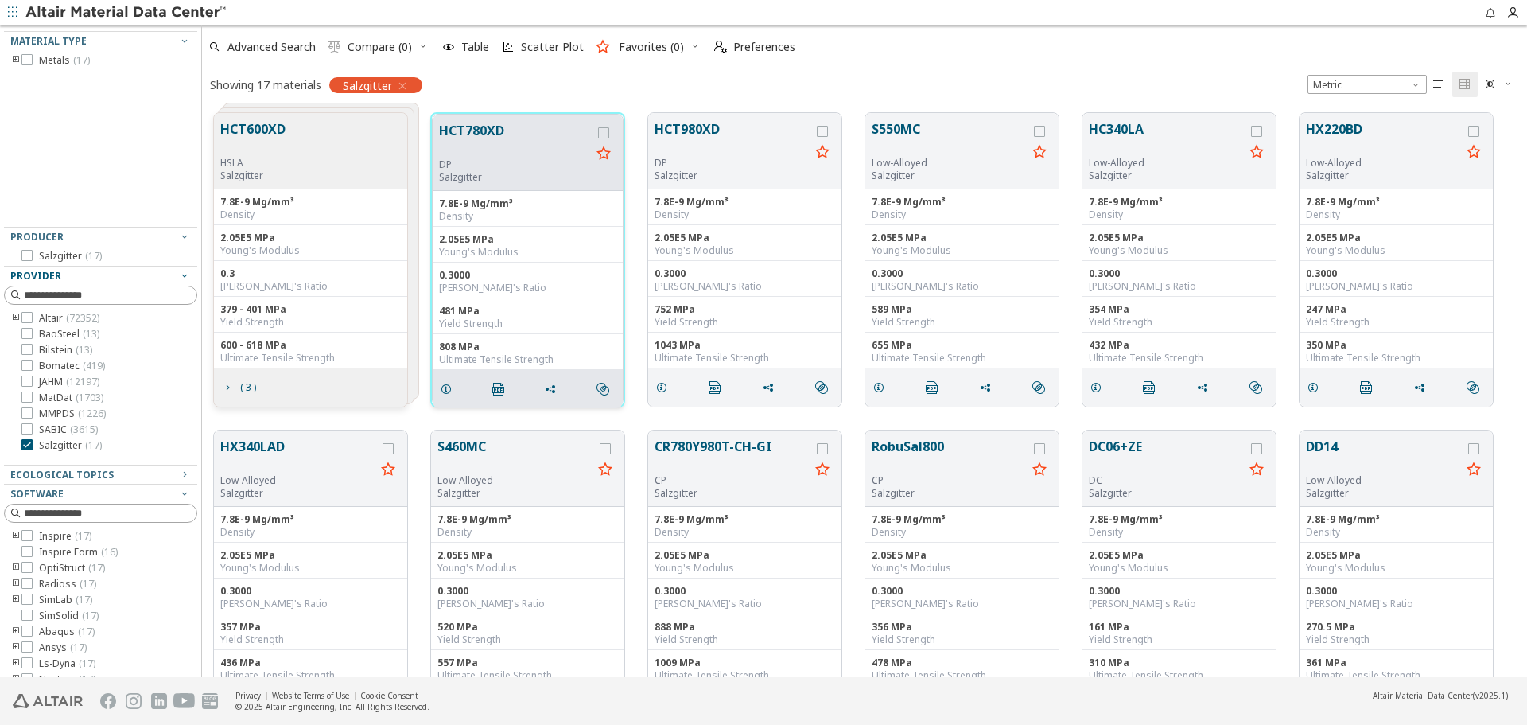
click at [480, 129] on button "HCT780XD" at bounding box center [515, 139] width 152 height 37
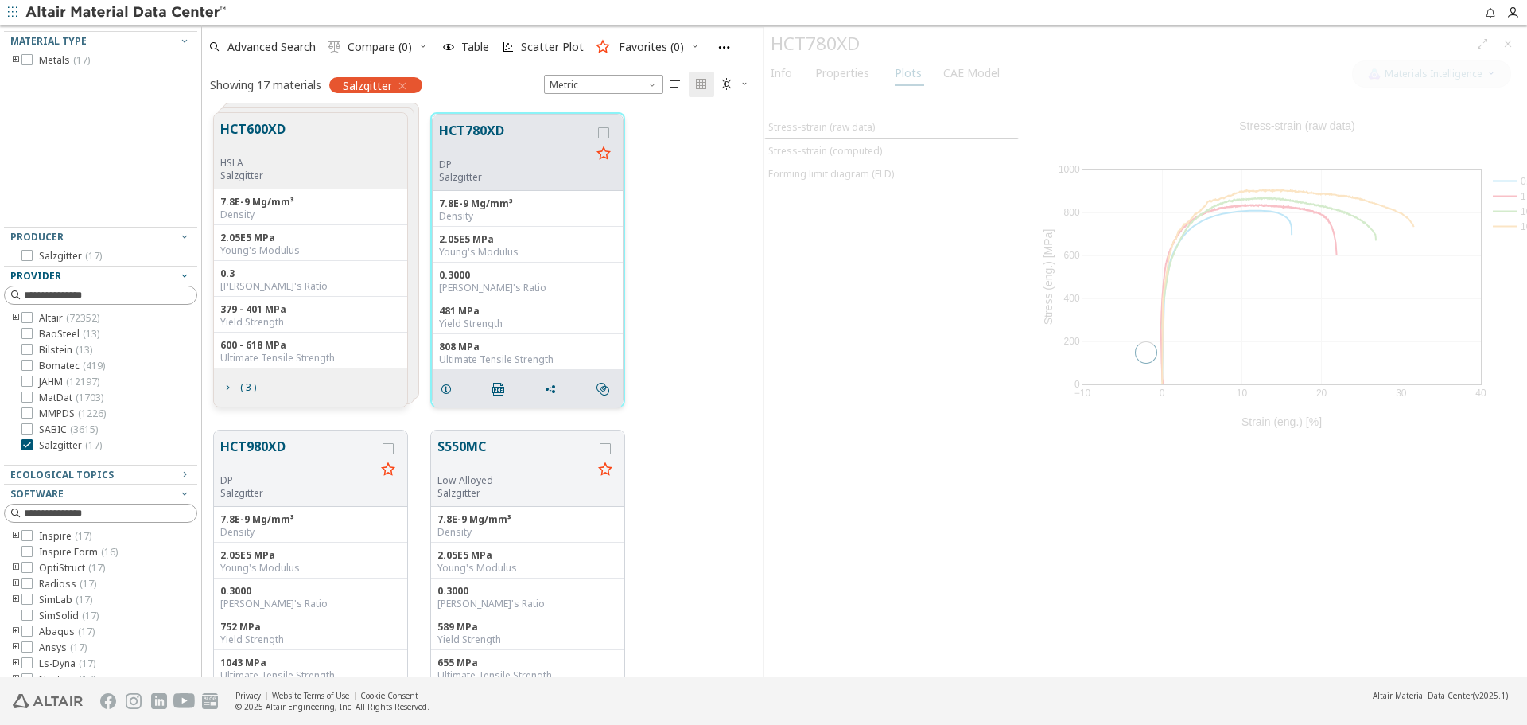
scroll to position [564, 550]
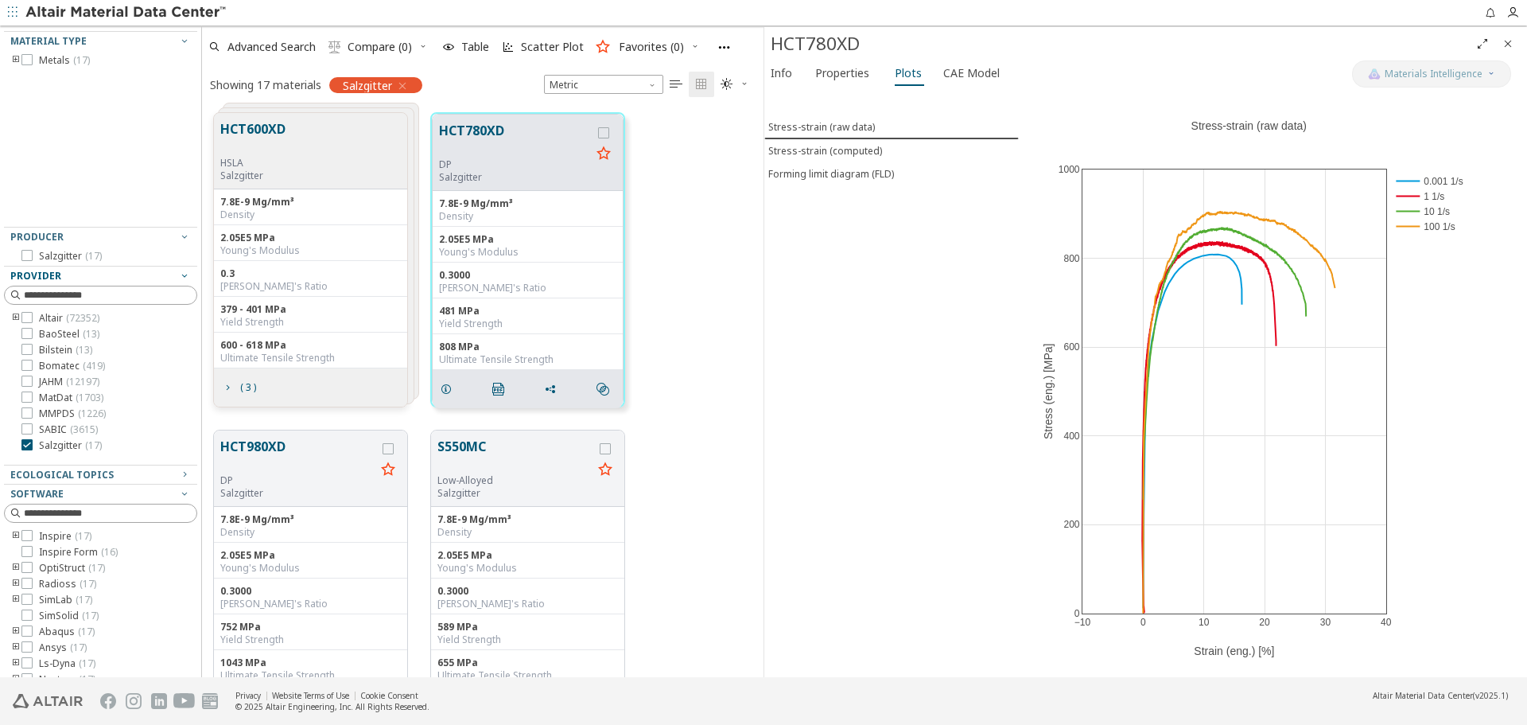
click at [1510, 43] on icon "Close" at bounding box center [1508, 43] width 13 height 13
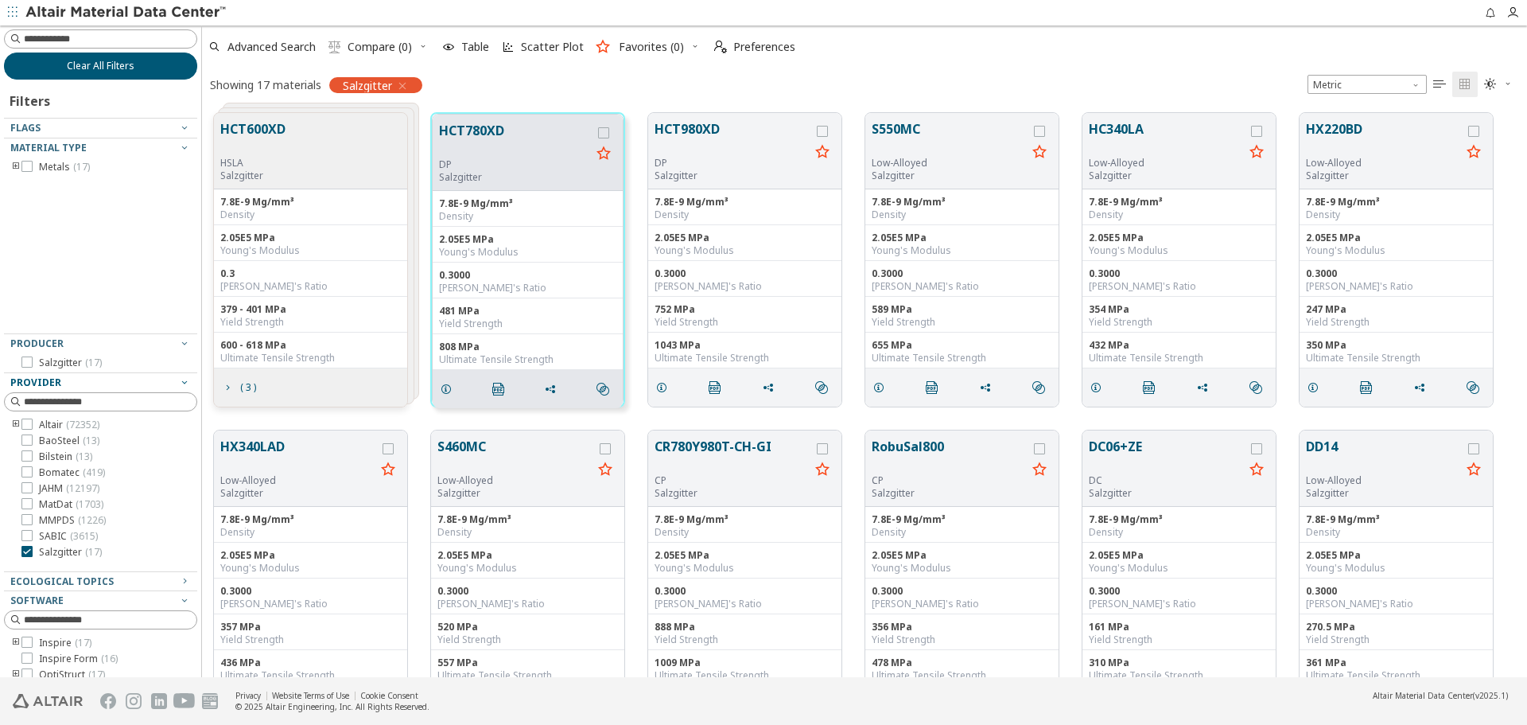
click at [144, 68] on button "Clear All Filters" at bounding box center [100, 66] width 193 height 27
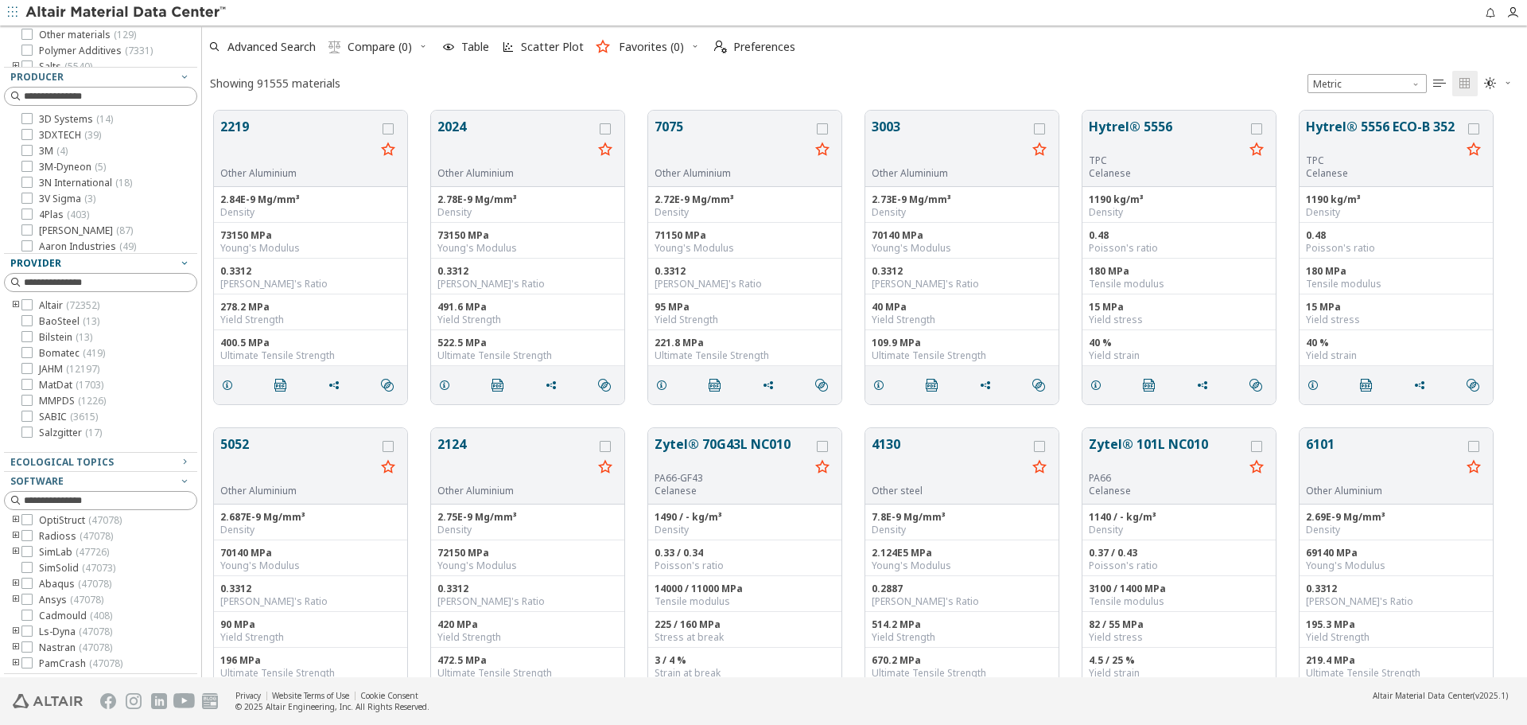
scroll to position [275, 0]
click at [109, 500] on input at bounding box center [102, 500] width 190 height 18
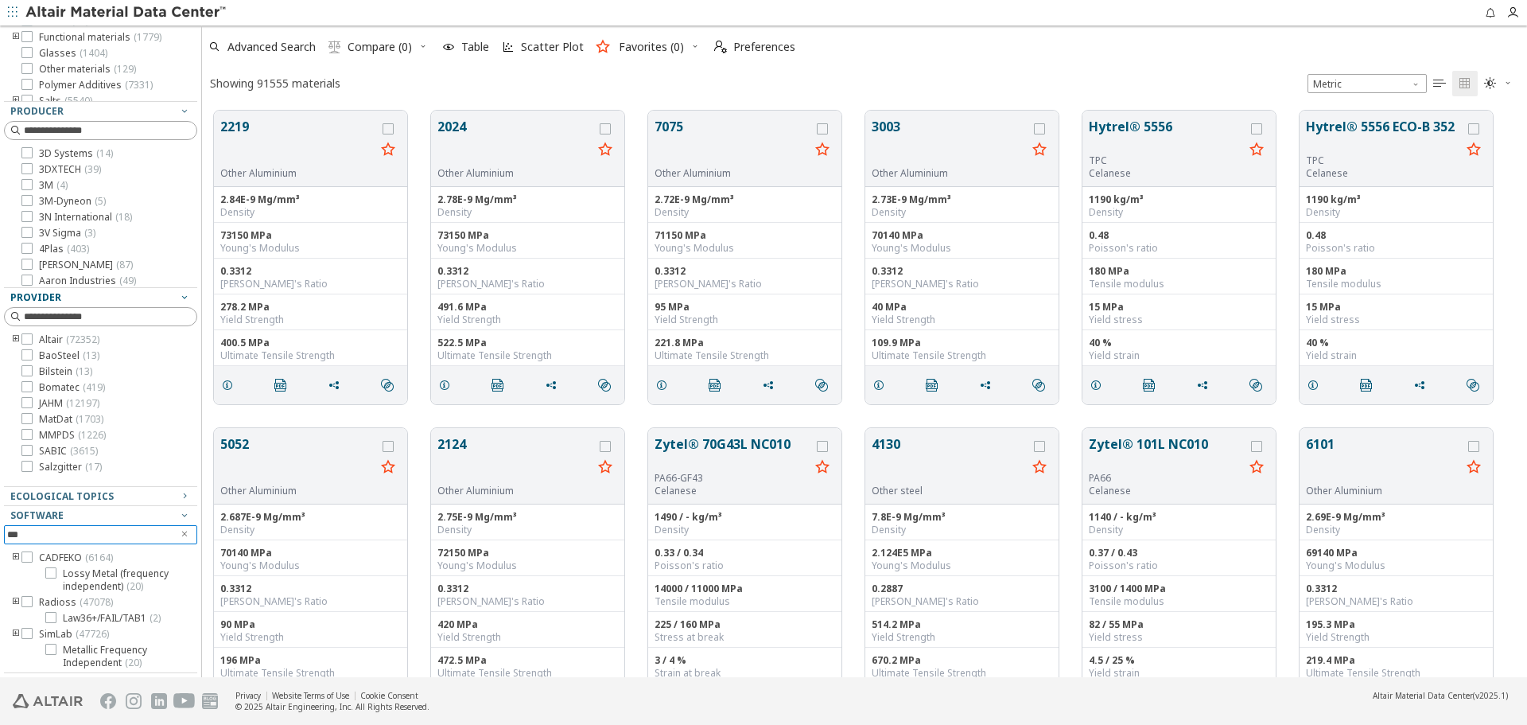
scroll to position [151, 0]
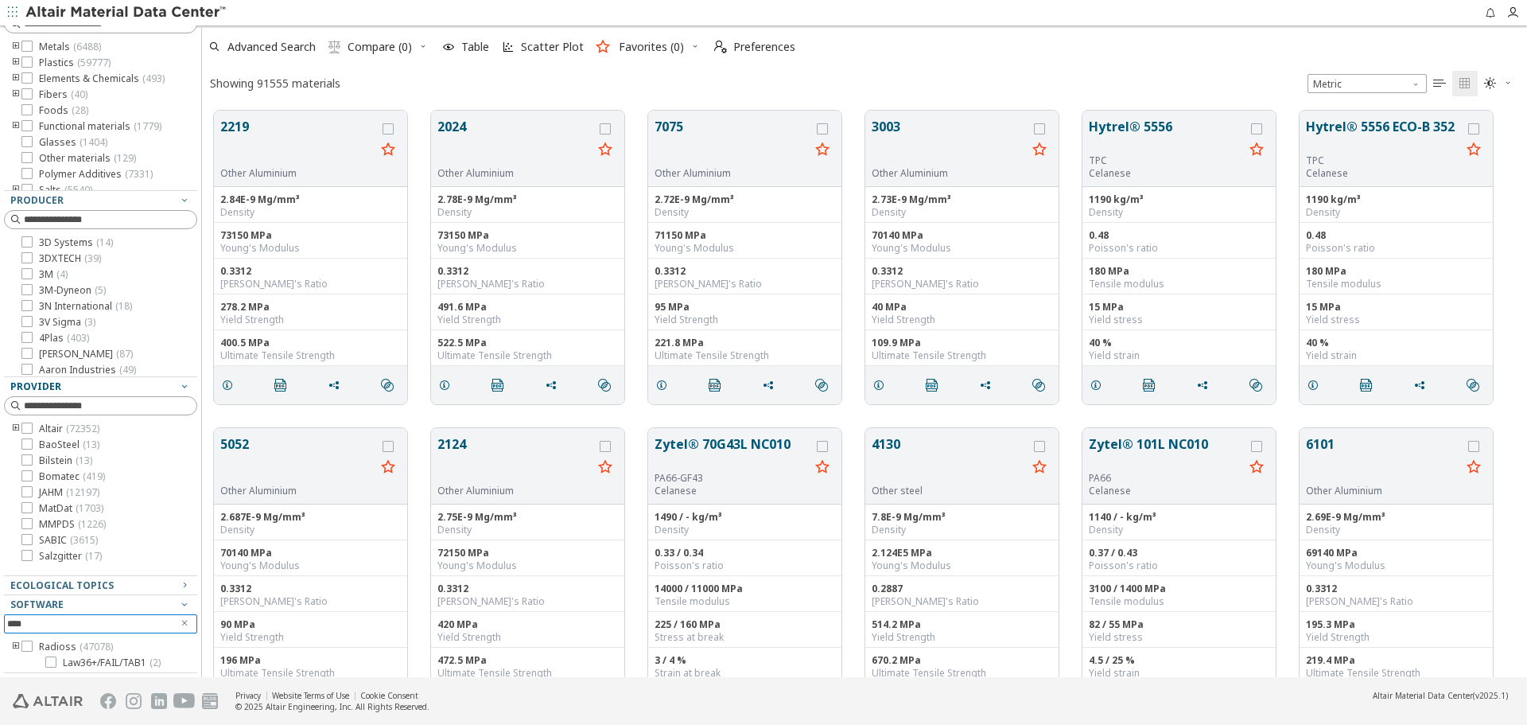
click at [144, 666] on div at bounding box center [96, 668] width 185 height 8
type input "****"
click at [121, 662] on span "Law36+/FAIL/TAB1 ( 2 )" at bounding box center [112, 662] width 98 height 13
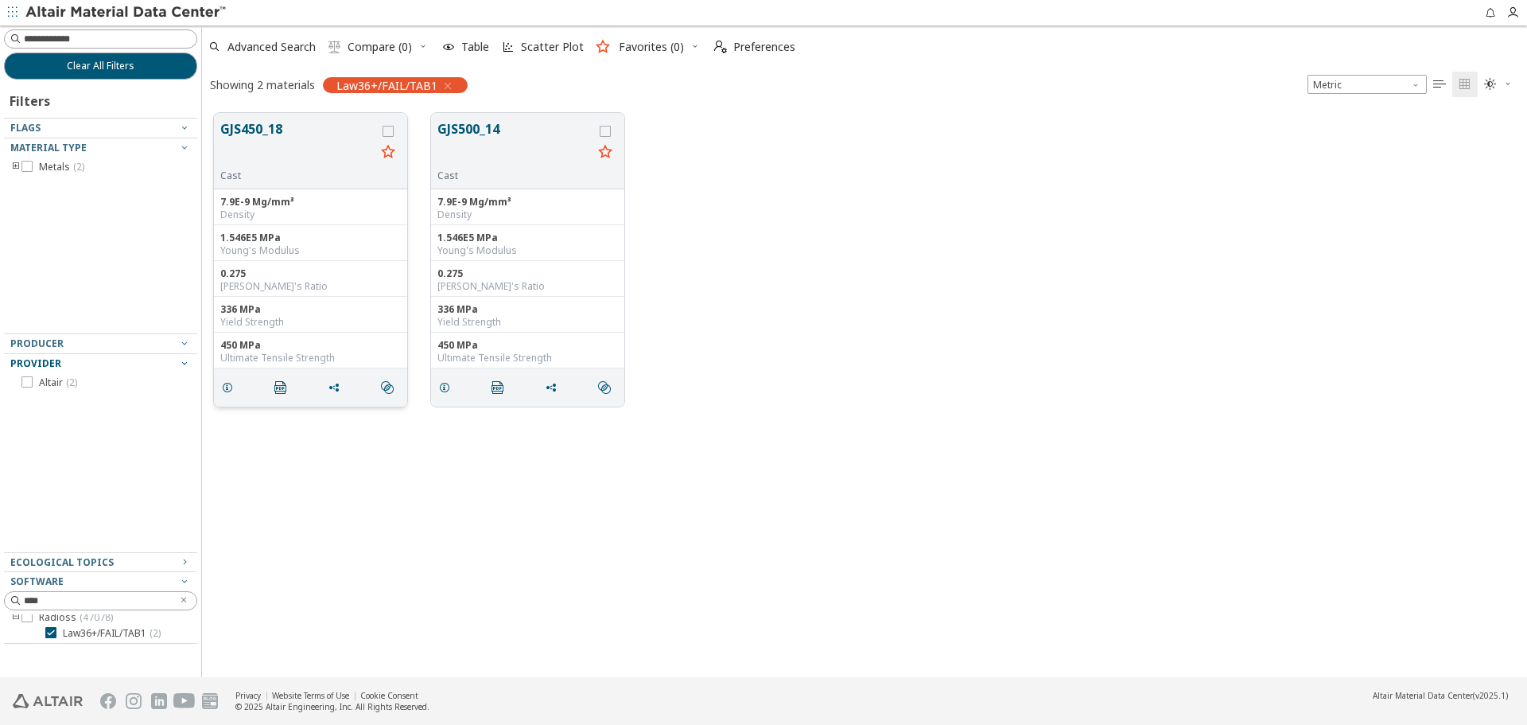
click at [275, 141] on button "GJS450_18" at bounding box center [297, 144] width 155 height 50
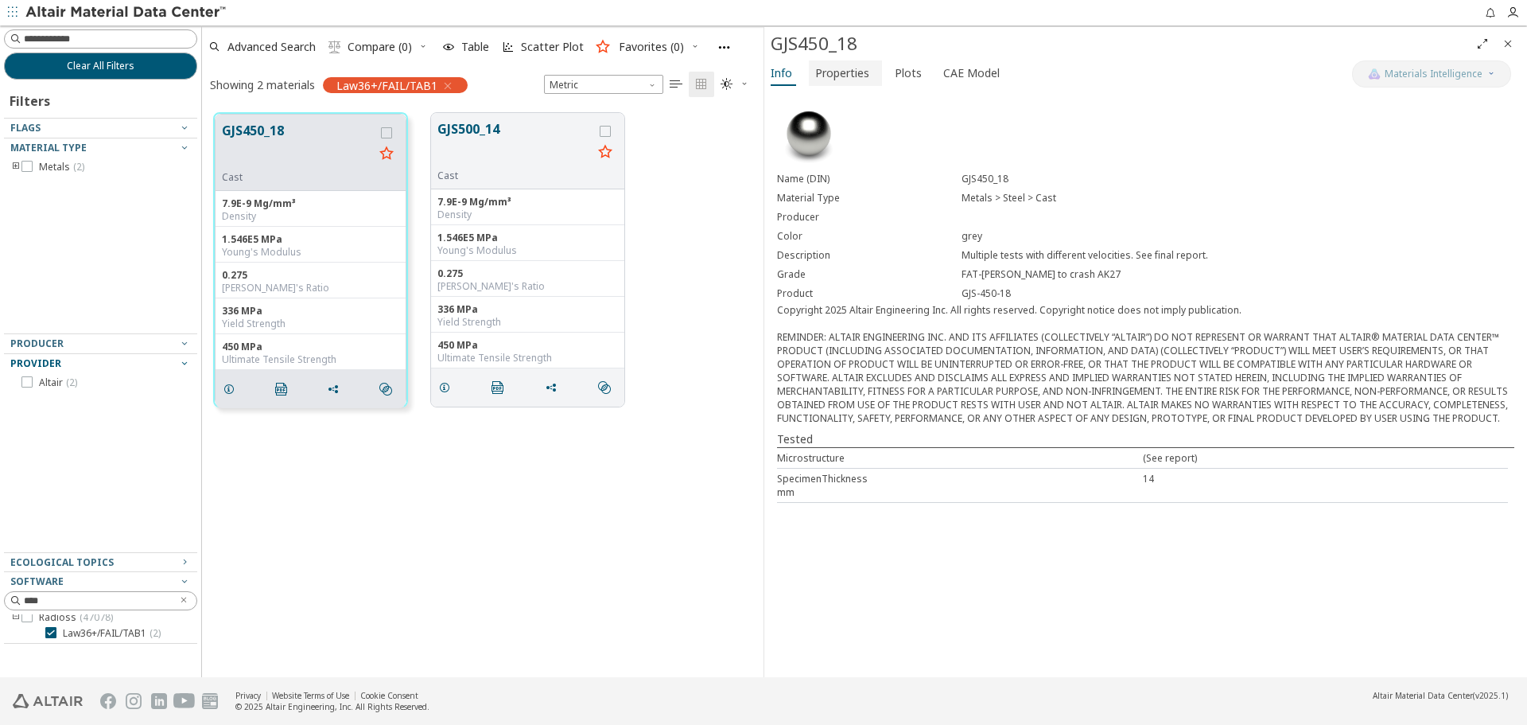
click at [843, 79] on span "Properties" at bounding box center [842, 72] width 54 height 25
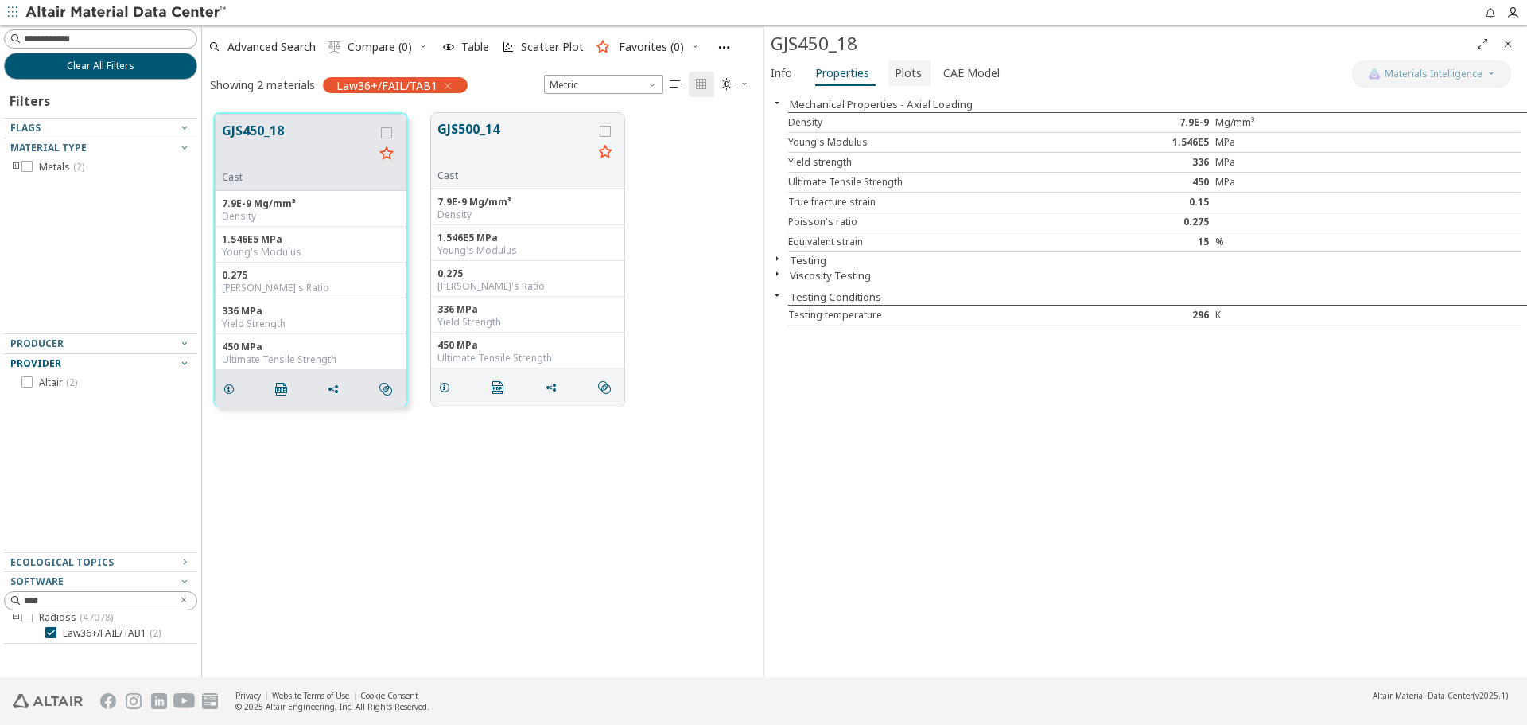
click at [889, 81] on button "Plots" at bounding box center [910, 72] width 42 height 25
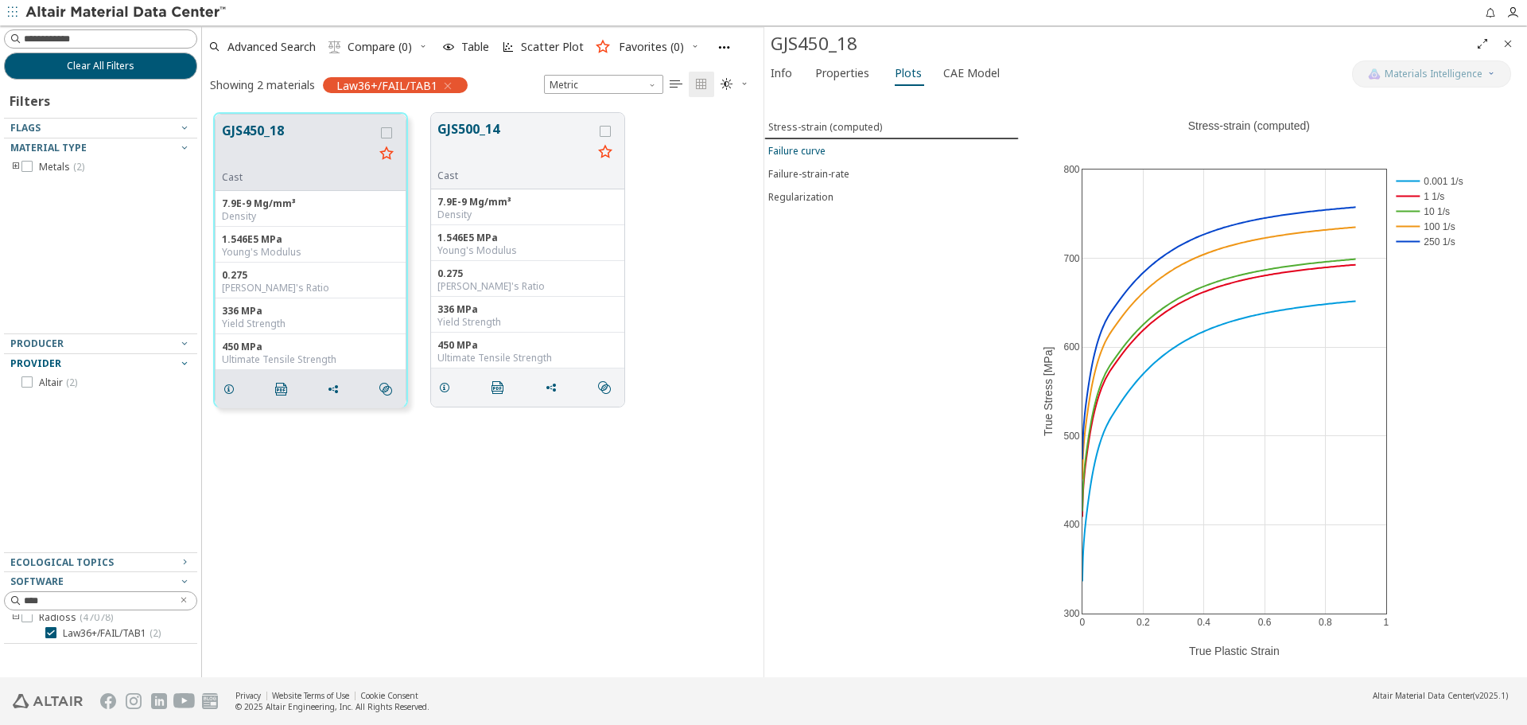
click at [831, 146] on span "Failure curve" at bounding box center [891, 151] width 247 height 14
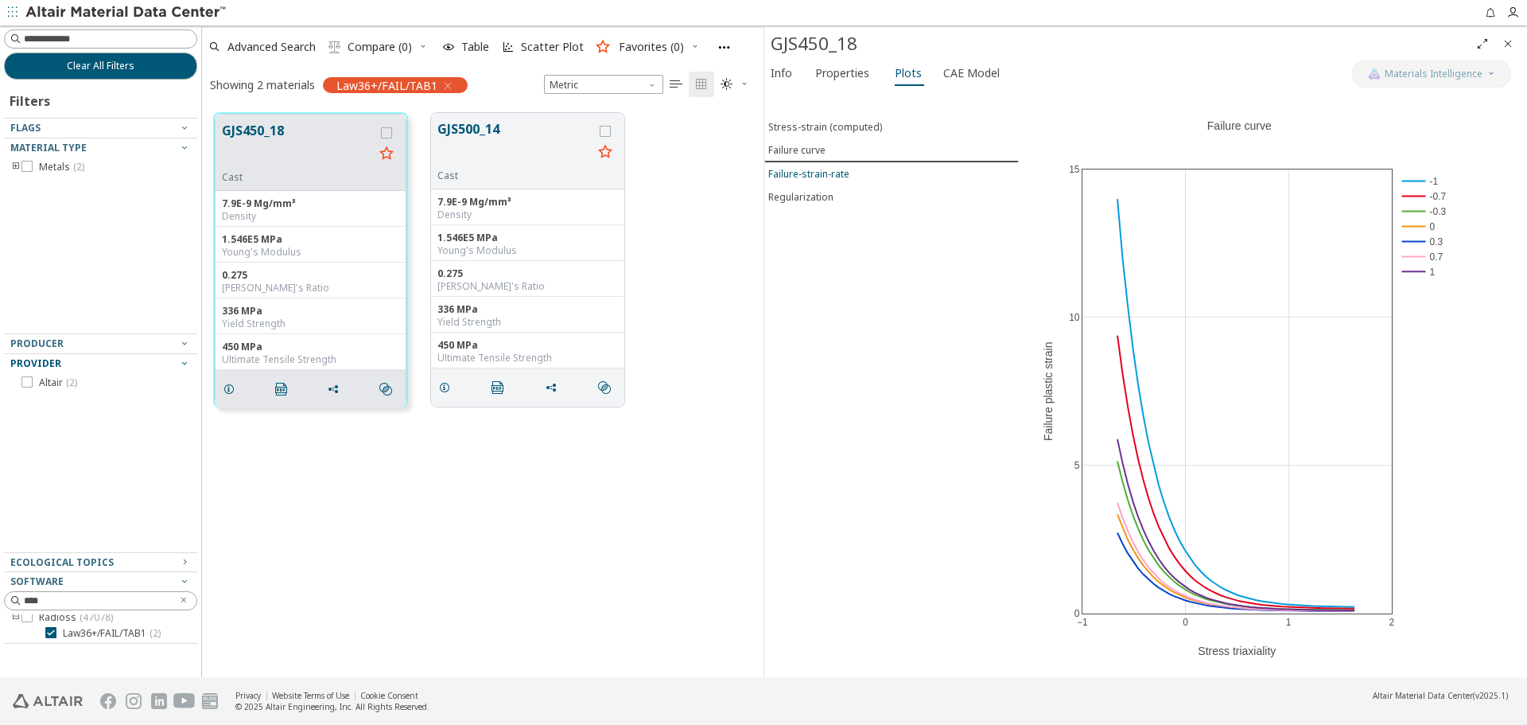
drag, startPoint x: 846, startPoint y: 177, endPoint x: 835, endPoint y: 192, distance: 18.3
click at [843, 177] on div "Failure-strain-rate" at bounding box center [808, 174] width 81 height 14
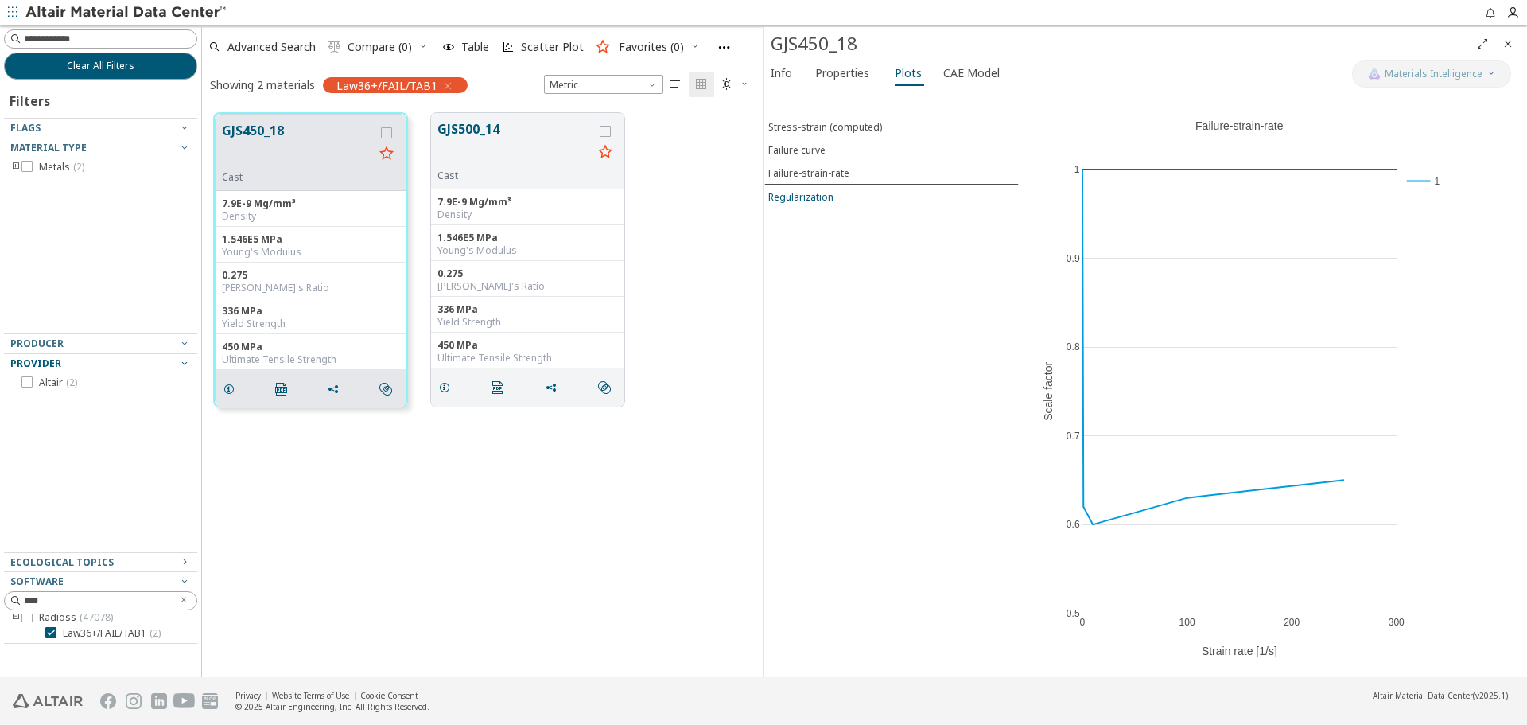
click at [832, 197] on div "Regularization" at bounding box center [800, 197] width 65 height 14
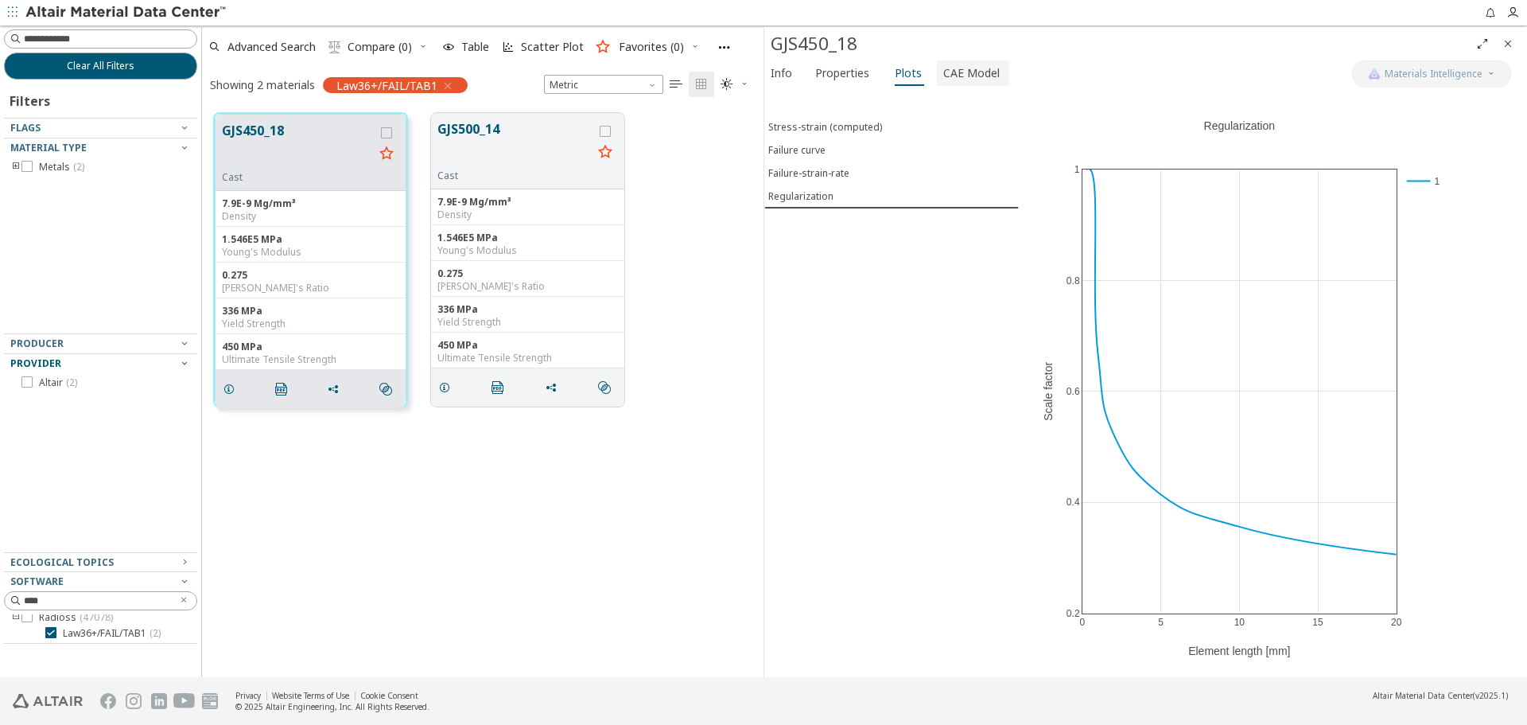
click at [963, 80] on span "CAE Model" at bounding box center [972, 72] width 56 height 25
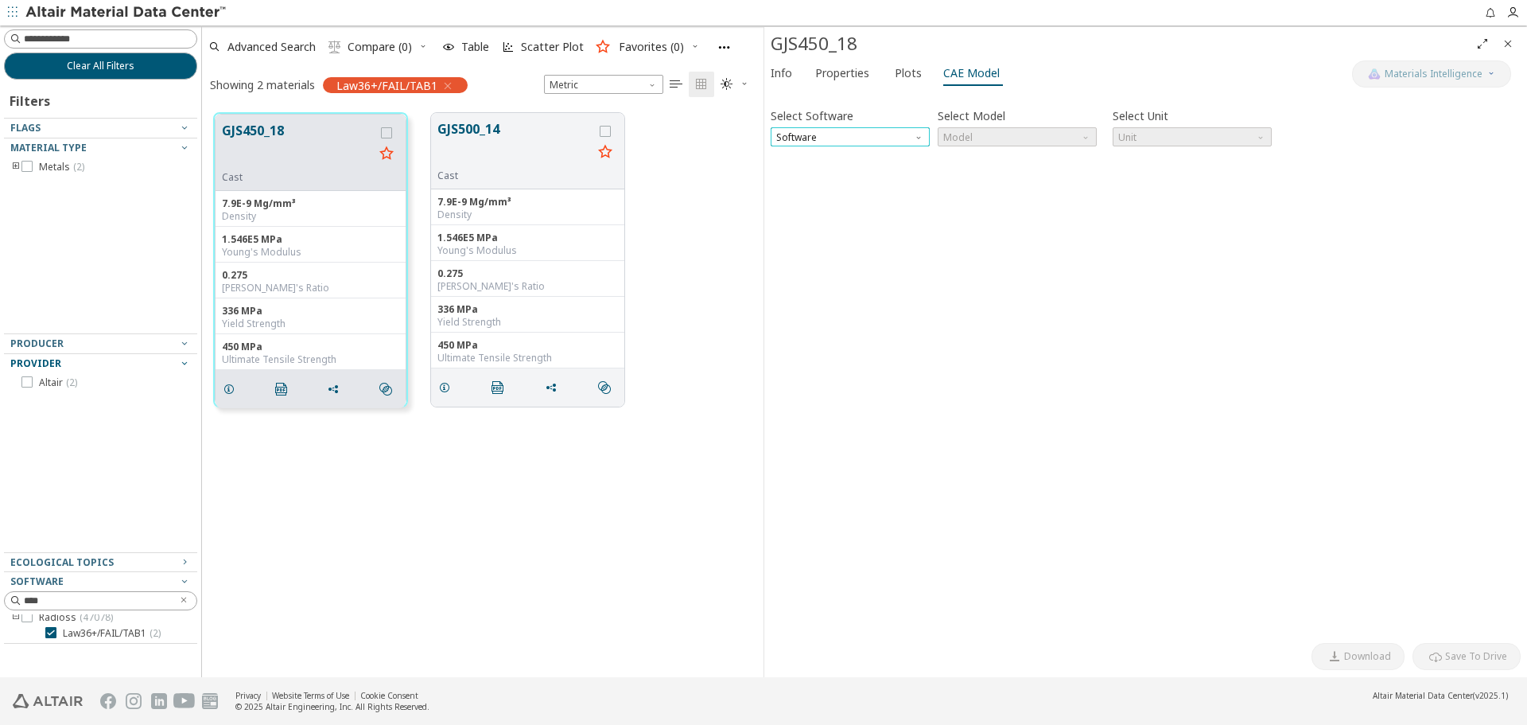
click at [868, 140] on span "Software" at bounding box center [850, 136] width 159 height 19
click at [872, 187] on button "Radioss" at bounding box center [850, 194] width 159 height 19
click at [988, 134] on span "Model" at bounding box center [1017, 136] width 159 height 19
click at [1019, 216] on span "Law36+/FAIL/TAB1" at bounding box center [987, 214] width 84 height 13
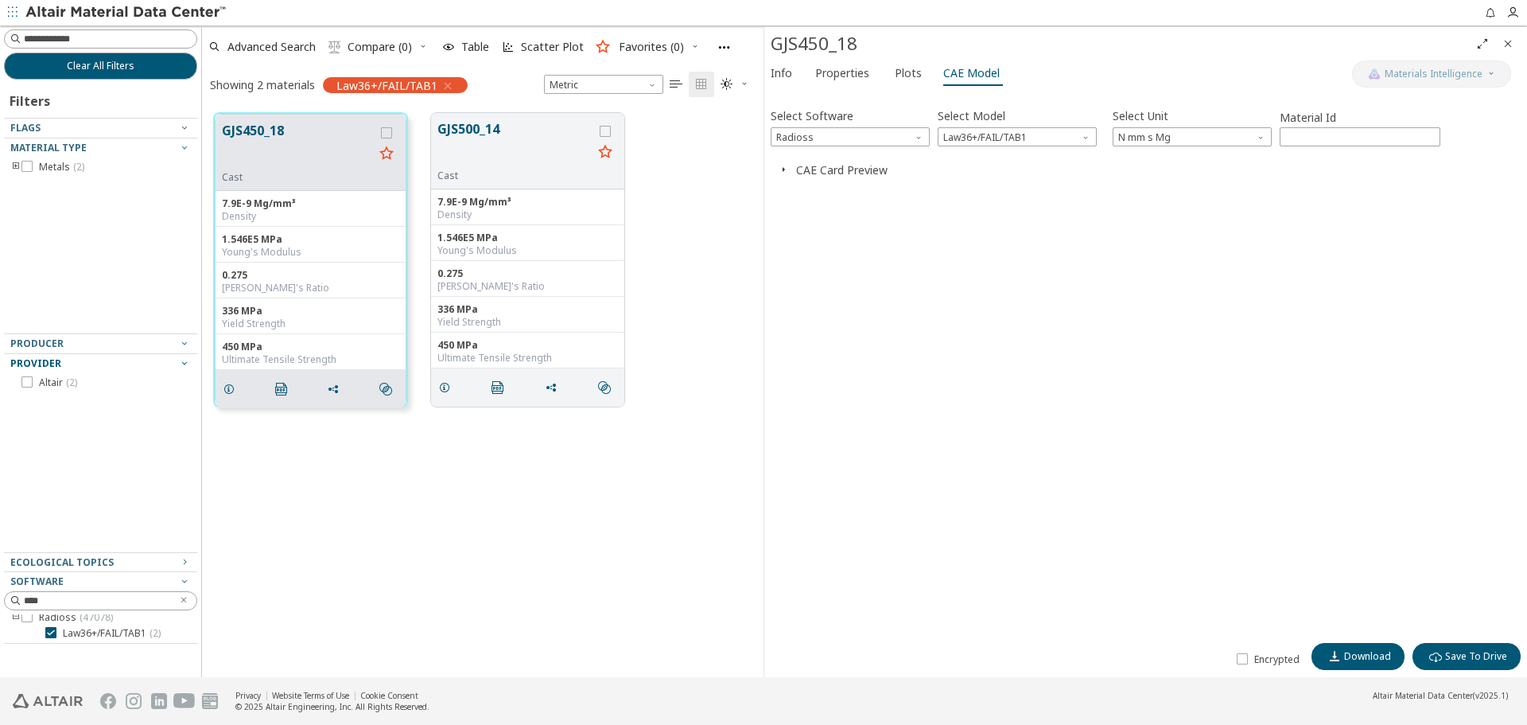
click at [790, 168] on span "button" at bounding box center [783, 169] width 19 height 15
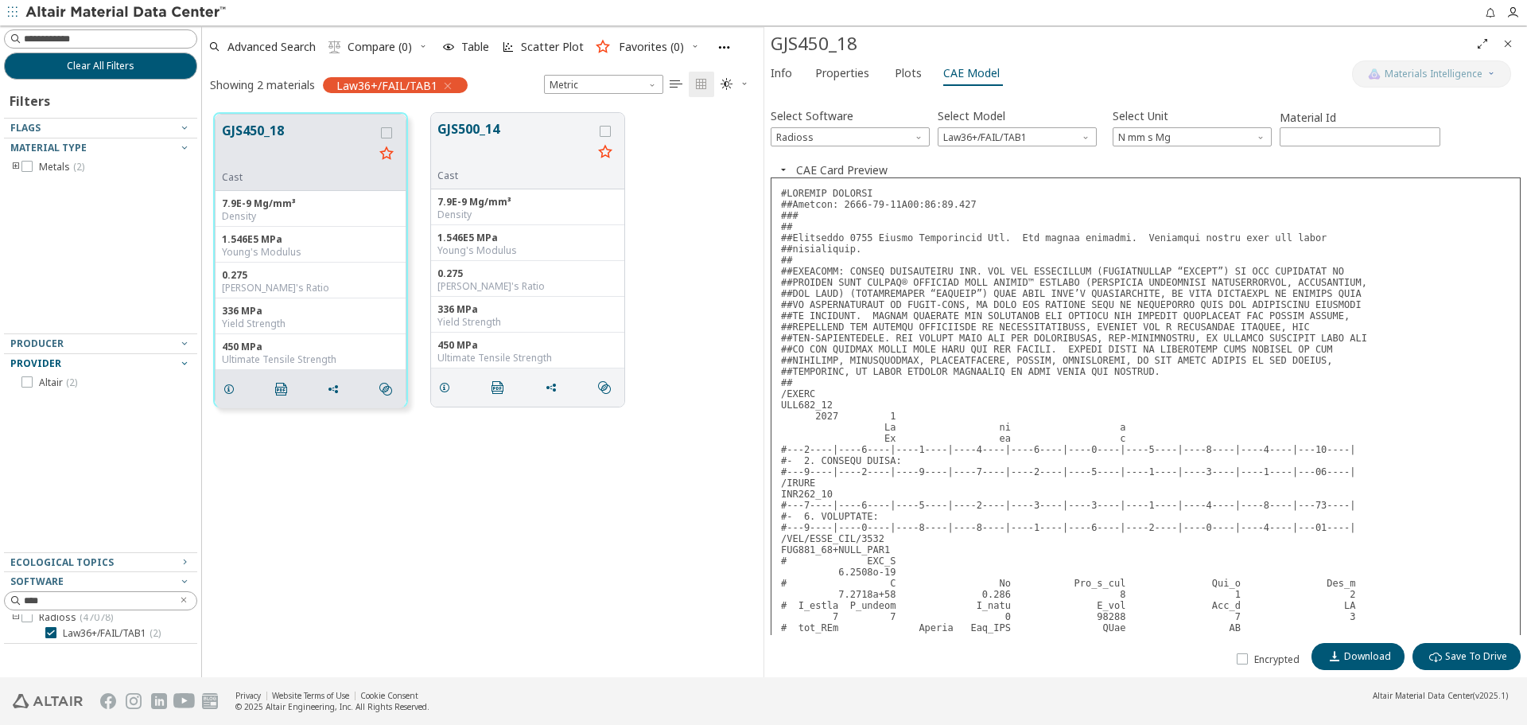
click at [1509, 45] on icon "Close" at bounding box center [1508, 43] width 13 height 13
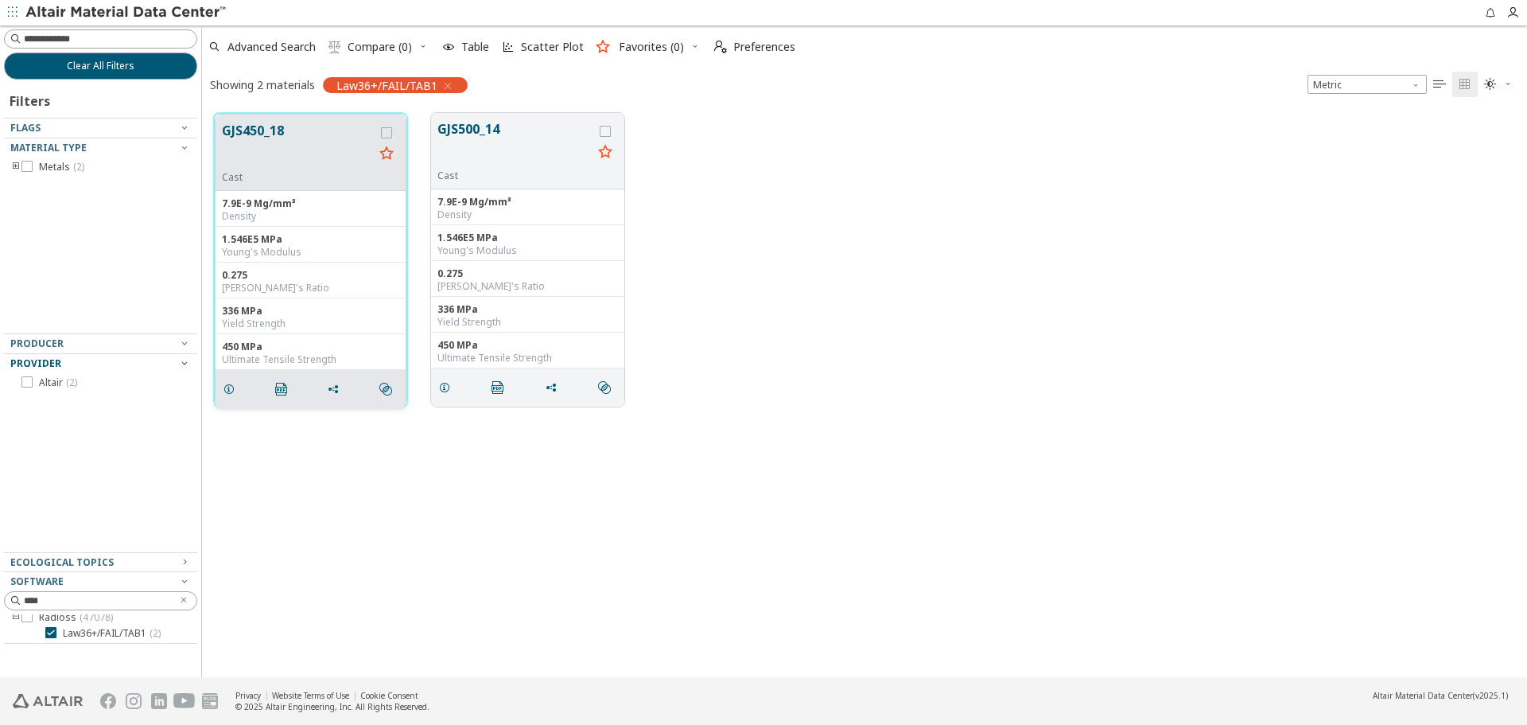
click at [282, 131] on button "GJS450_18" at bounding box center [298, 146] width 152 height 50
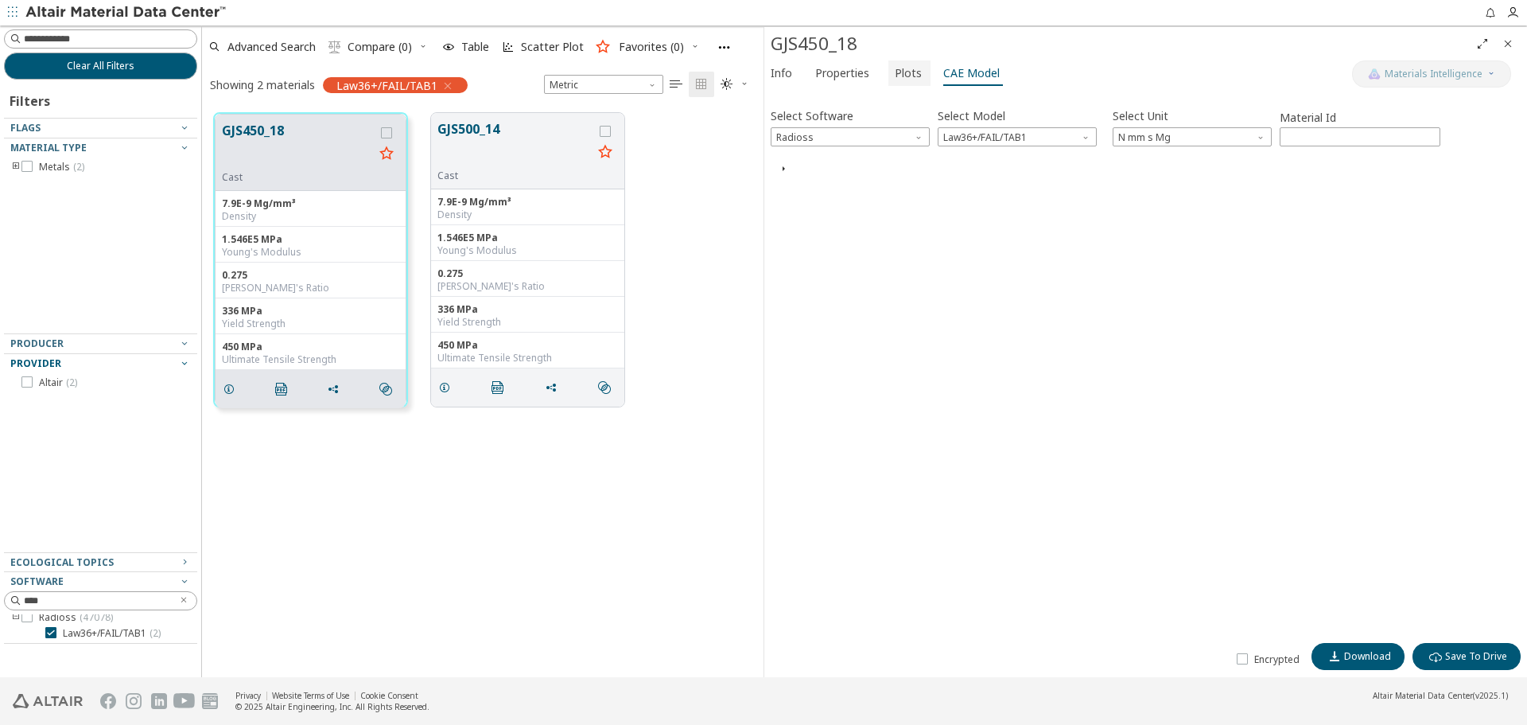
click at [916, 82] on span "Plots" at bounding box center [909, 72] width 29 height 25
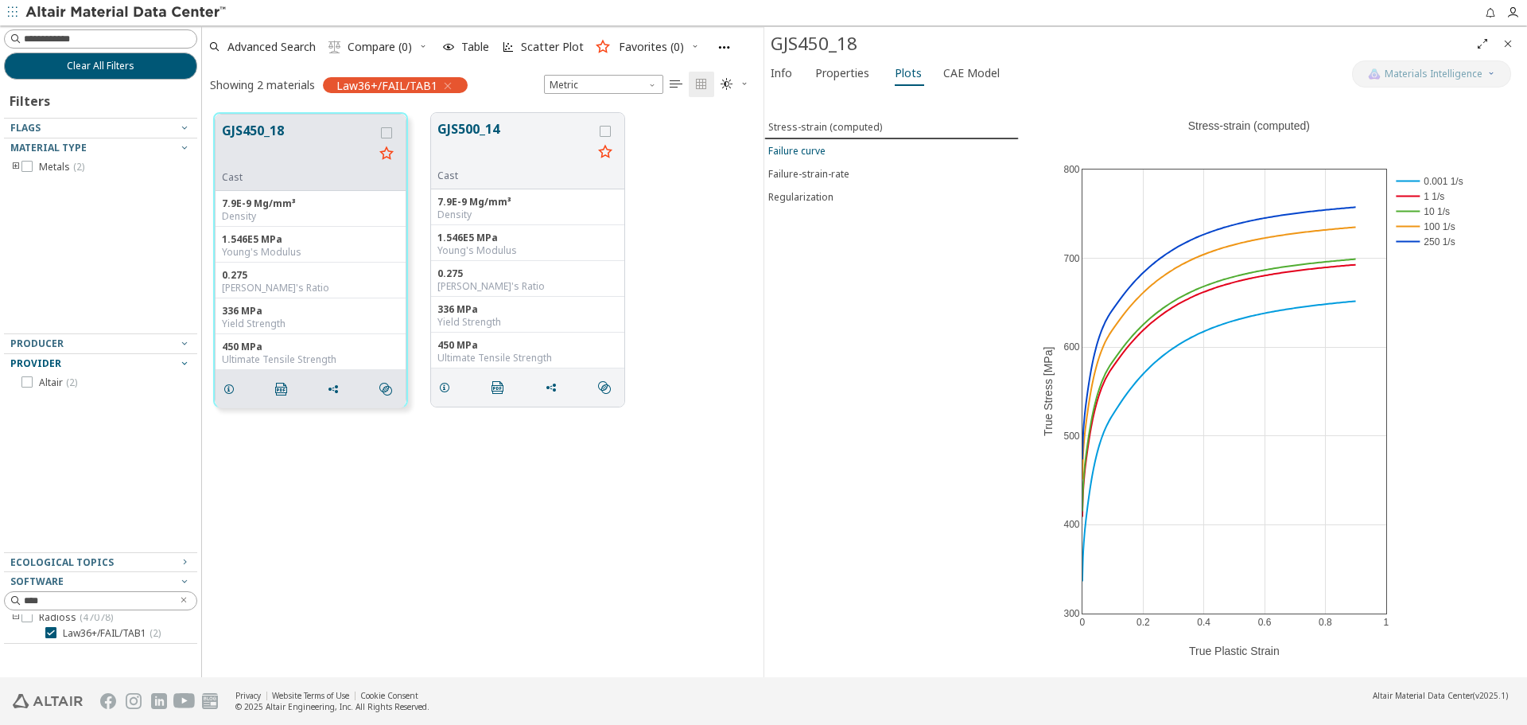
click at [827, 154] on span "Failure curve" at bounding box center [891, 151] width 247 height 14
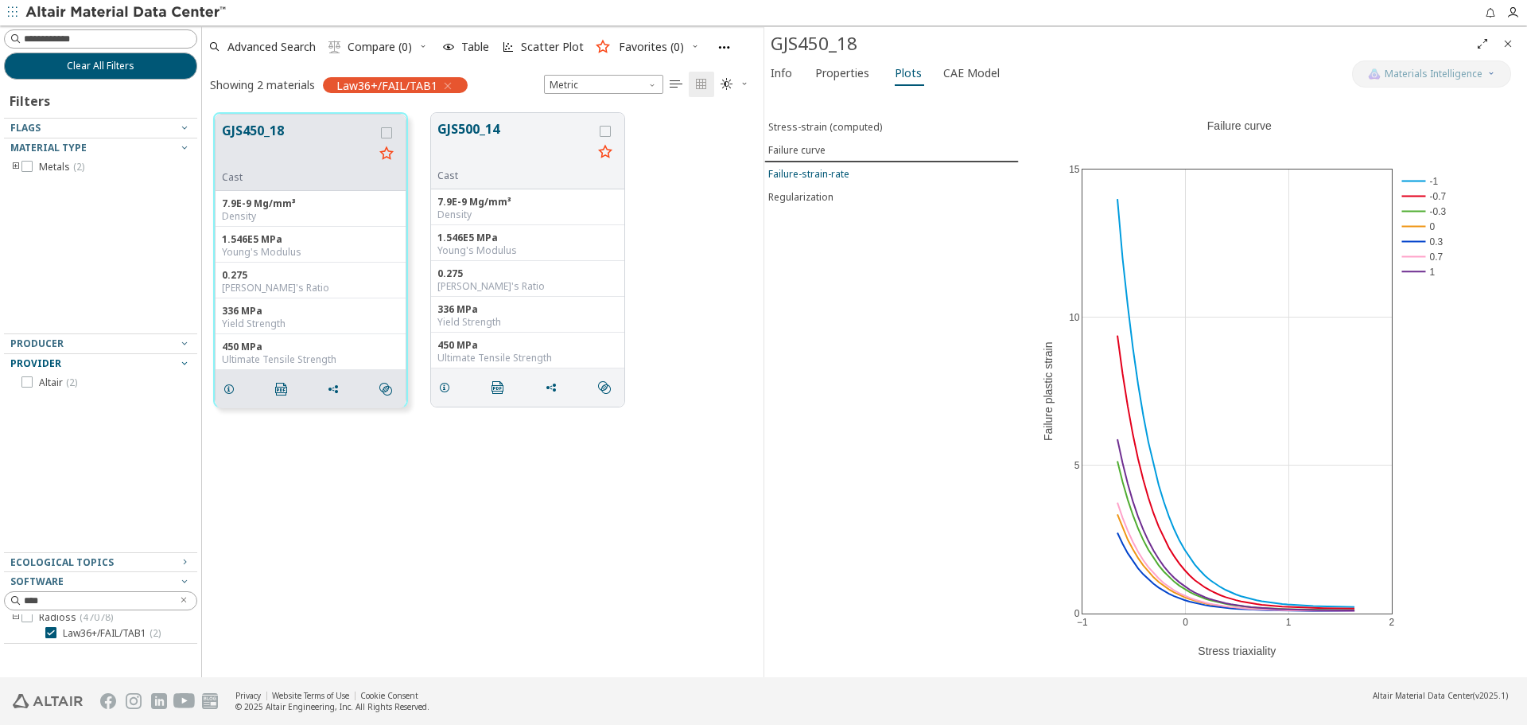
click at [827, 176] on div "Failure-strain-rate" at bounding box center [808, 174] width 81 height 14
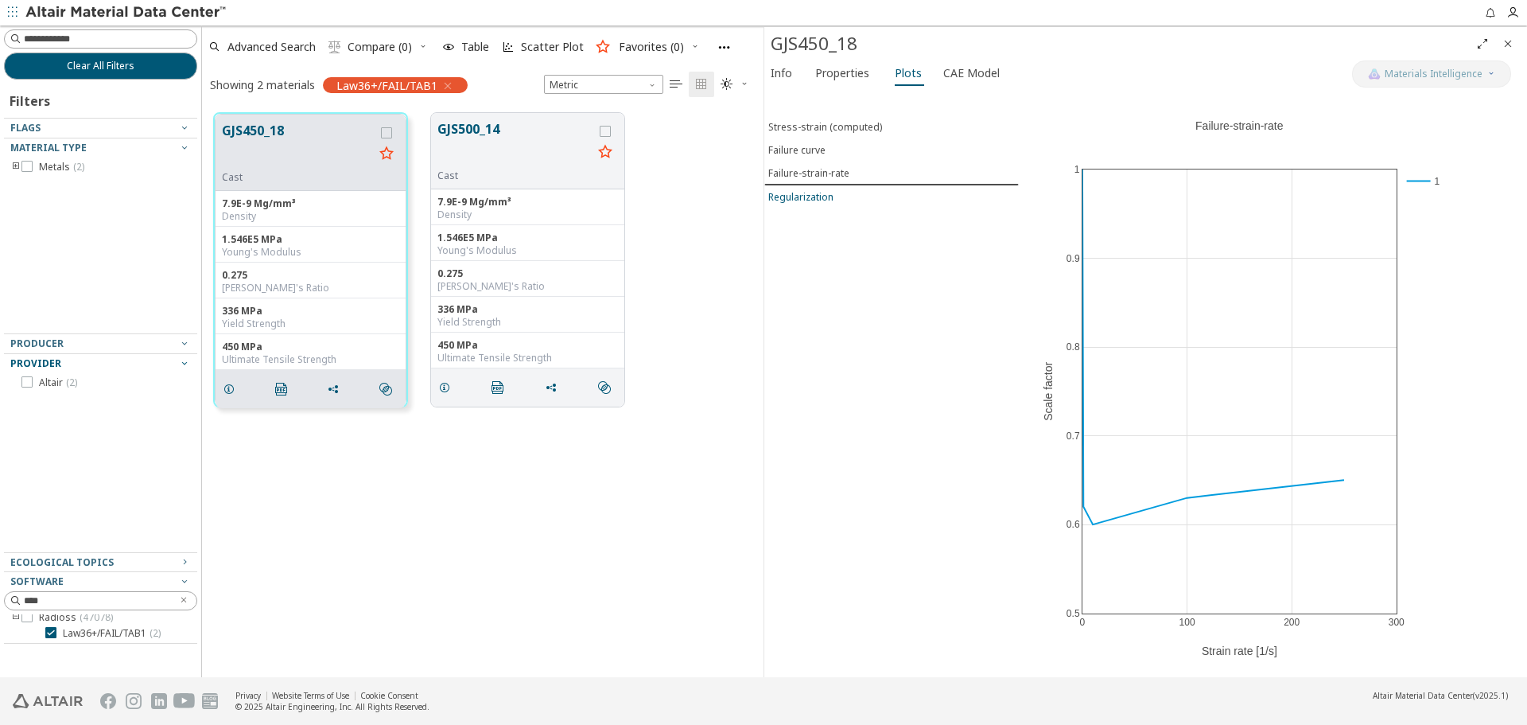
click at [827, 198] on div "Regularization" at bounding box center [800, 197] width 65 height 14
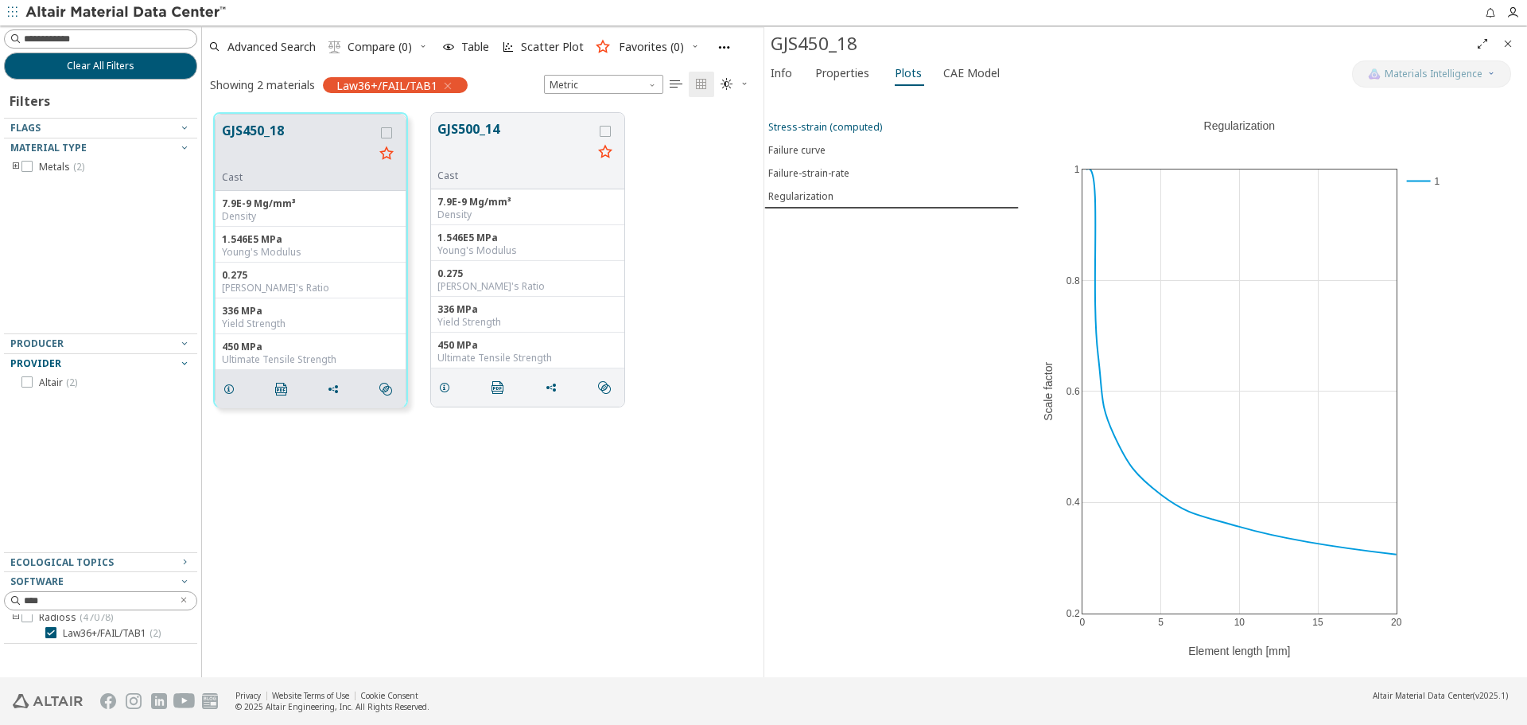
click at [851, 137] on button "Stress-strain (computed)" at bounding box center [892, 126] width 255 height 23
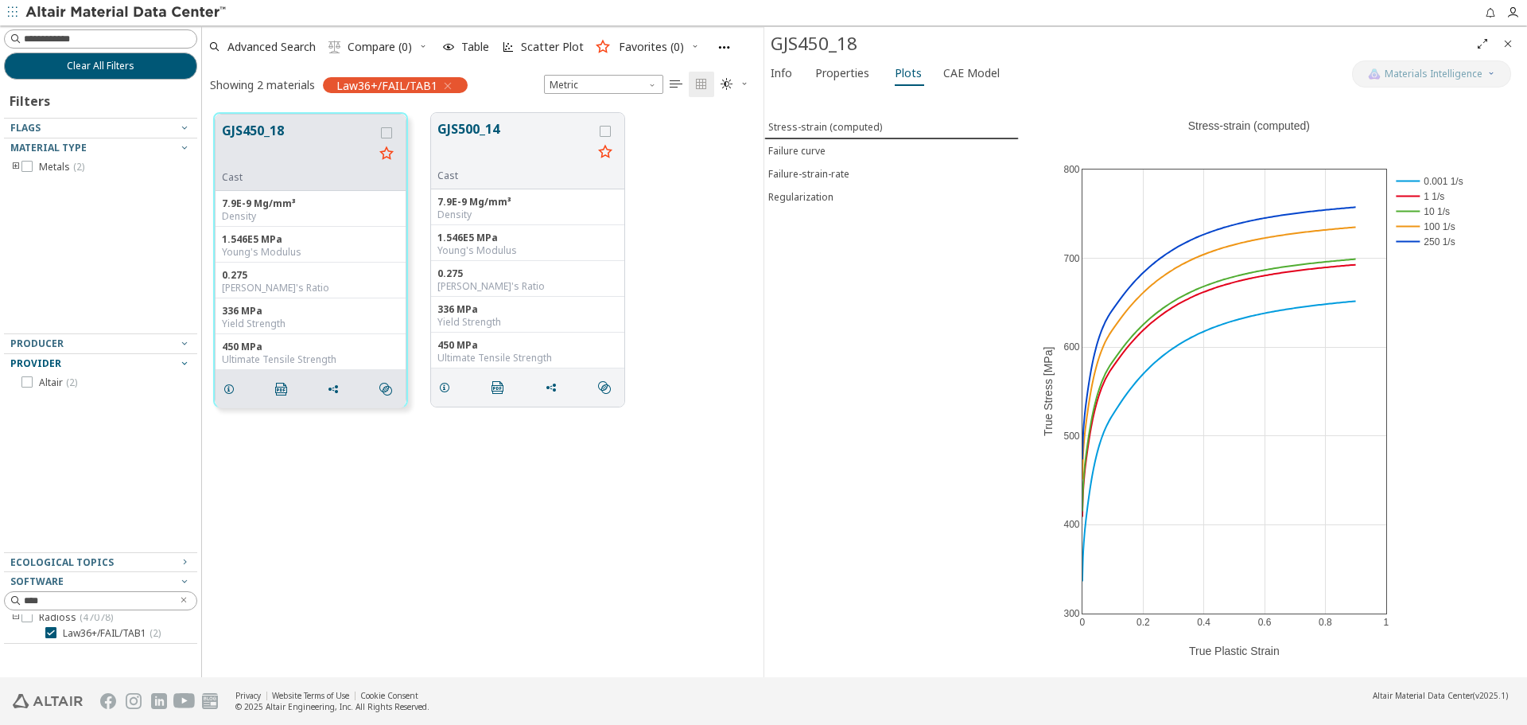
click at [1513, 44] on icon "Close" at bounding box center [1508, 43] width 13 height 13
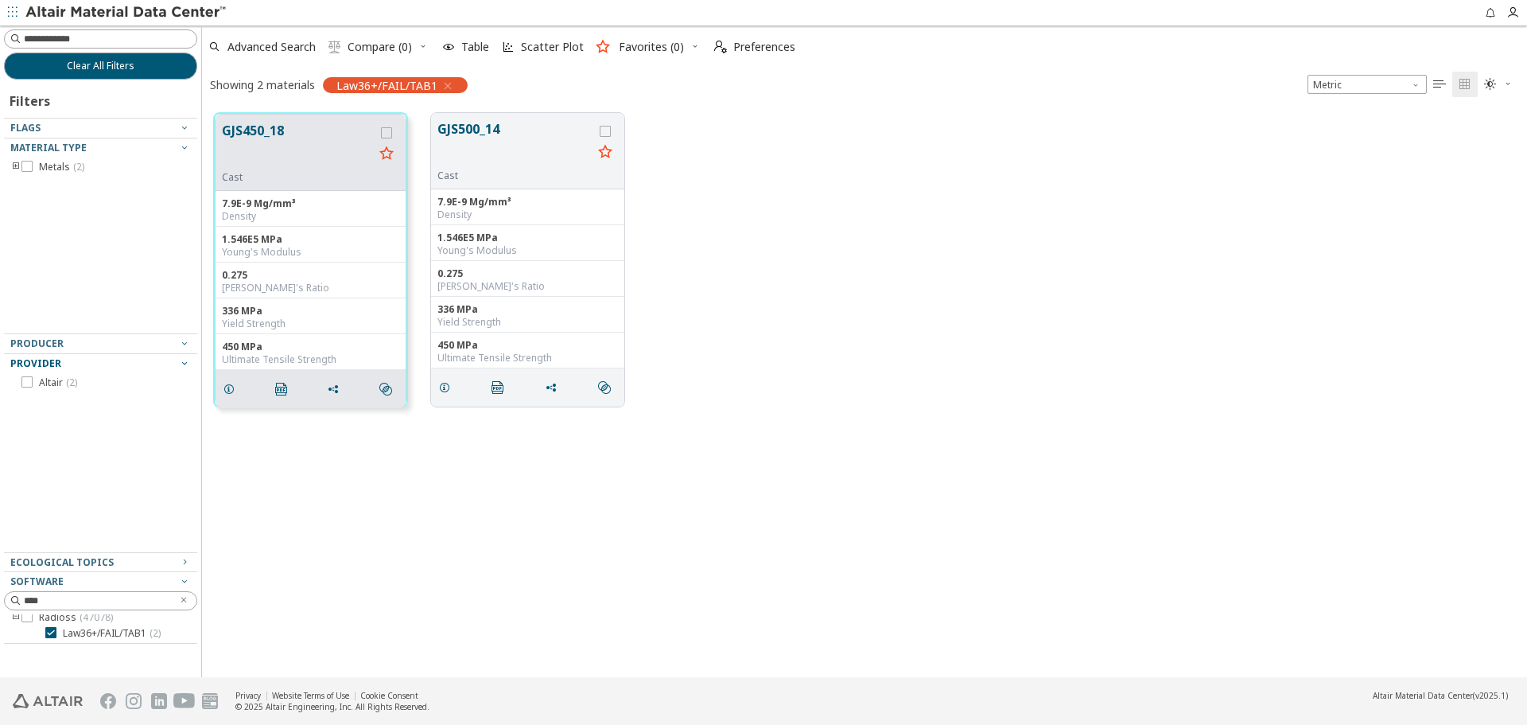
click at [17, 166] on icon "toogle group" at bounding box center [15, 167] width 11 height 13
click at [36, 181] on icon "toogle group" at bounding box center [39, 183] width 11 height 13
click at [17, 166] on icon "toogle group" at bounding box center [15, 167] width 11 height 13
click at [286, 134] on button "GJS450_18" at bounding box center [298, 146] width 152 height 50
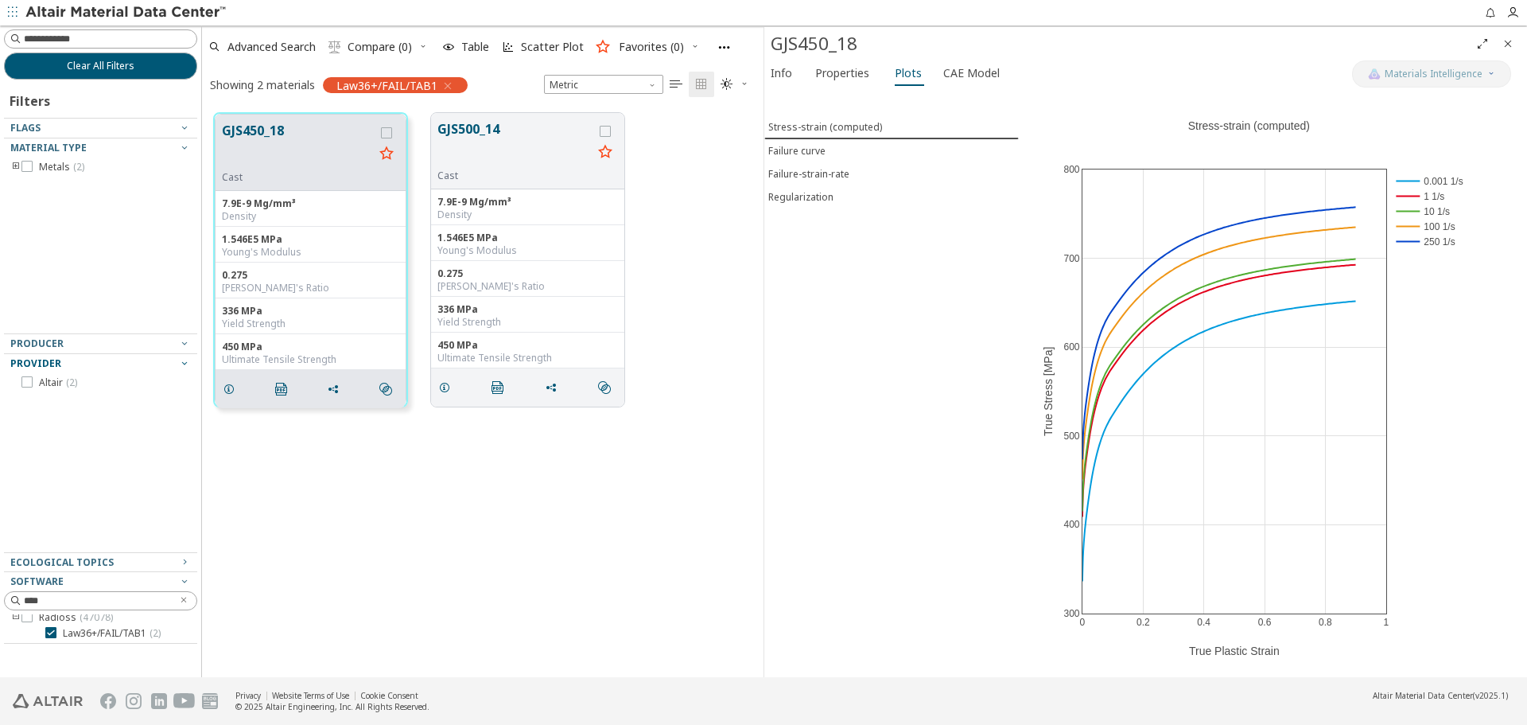
click at [951, 75] on span "CAE Model" at bounding box center [972, 72] width 56 height 25
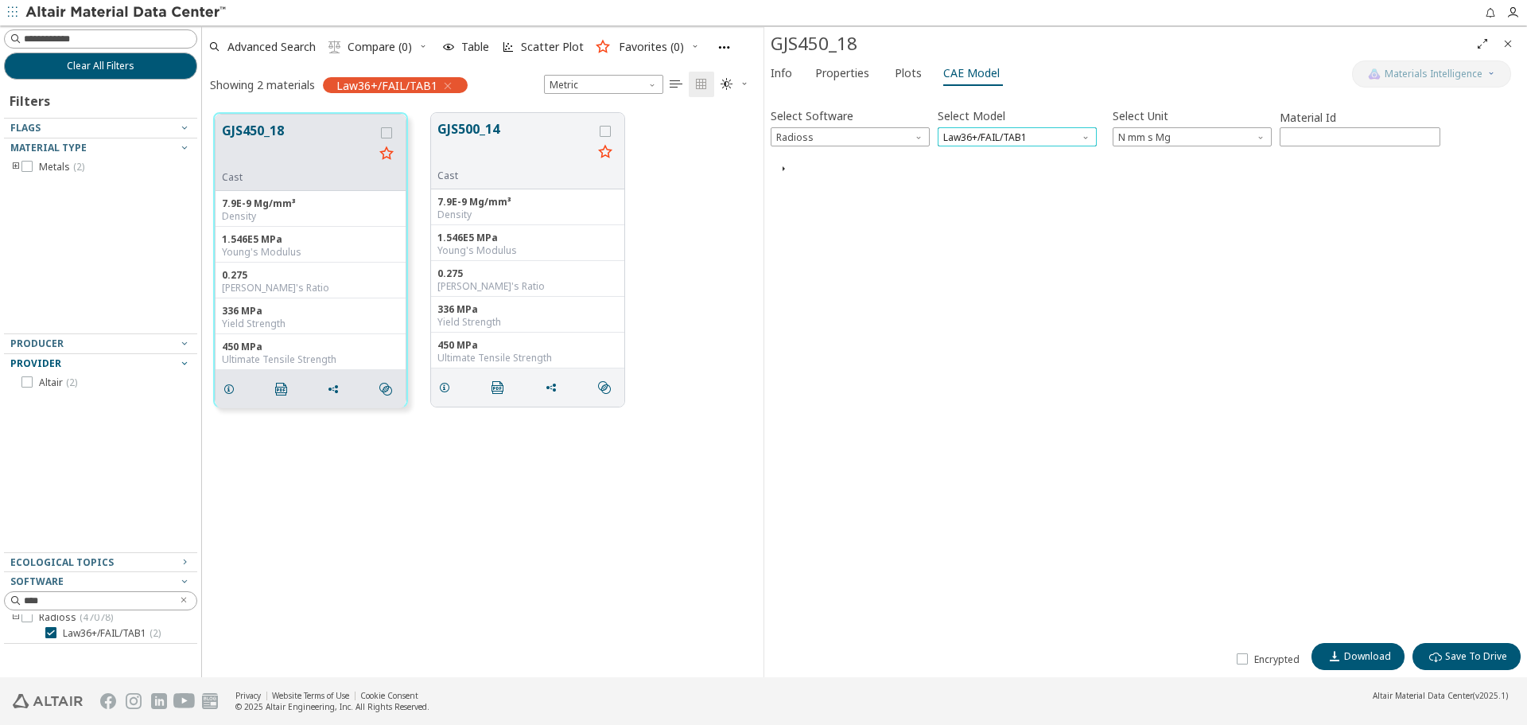
click at [974, 141] on span "Law36+/FAIL/TAB1" at bounding box center [1017, 136] width 159 height 19
click at [875, 165] on button "CAE Card Preview" at bounding box center [841, 169] width 91 height 15
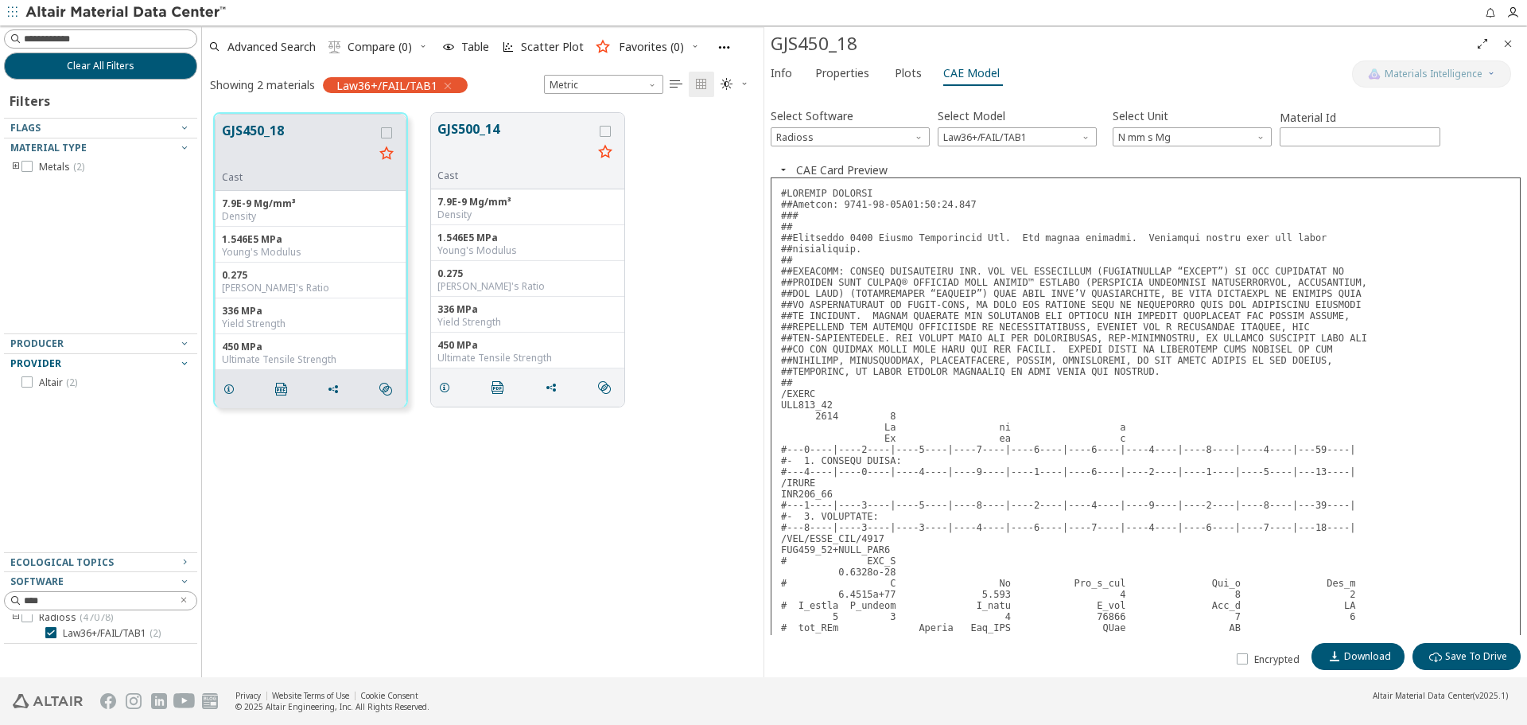
click at [875, 165] on button "CAE Card Preview" at bounding box center [841, 169] width 91 height 15
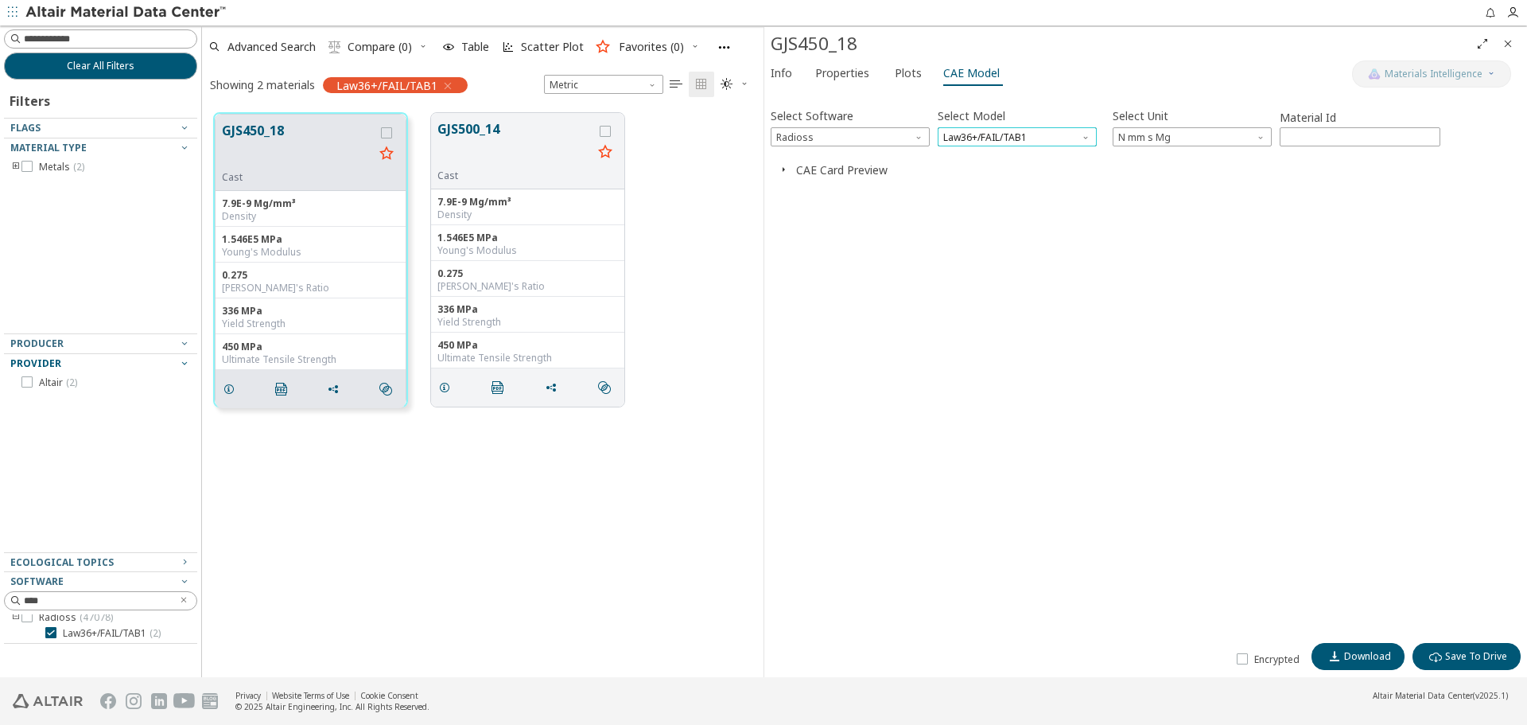
click at [980, 139] on span "Law36+/FAIL/TAB1" at bounding box center [1017, 136] width 159 height 19
click at [141, 76] on button "Clear All Filters" at bounding box center [100, 66] width 193 height 27
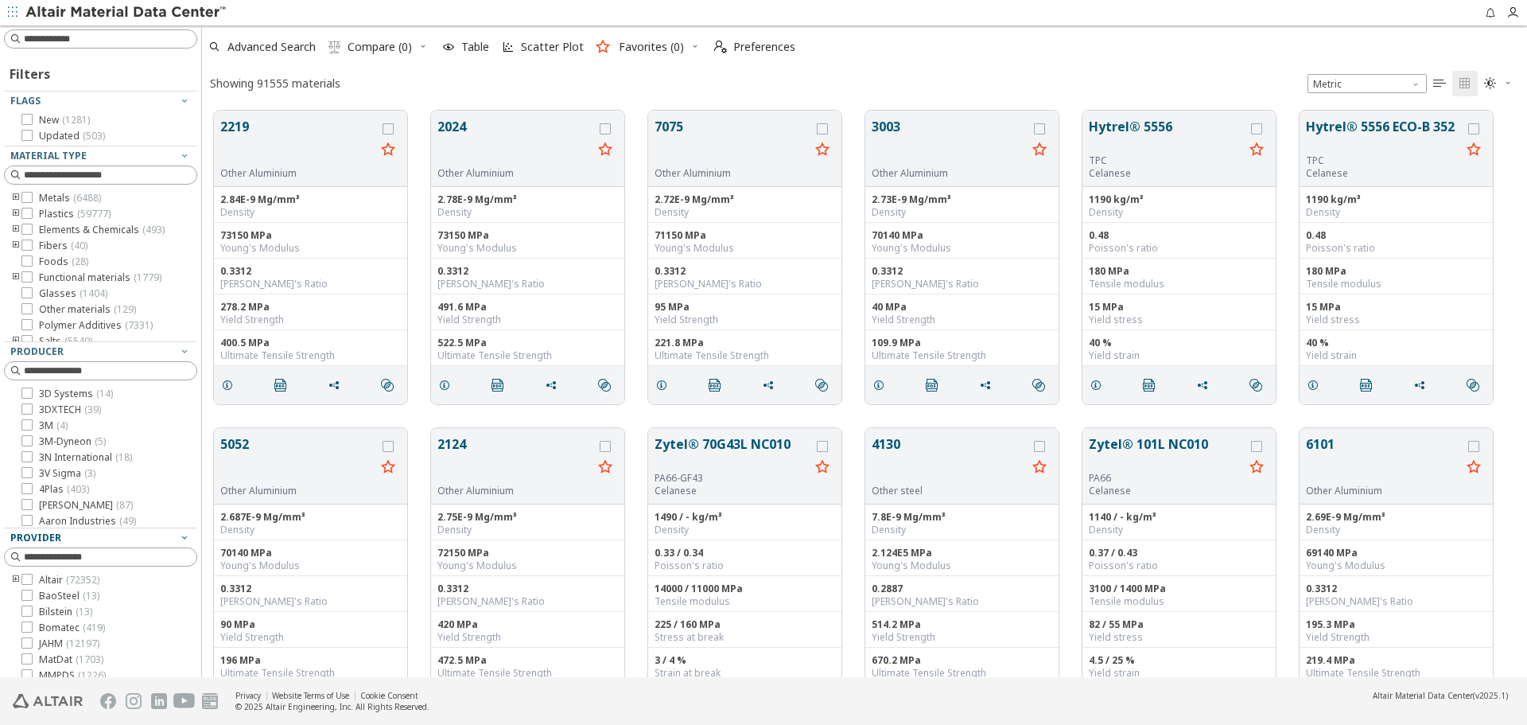
scroll to position [566, 1313]
click at [132, 25] on div at bounding box center [114, 12] width 228 height 25
click at [129, 34] on input at bounding box center [110, 39] width 173 height 16
type input "****"
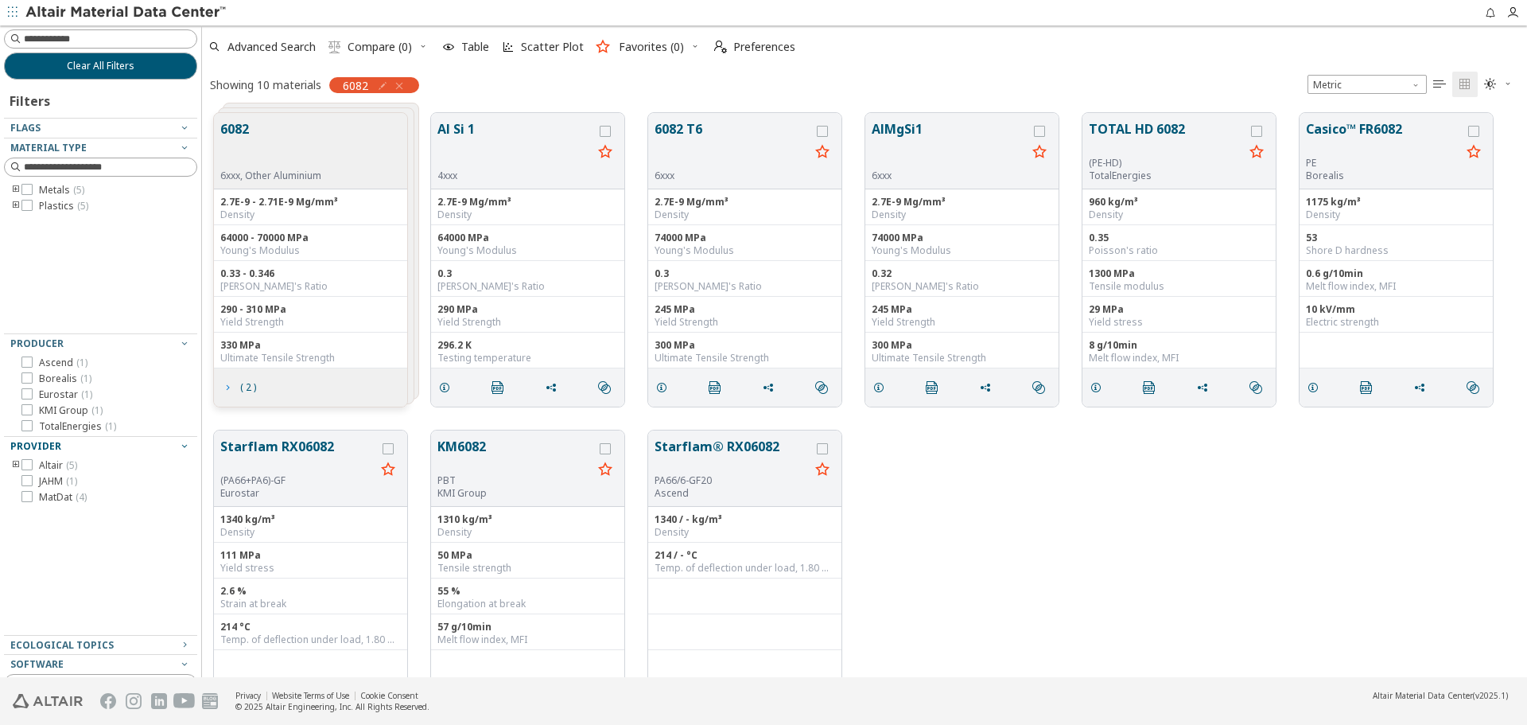
click at [247, 389] on span "( 2 )" at bounding box center [248, 388] width 16 height 10
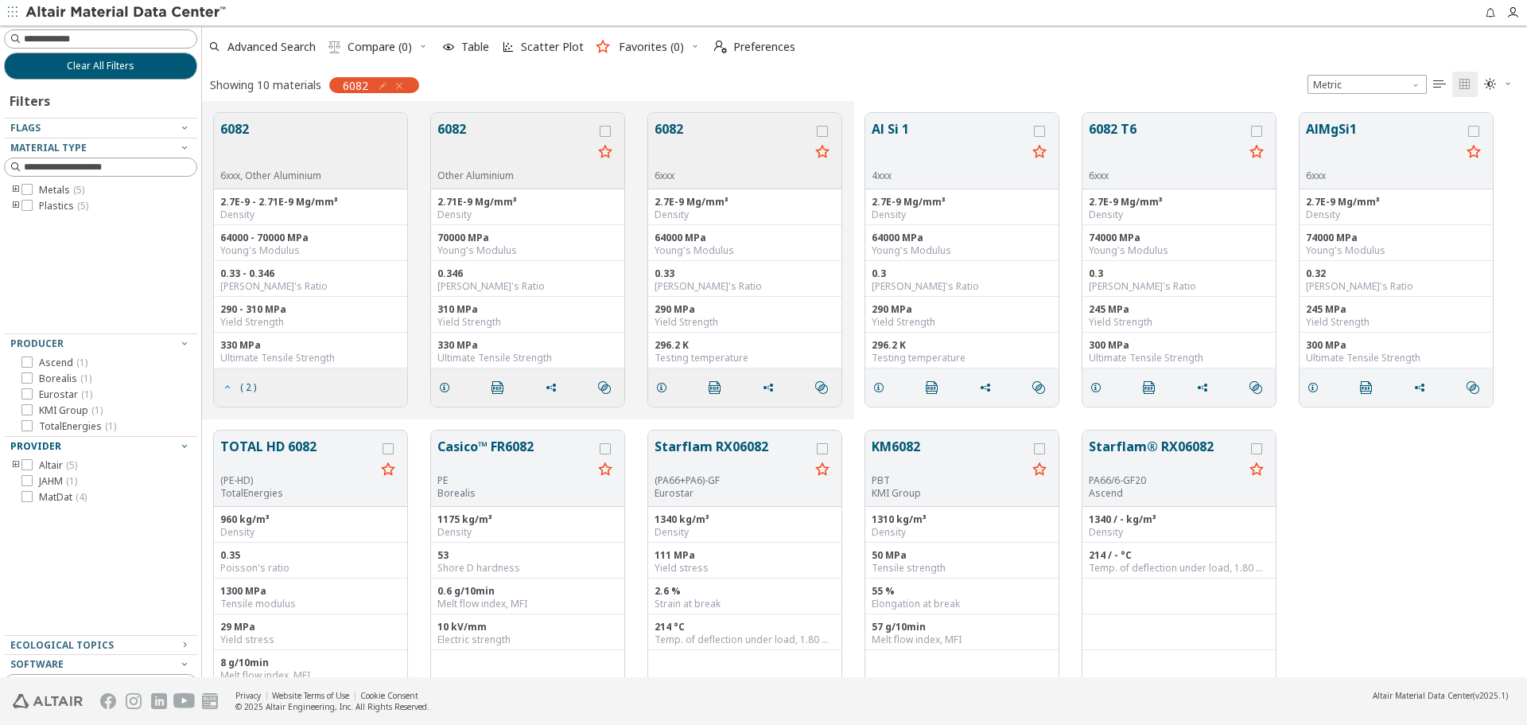
click at [247, 389] on span "( 2 )" at bounding box center [248, 388] width 16 height 10
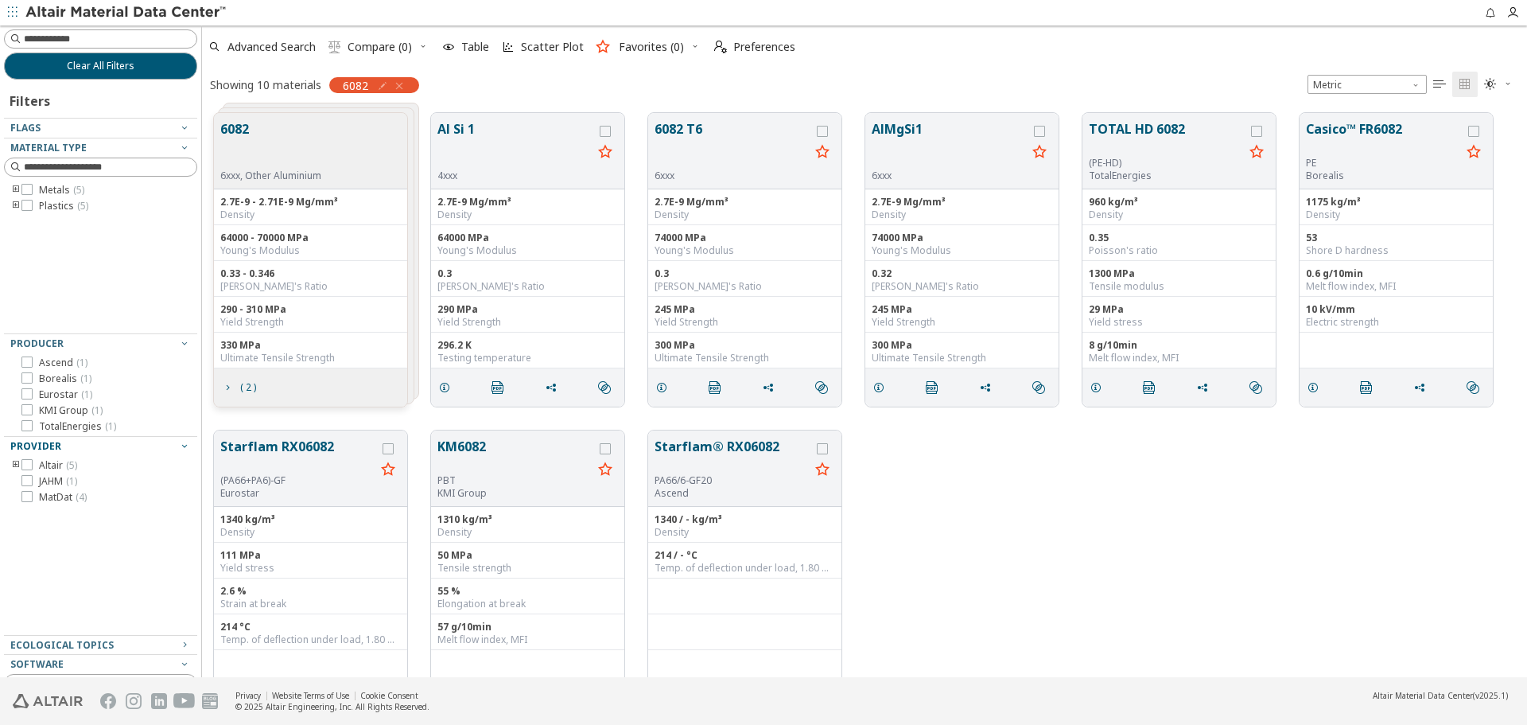
click at [230, 137] on button "6082" at bounding box center [270, 144] width 101 height 50
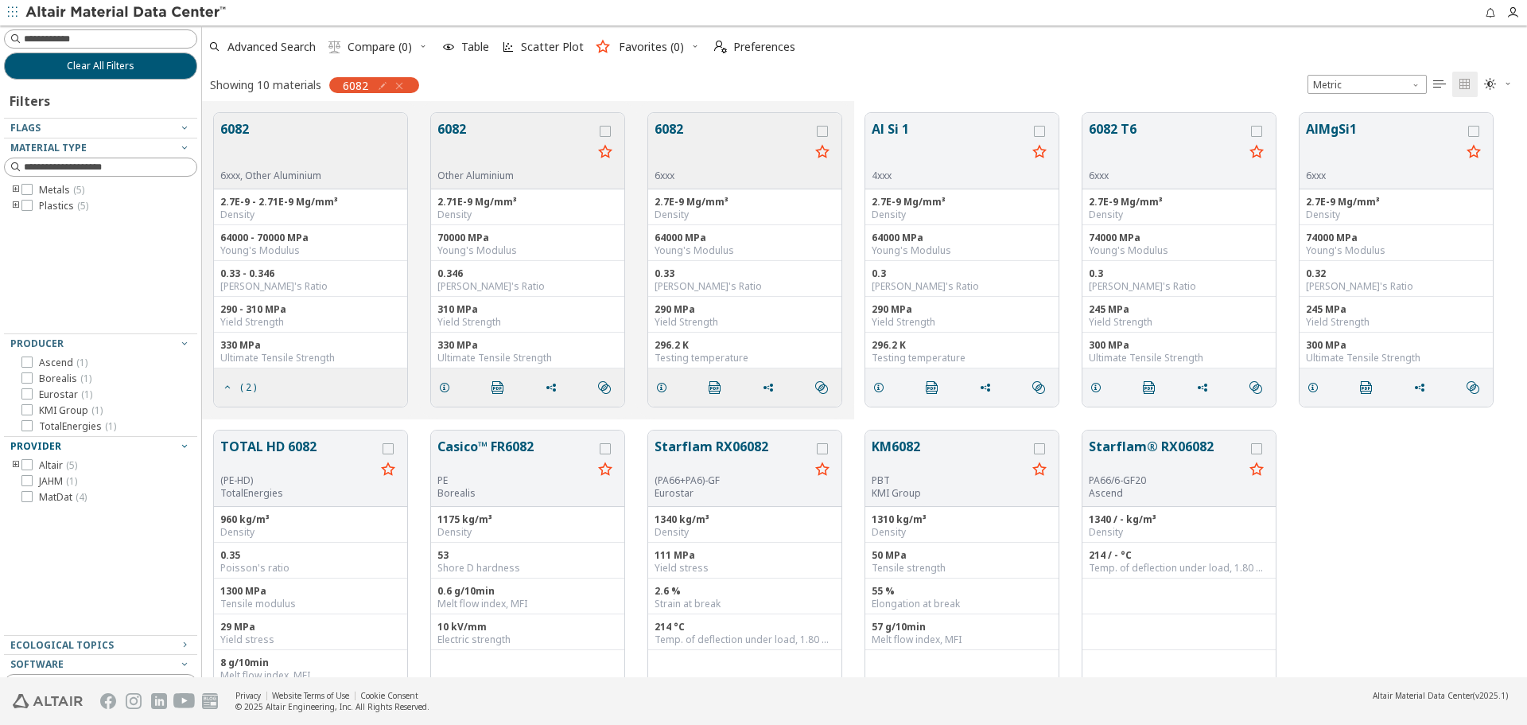
click at [481, 126] on button "6082" at bounding box center [515, 144] width 155 height 50
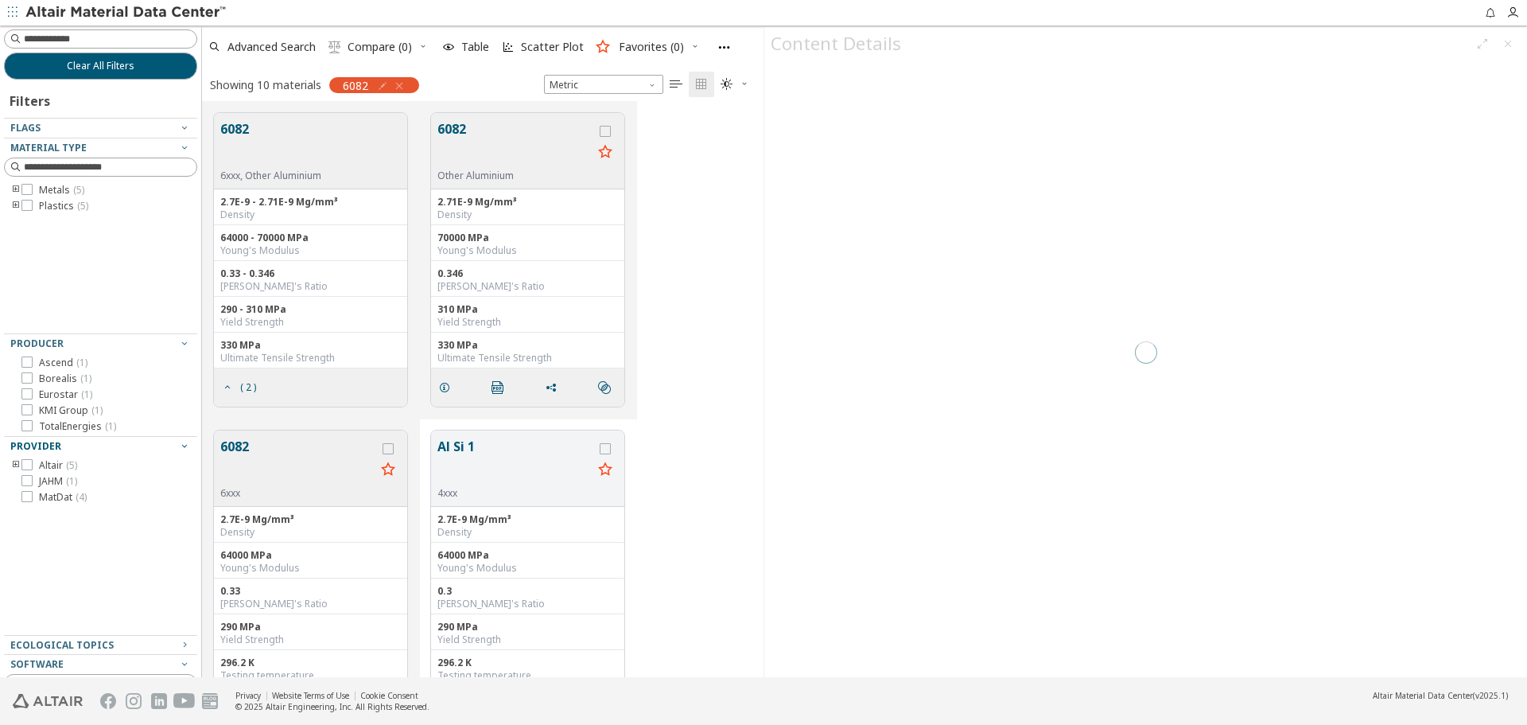
scroll to position [564, 550]
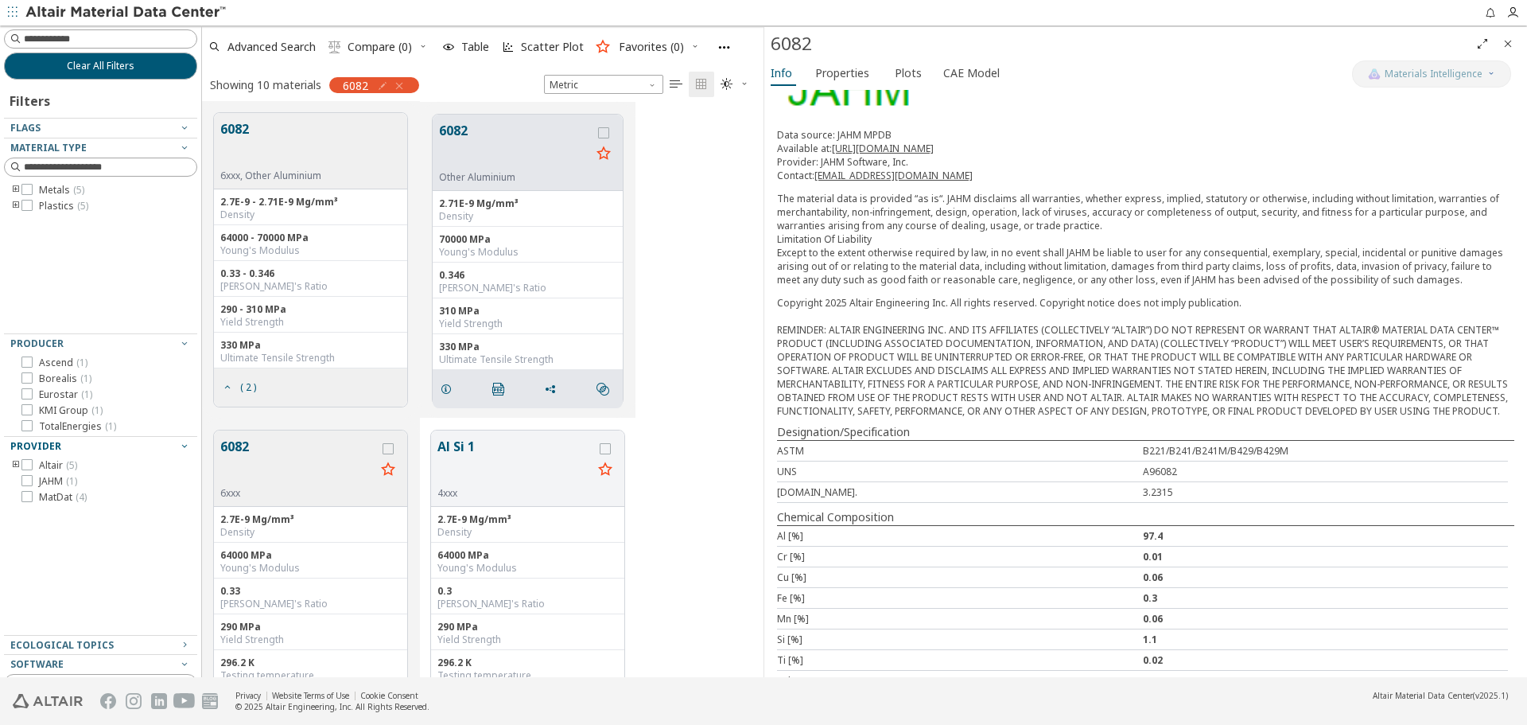
scroll to position [200, 0]
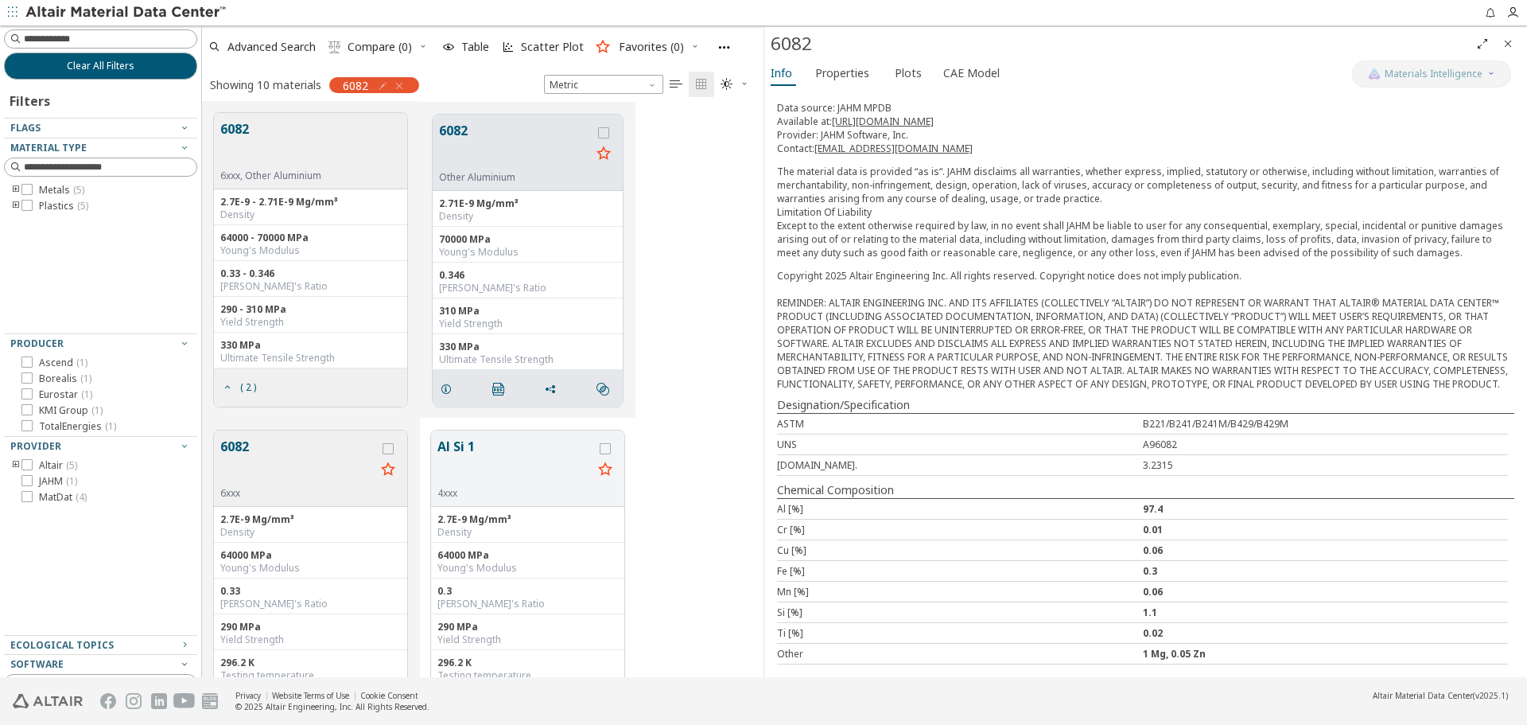
click at [230, 449] on button "6082" at bounding box center [297, 462] width 155 height 50
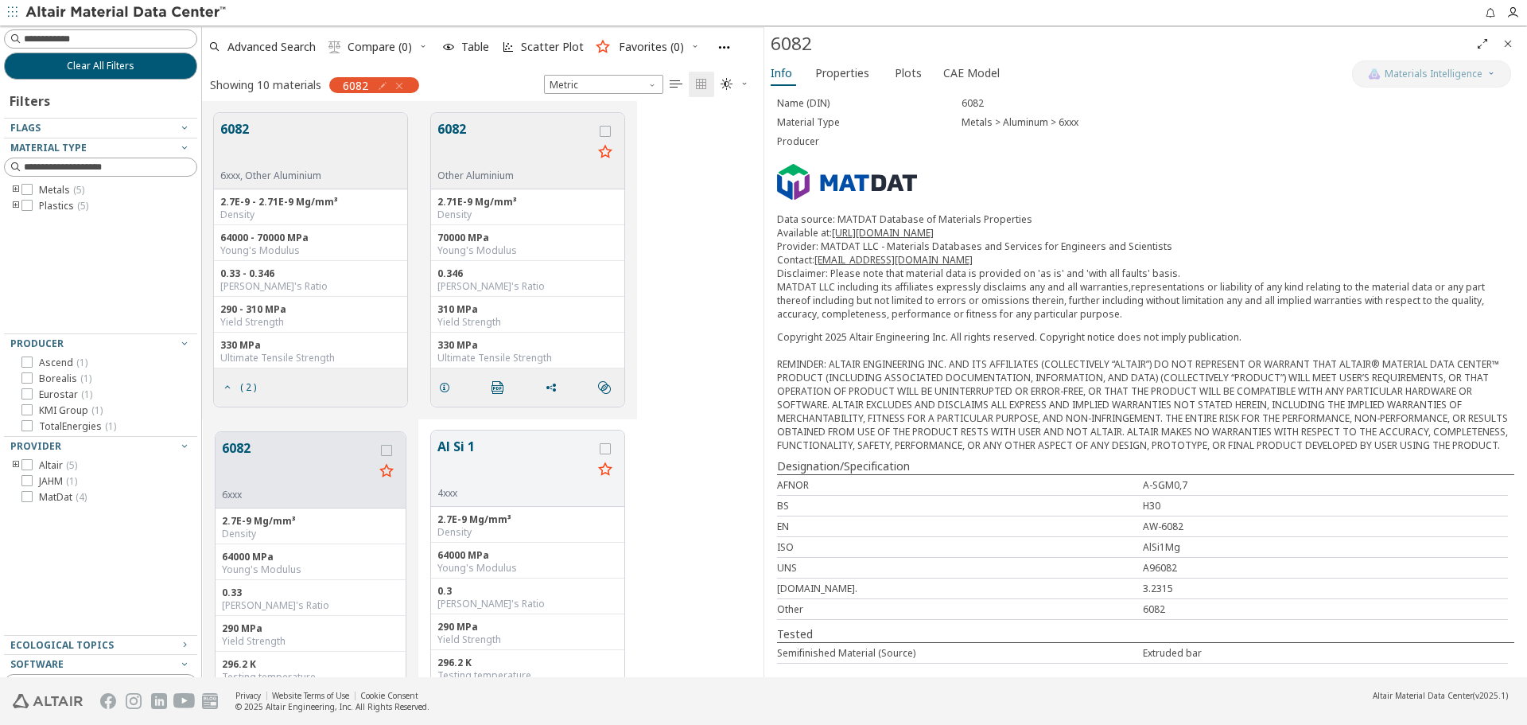
scroll to position [88, 0]
click at [485, 451] on button "Al Si 1" at bounding box center [515, 462] width 155 height 50
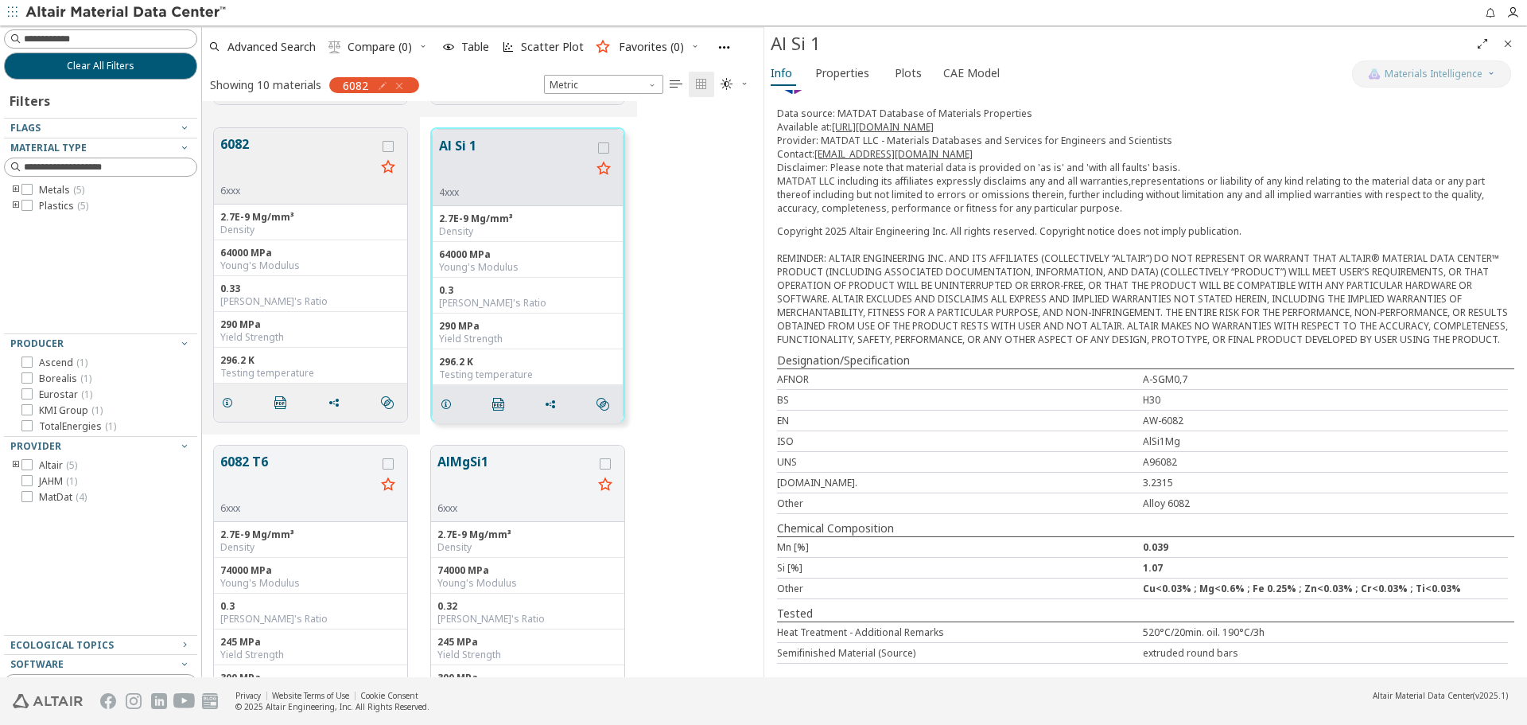
scroll to position [318, 0]
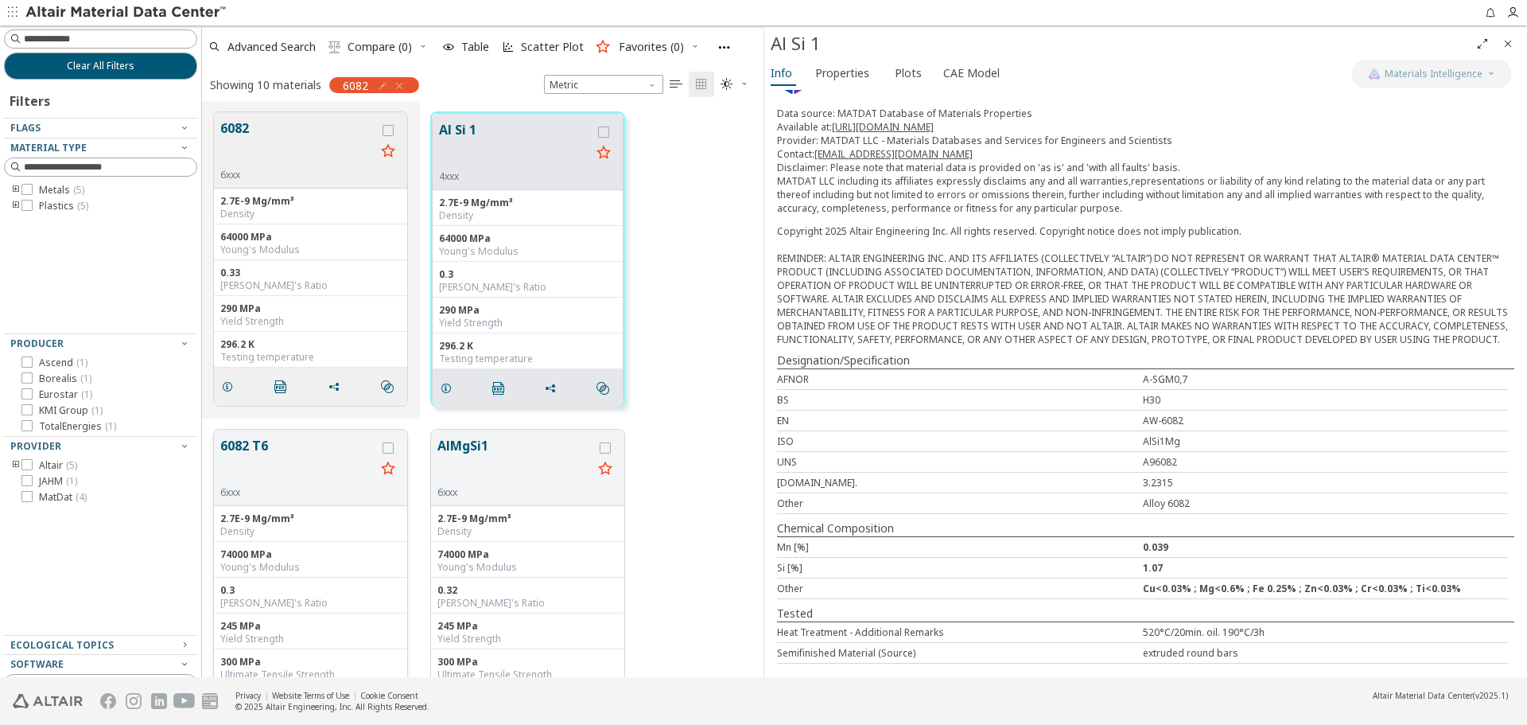
click at [256, 460] on button "6082 T6" at bounding box center [297, 461] width 155 height 50
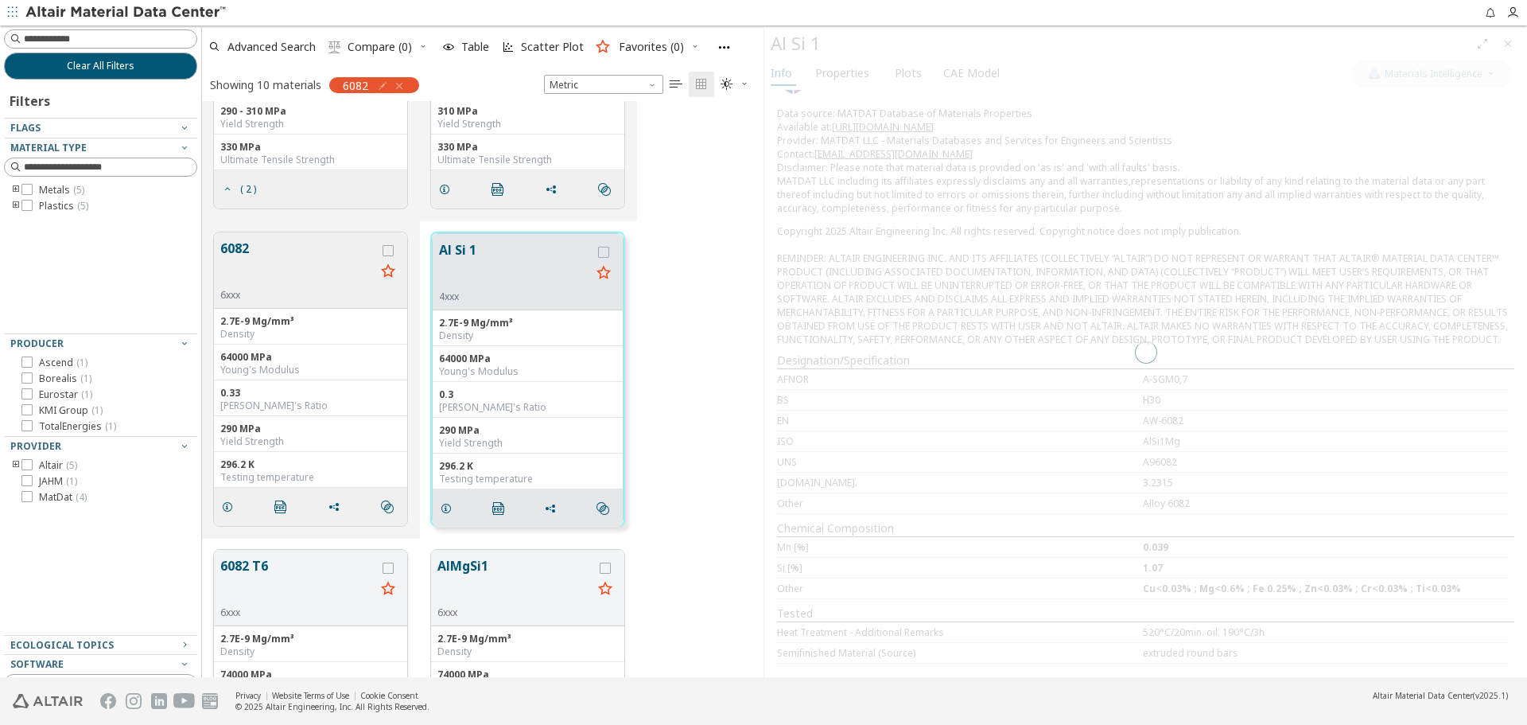
scroll to position [159, 0]
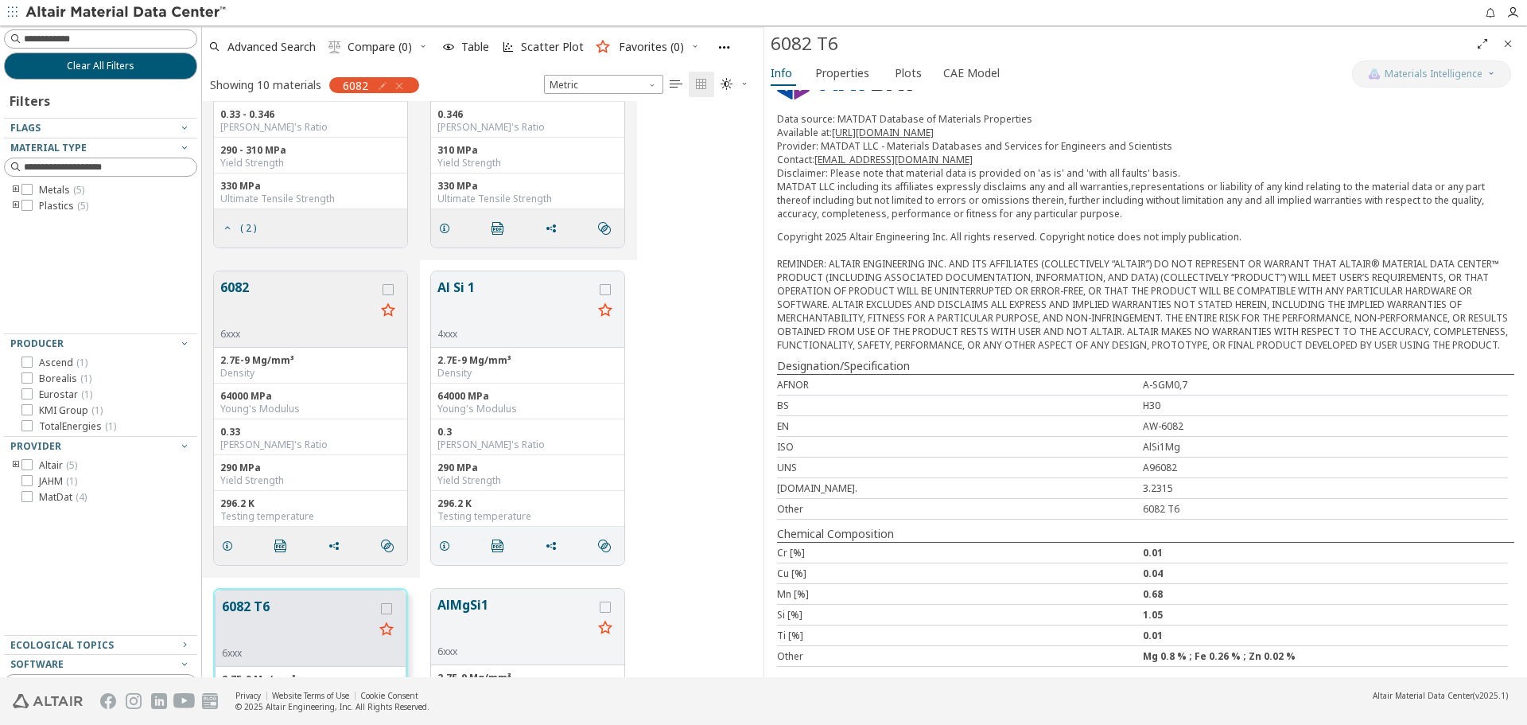
scroll to position [192, 0]
click at [1210, 651] on div "Mg 0.8 % ; Fe 0.26 % ; Zn 0.02 %" at bounding box center [1326, 653] width 366 height 14
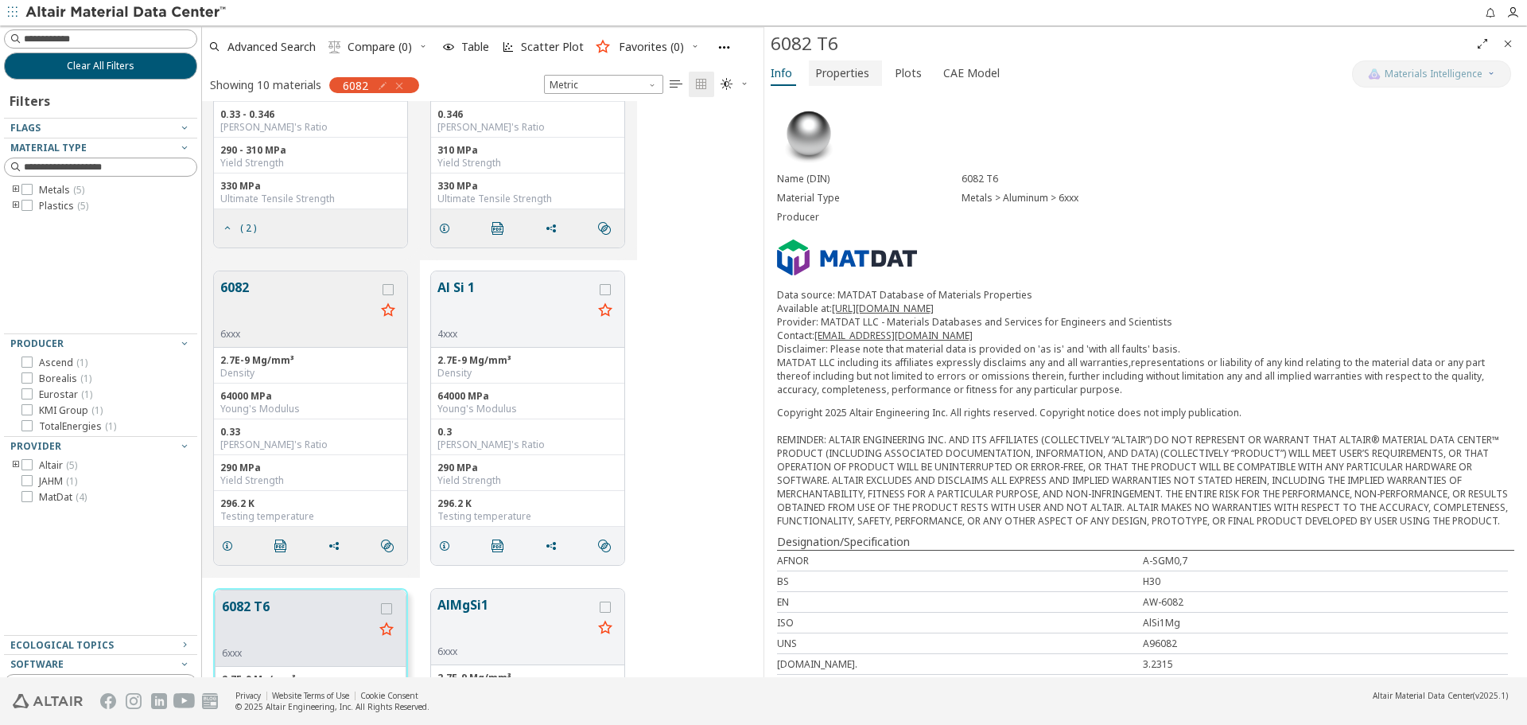
click at [862, 78] on span "Properties" at bounding box center [842, 72] width 54 height 25
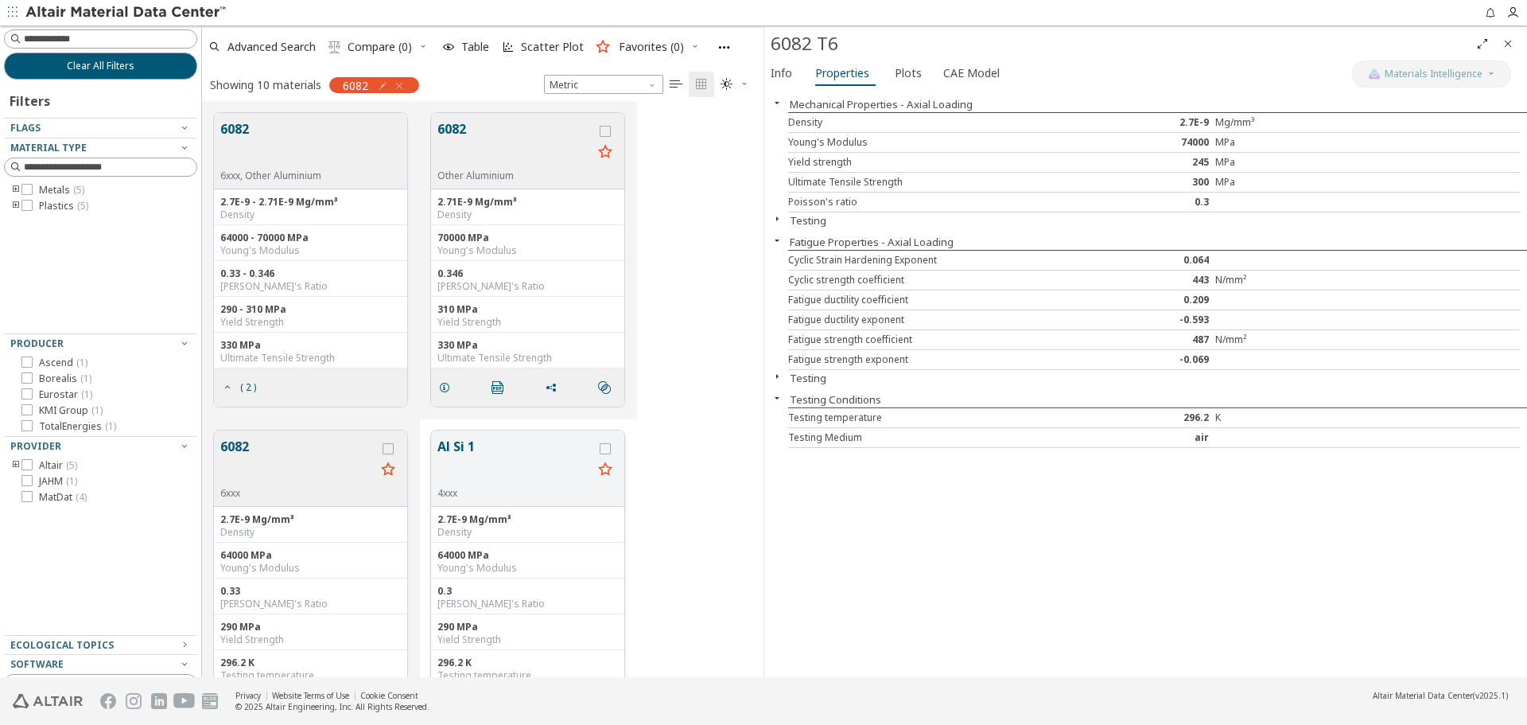
scroll to position [80, 0]
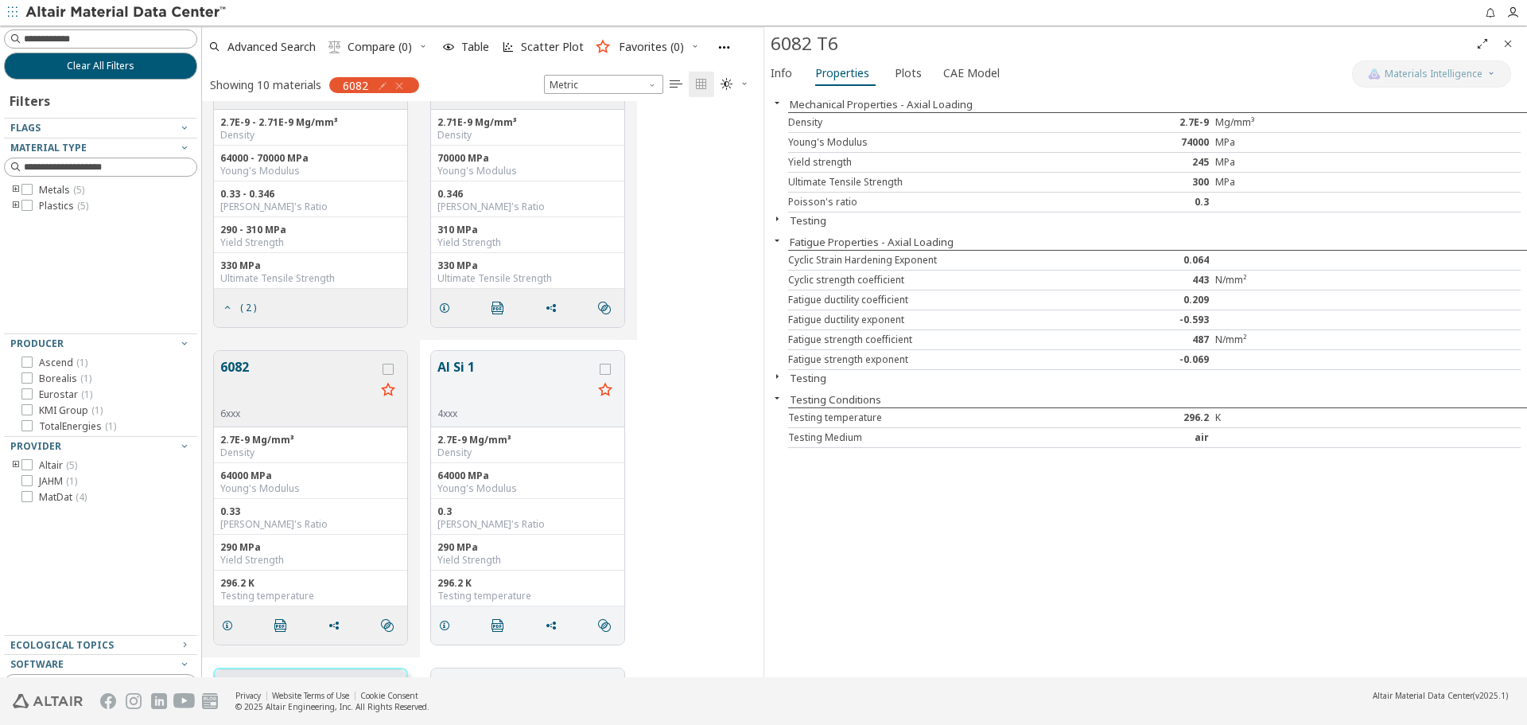
drag, startPoint x: 1058, startPoint y: 512, endPoint x: 1309, endPoint y: 315, distance: 318.4
click at [1058, 512] on div "Mechanical Properties - Axial Loading Density 2.7E-9 Mg/mm³ Young's Modulus 740…" at bounding box center [1146, 383] width 763 height 587
click at [1507, 46] on icon "Close" at bounding box center [1508, 43] width 13 height 13
